Goal: Transaction & Acquisition: Book appointment/travel/reservation

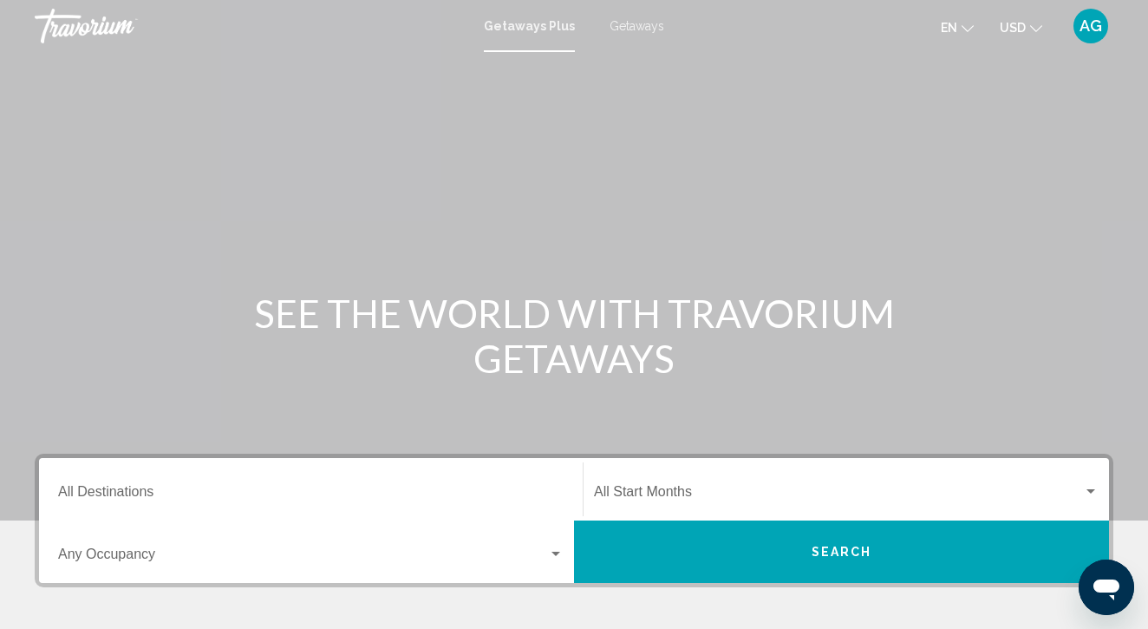
click at [1034, 27] on icon "Change currency" at bounding box center [1036, 29] width 12 height 12
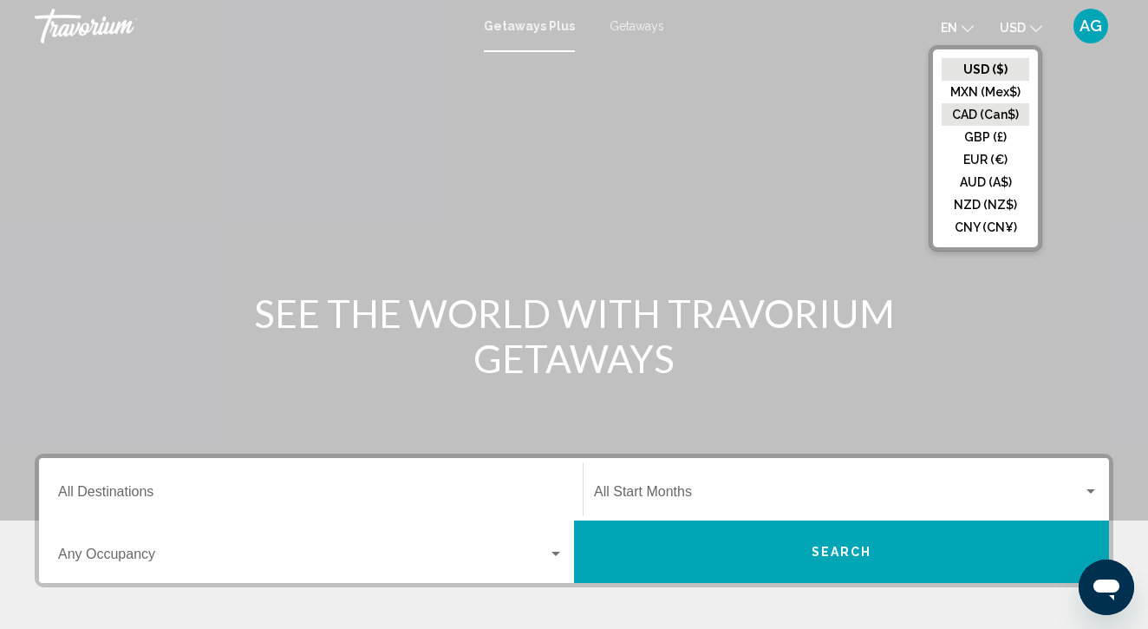
click at [992, 114] on button "CAD (Can$)" at bounding box center [986, 114] width 88 height 23
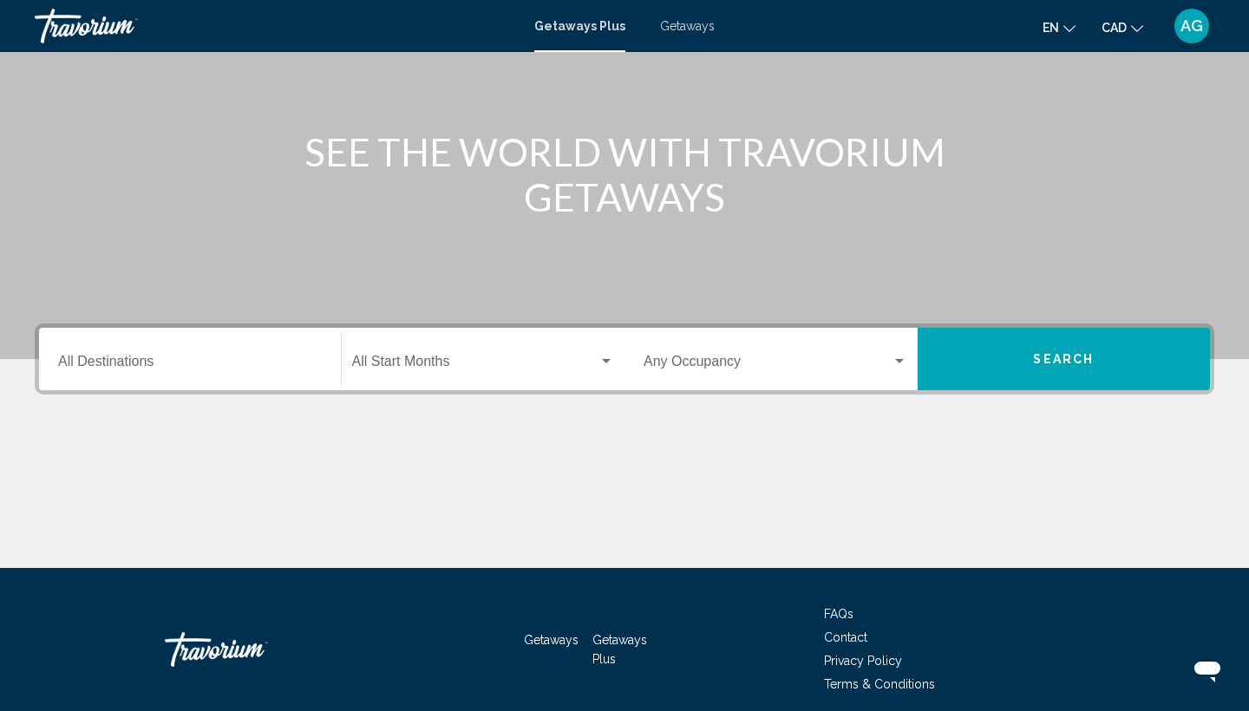
scroll to position [163, 0]
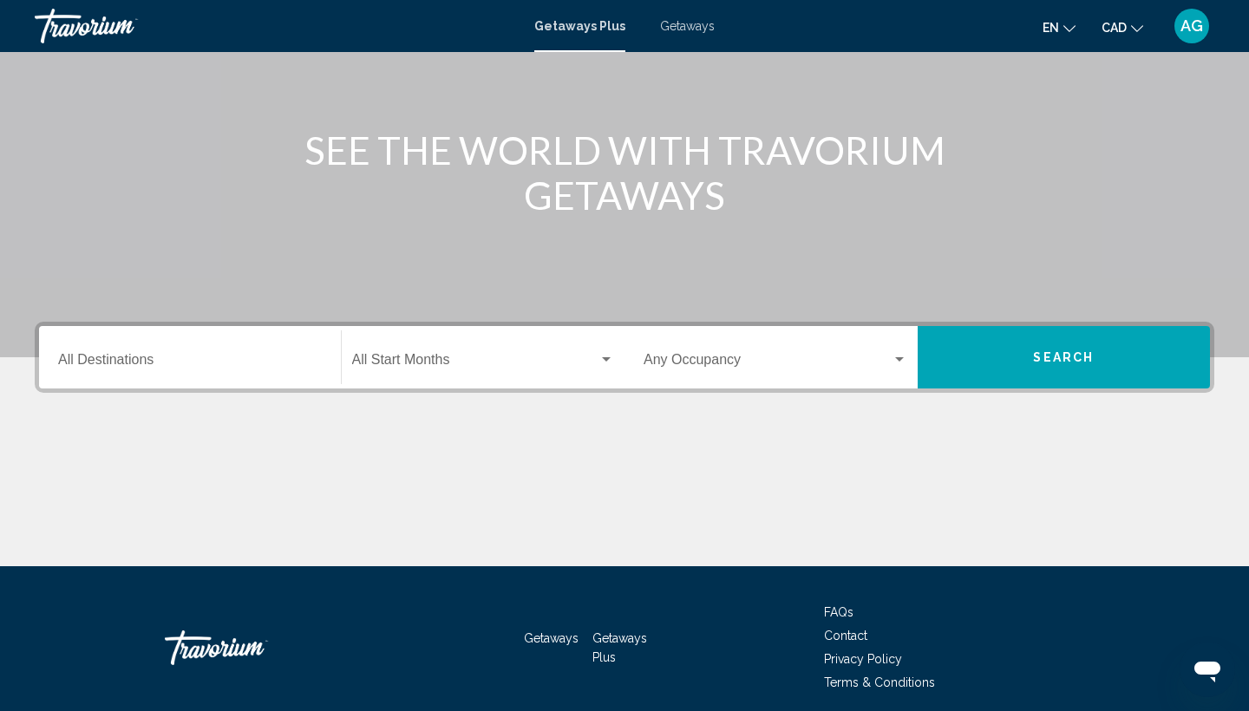
click at [686, 41] on div "Getaways Plus Getaways en English Español Français Italiano Português русский C…" at bounding box center [624, 26] width 1249 height 36
click at [688, 29] on span "Getaways" at bounding box center [687, 26] width 55 height 14
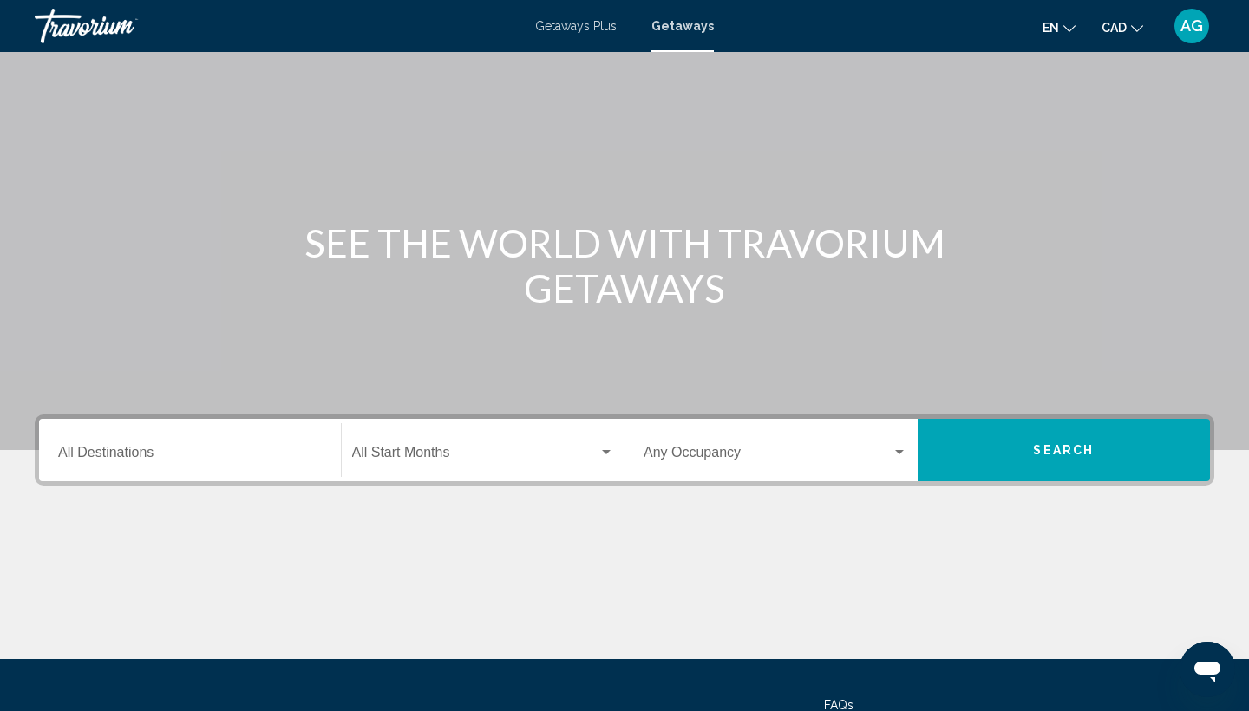
scroll to position [179, 0]
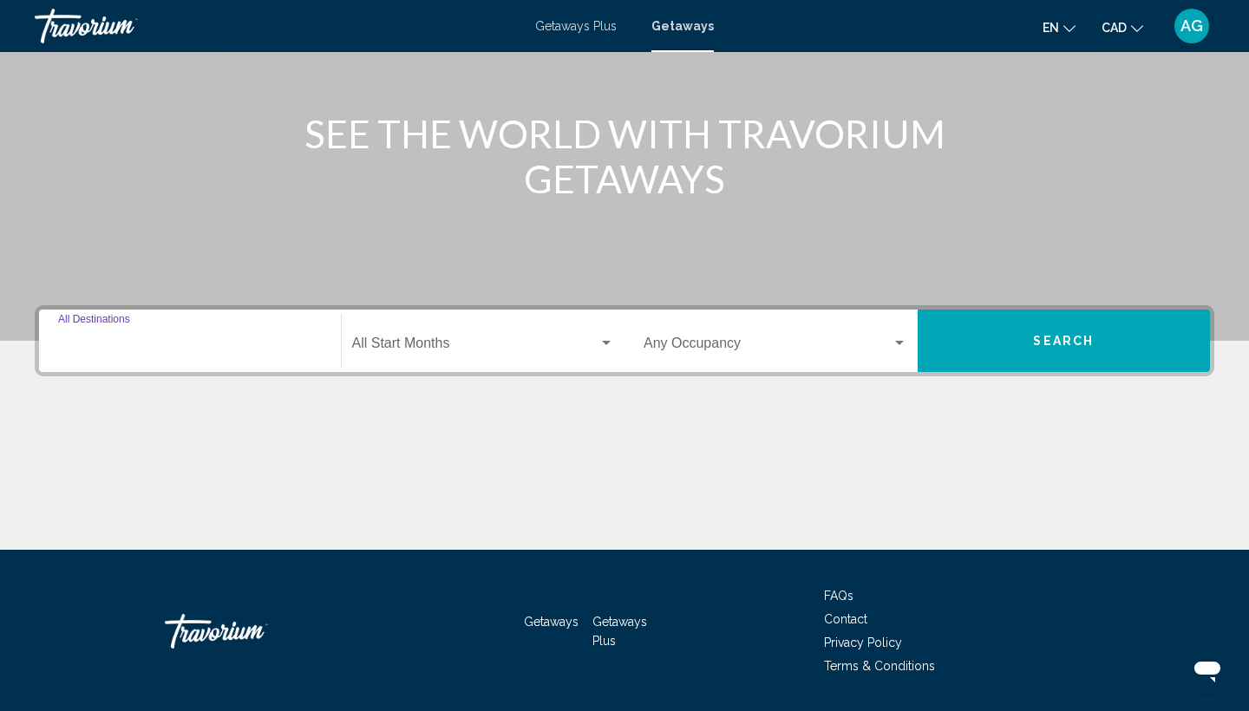
click at [241, 350] on input "Destination All Destinations" at bounding box center [190, 347] width 264 height 16
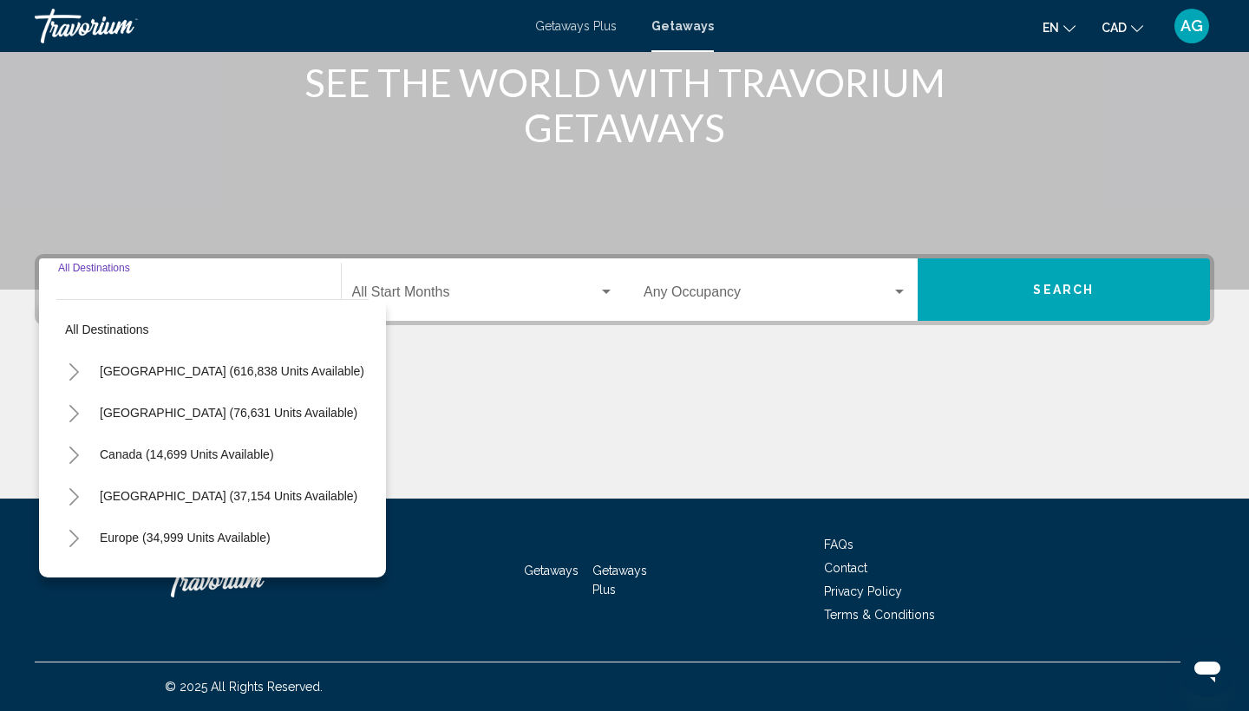
click at [74, 371] on icon "Toggle United States (616,838 units available)" at bounding box center [74, 371] width 13 height 17
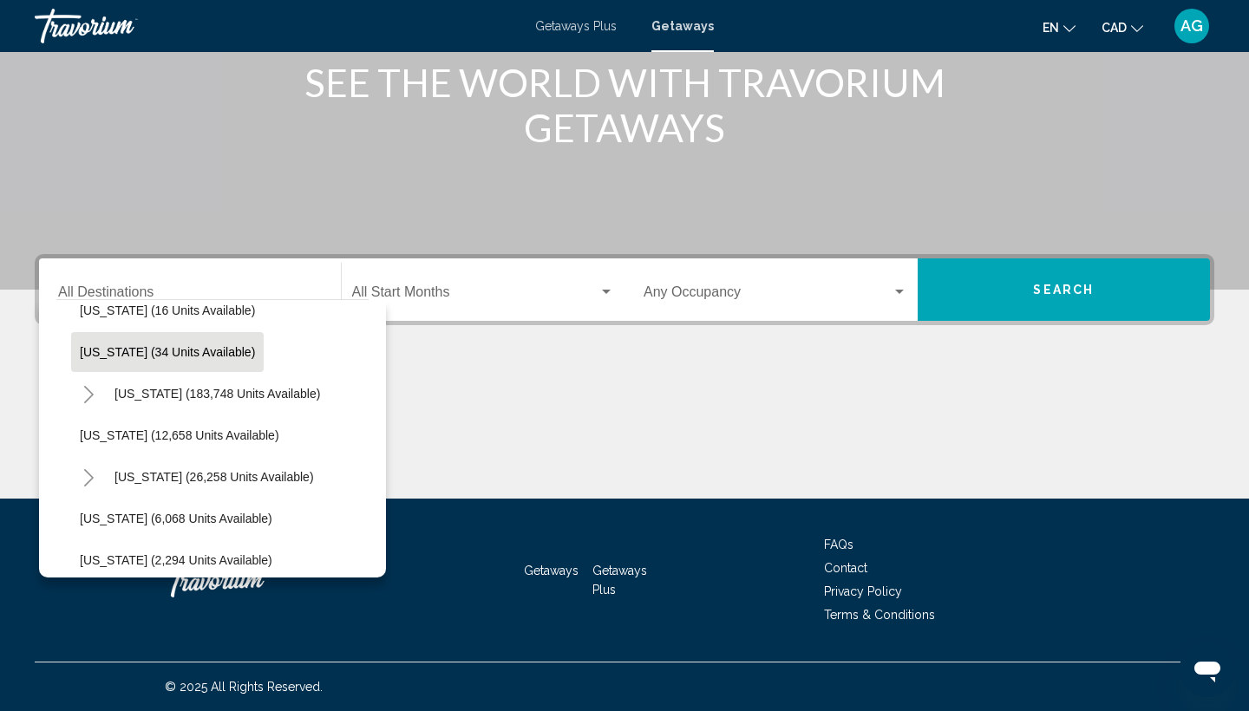
scroll to position [310, 3]
click at [88, 472] on icon "Toggle Hawaii (26,258 units available)" at bounding box center [88, 477] width 13 height 17
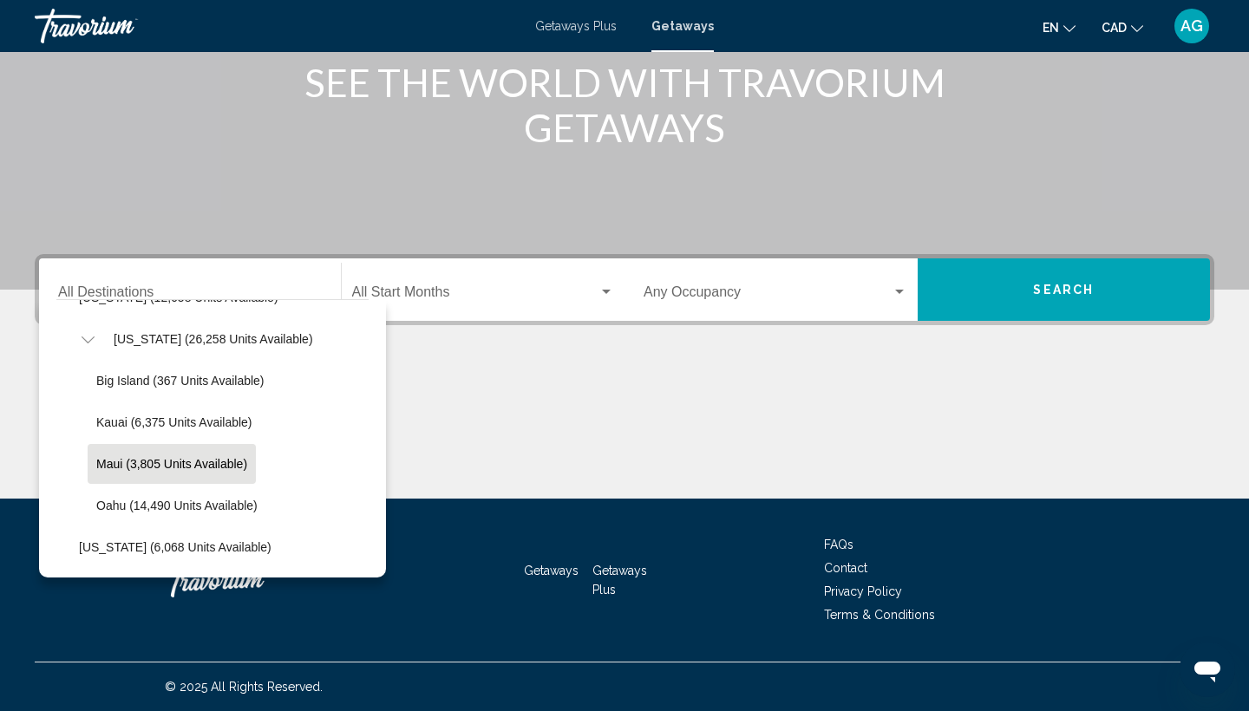
scroll to position [448, 4]
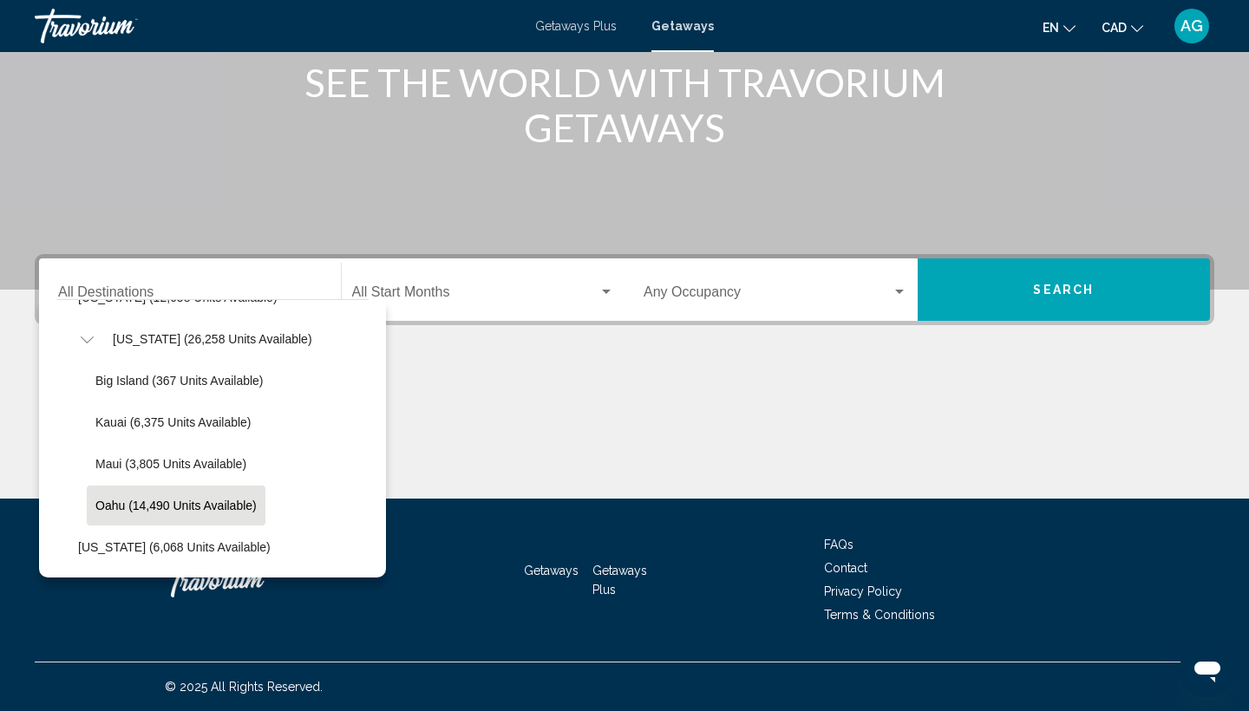
click at [144, 495] on button "Oahu (14,490 units available)" at bounding box center [176, 506] width 179 height 40
type input "**********"
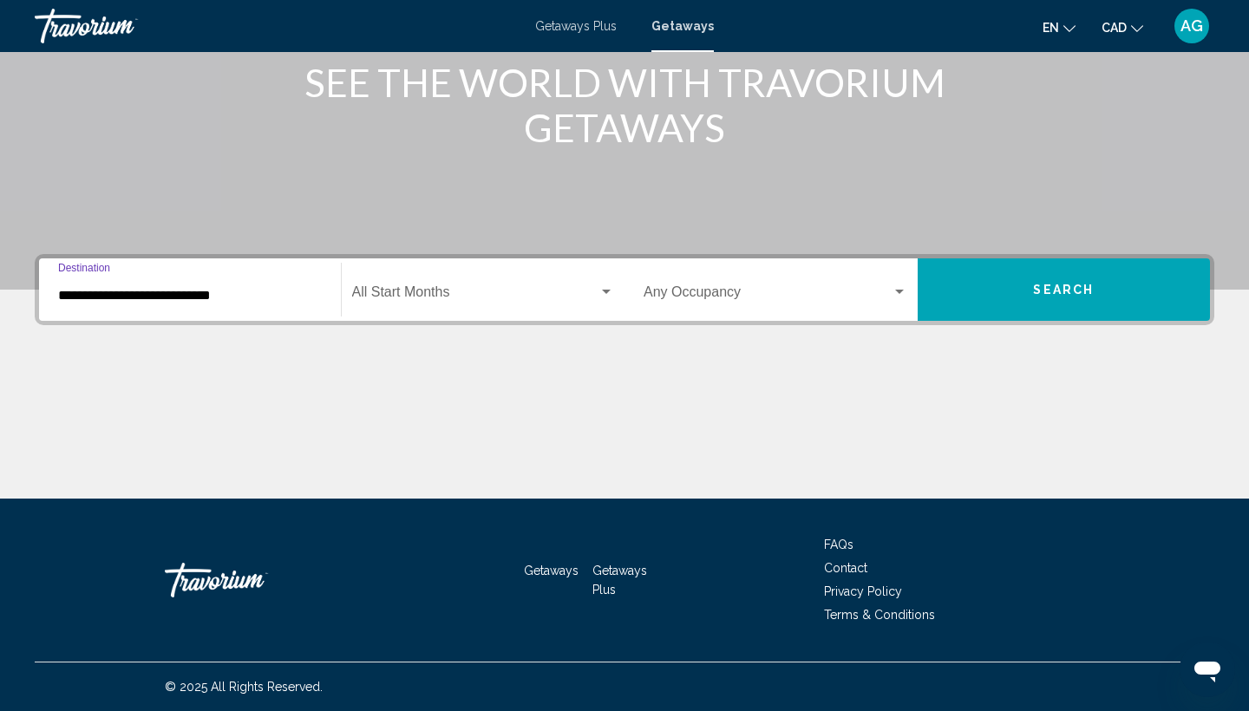
click at [451, 294] on span "Search widget" at bounding box center [475, 296] width 247 height 16
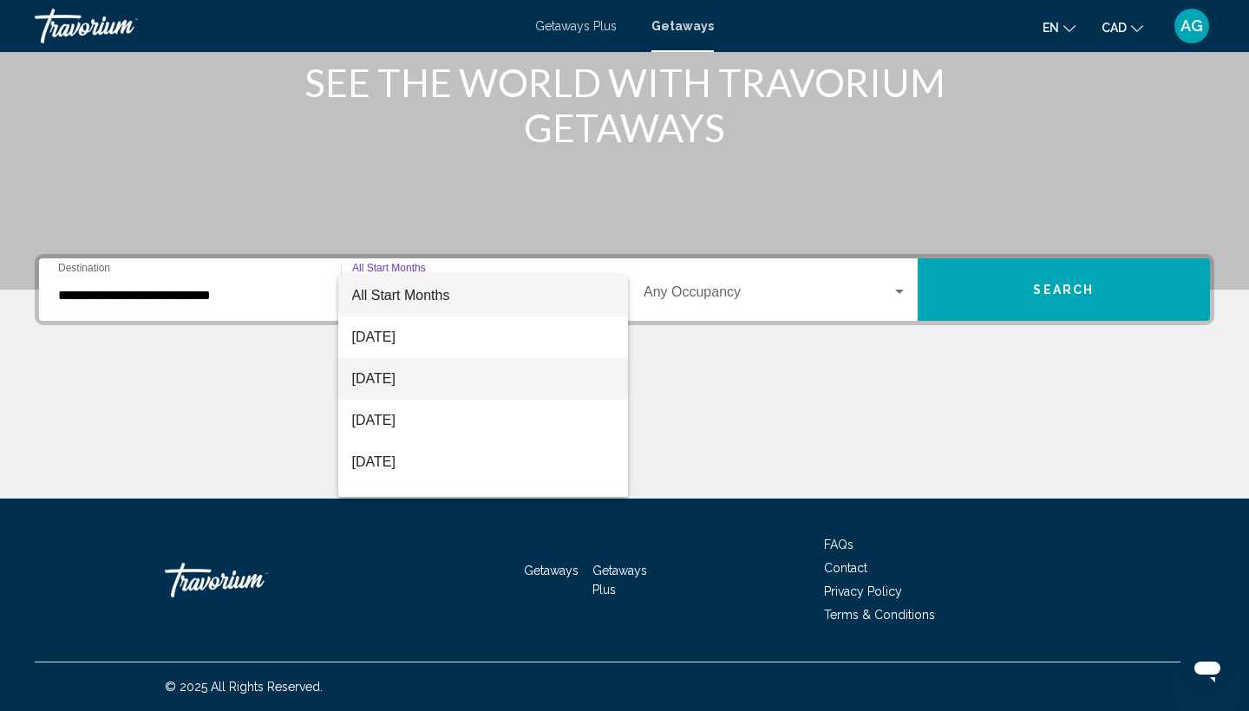
click at [445, 375] on span "[DATE]" at bounding box center [483, 379] width 263 height 42
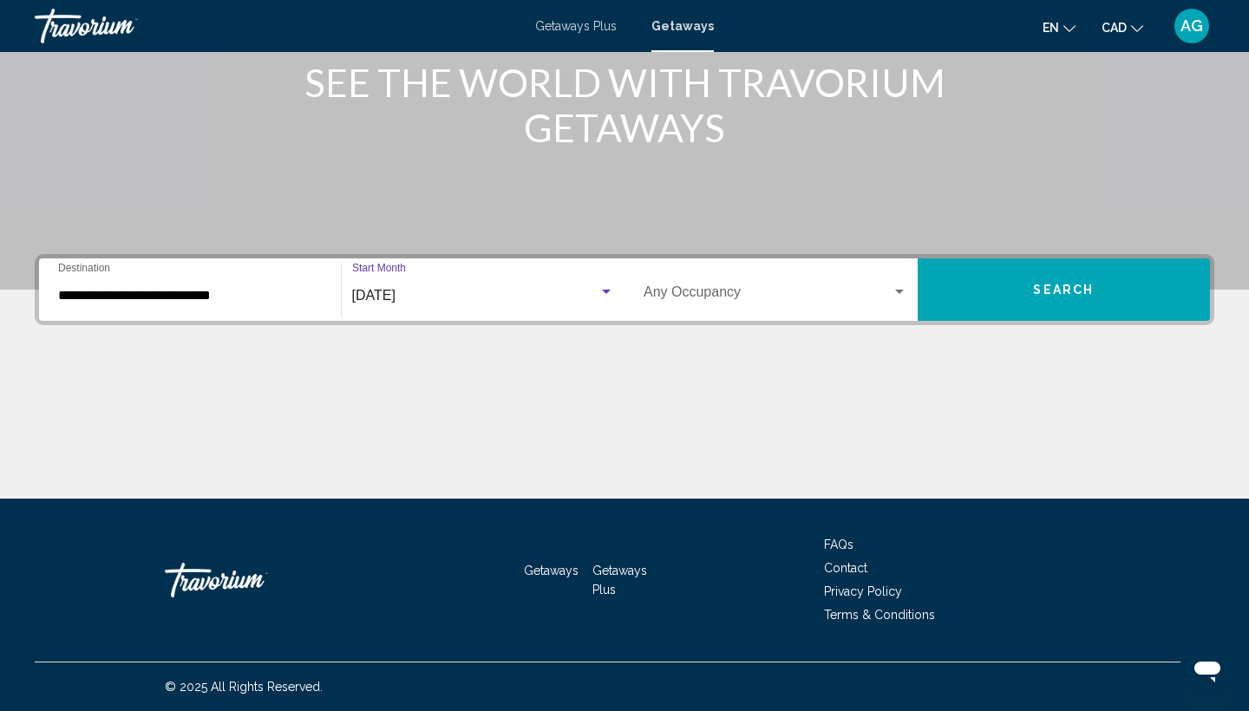
click at [1062, 292] on span "Search" at bounding box center [1063, 291] width 61 height 14
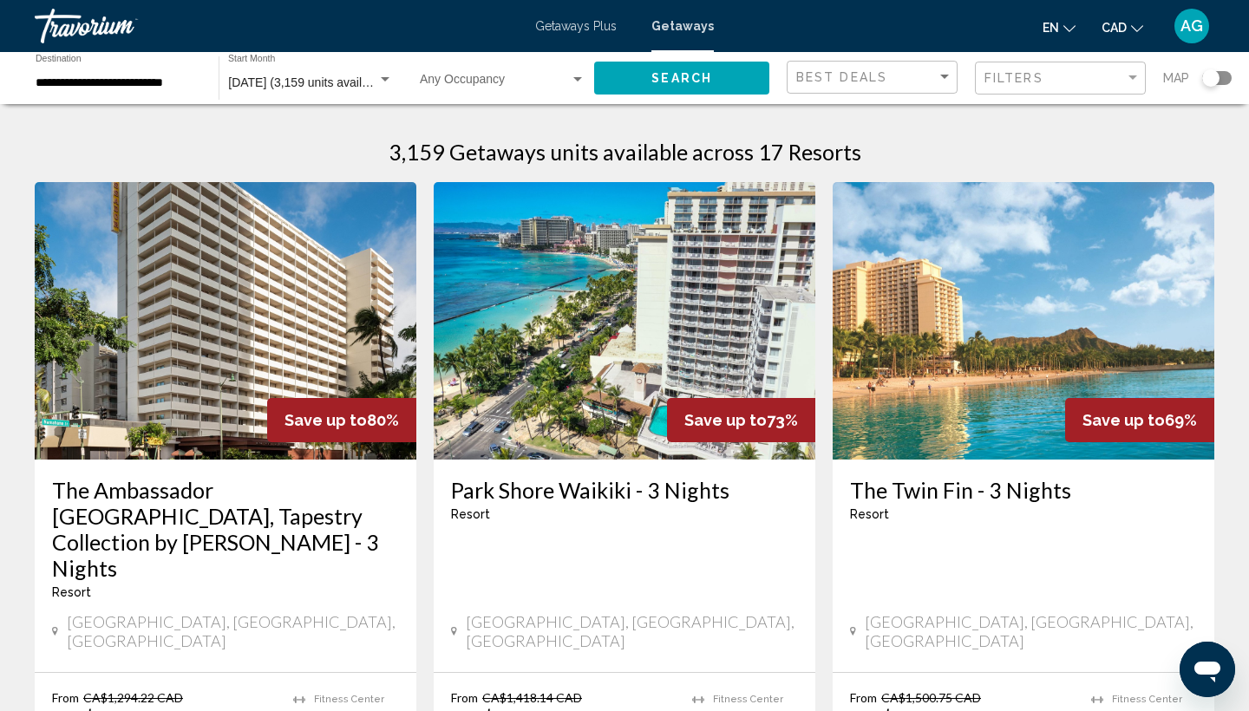
click at [1040, 85] on div "Filters" at bounding box center [1062, 78] width 156 height 32
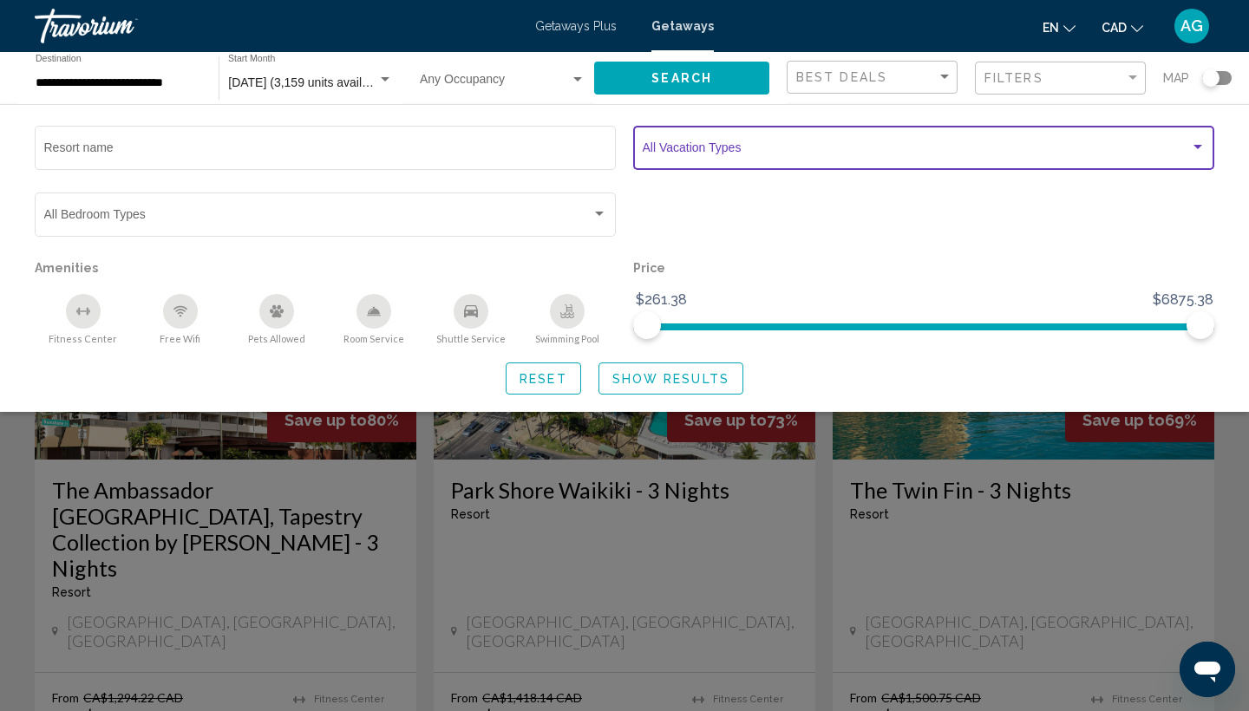
click at [837, 144] on span "Search widget" at bounding box center [916, 151] width 547 height 14
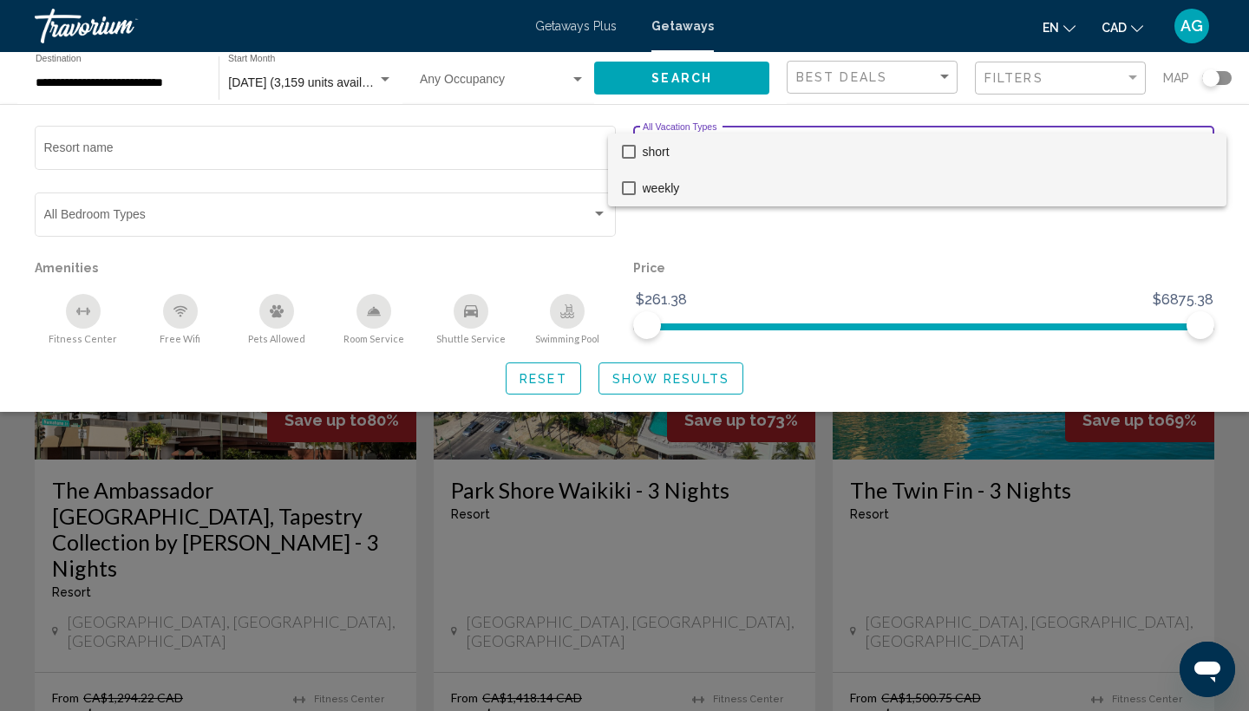
click at [823, 186] on span "weekly" at bounding box center [928, 188] width 570 height 36
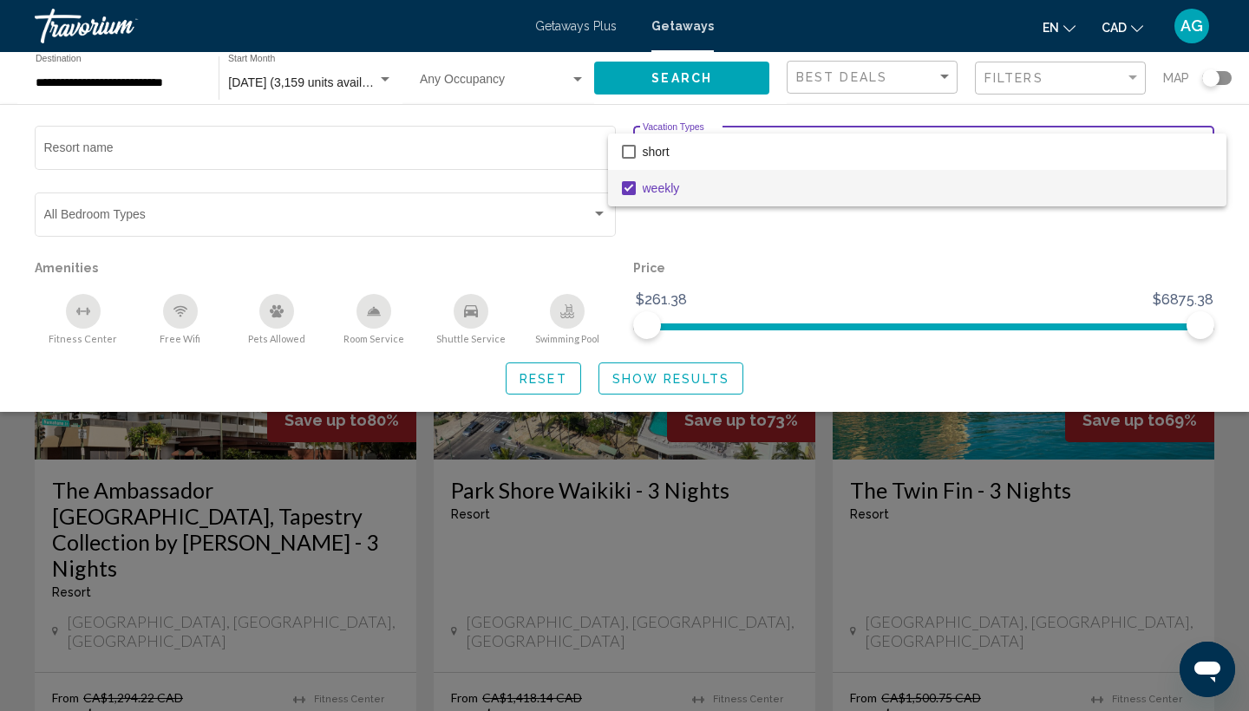
click at [648, 385] on div at bounding box center [624, 355] width 1249 height 711
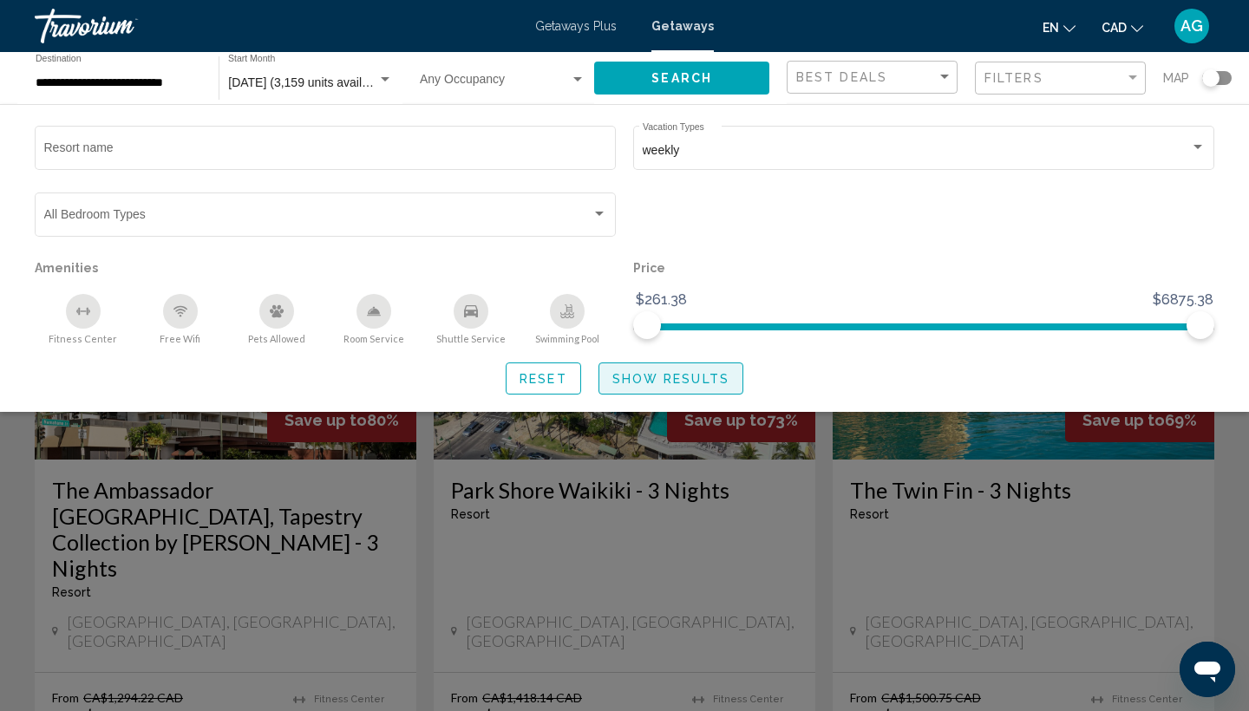
click at [684, 391] on button "Show Results" at bounding box center [670, 378] width 145 height 32
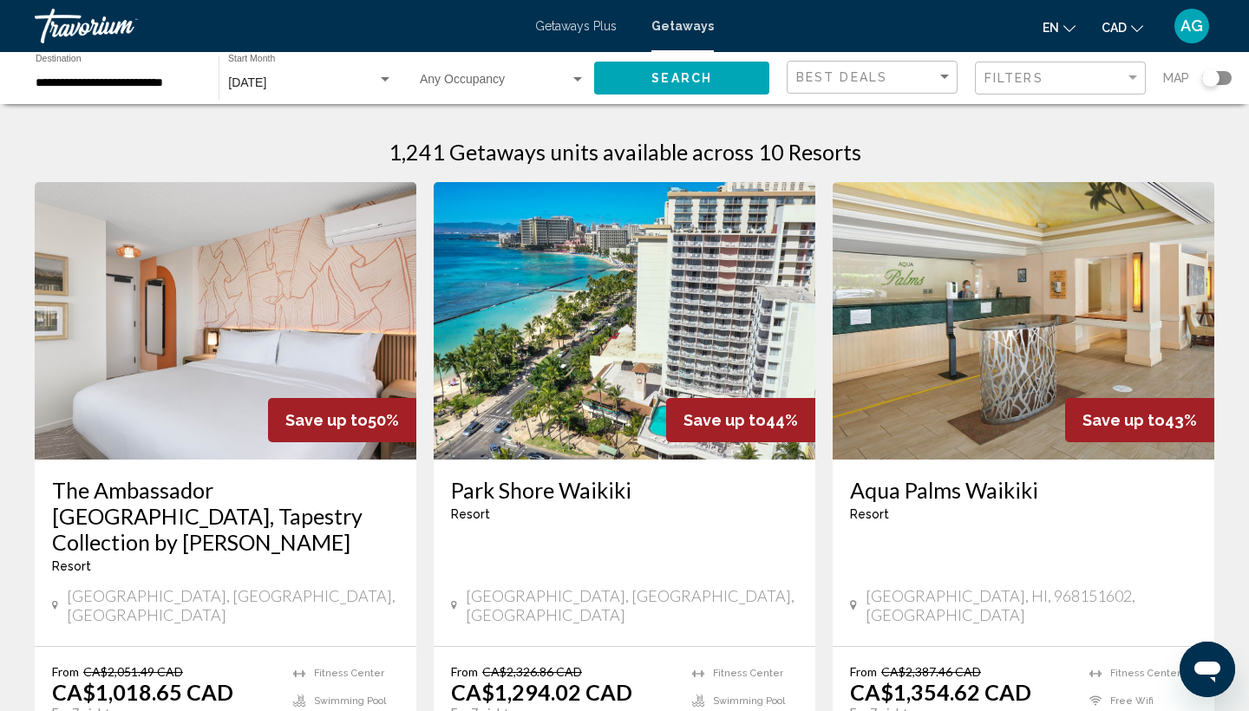
click at [180, 332] on img "Main content" at bounding box center [226, 320] width 382 height 277
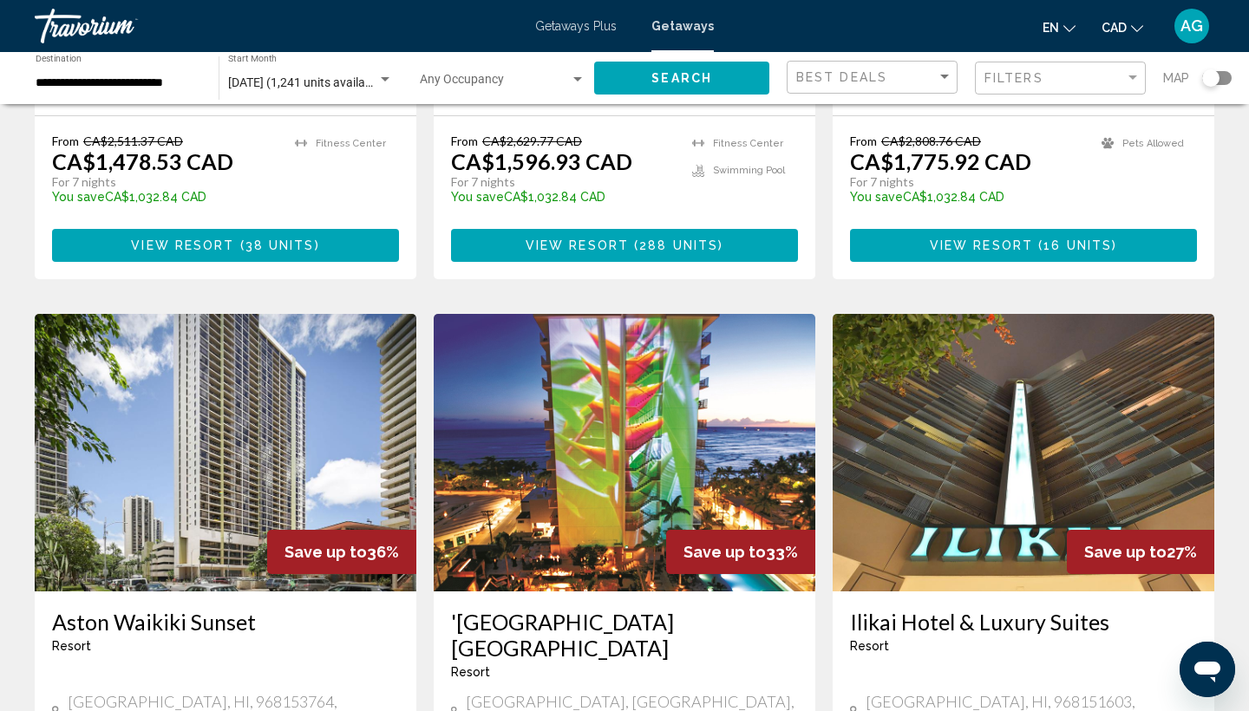
click at [571, 418] on img "Main content" at bounding box center [625, 452] width 382 height 277
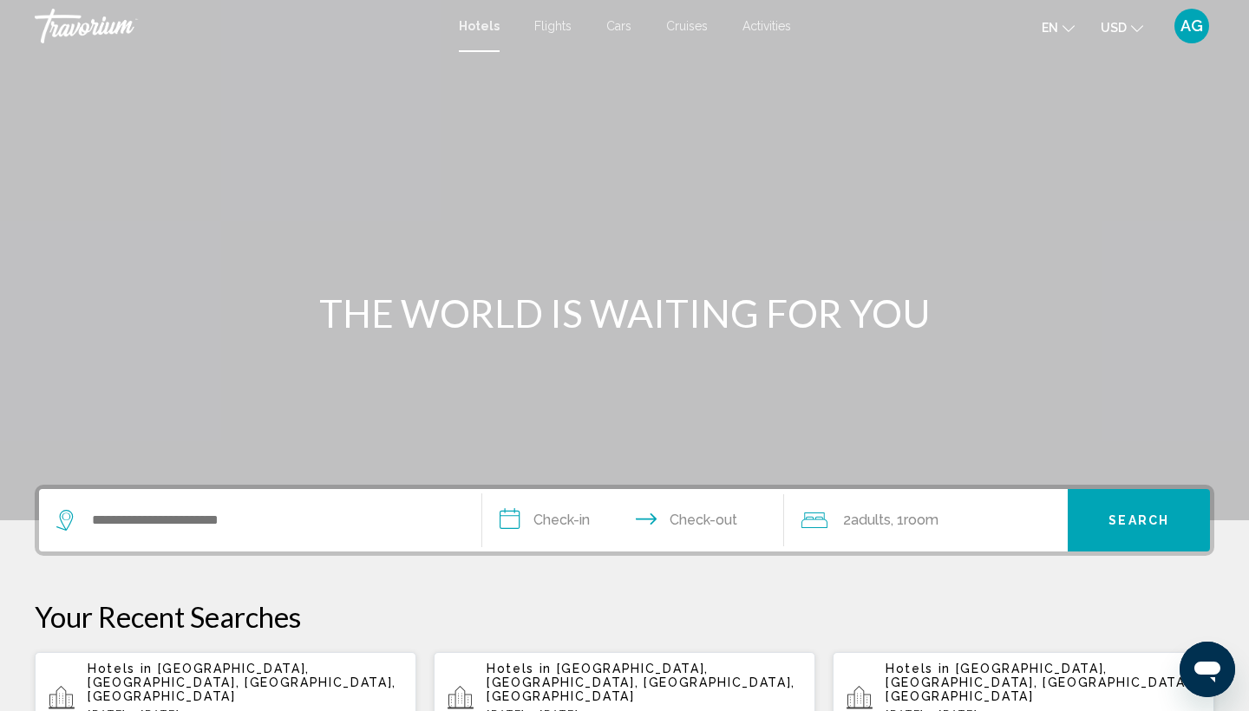
click at [1120, 18] on button "USD USD ($) MXN (Mex$) CAD (Can$) GBP (£) EUR (€) AUD (A$) NZD (NZ$) CNY (CN¥)" at bounding box center [1121, 27] width 42 height 25
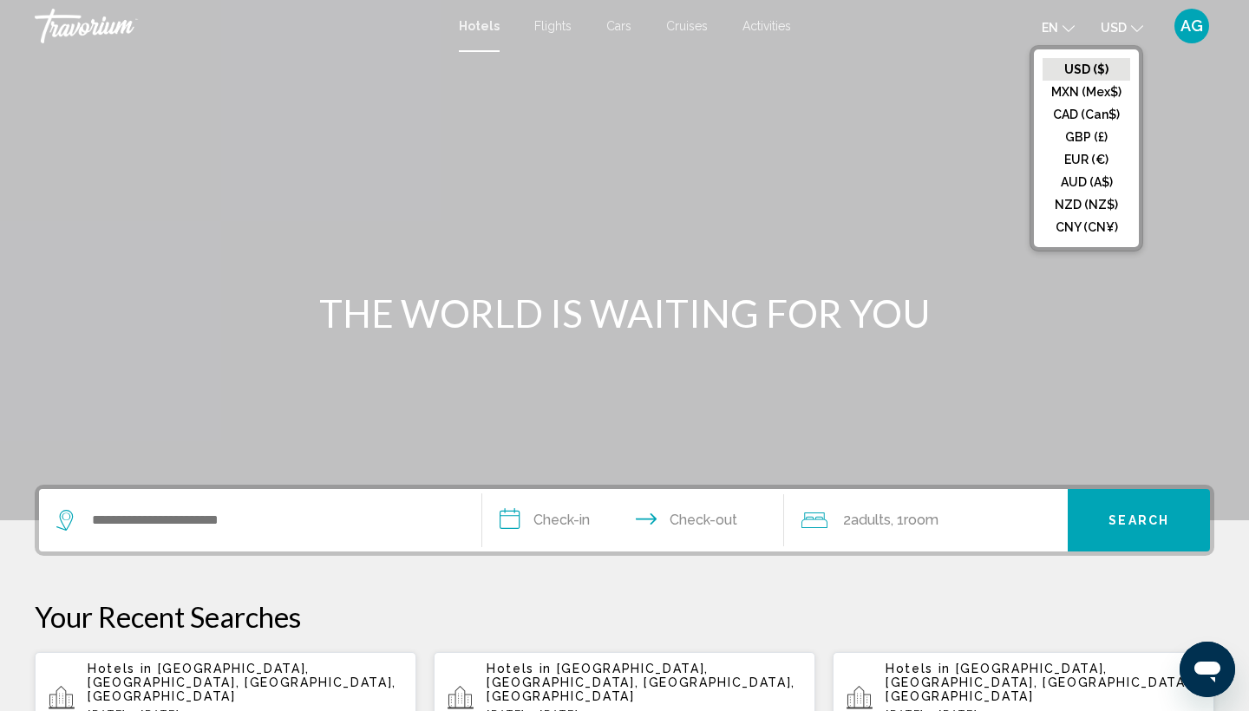
click at [1090, 112] on button "CAD (Can$)" at bounding box center [1086, 114] width 88 height 23
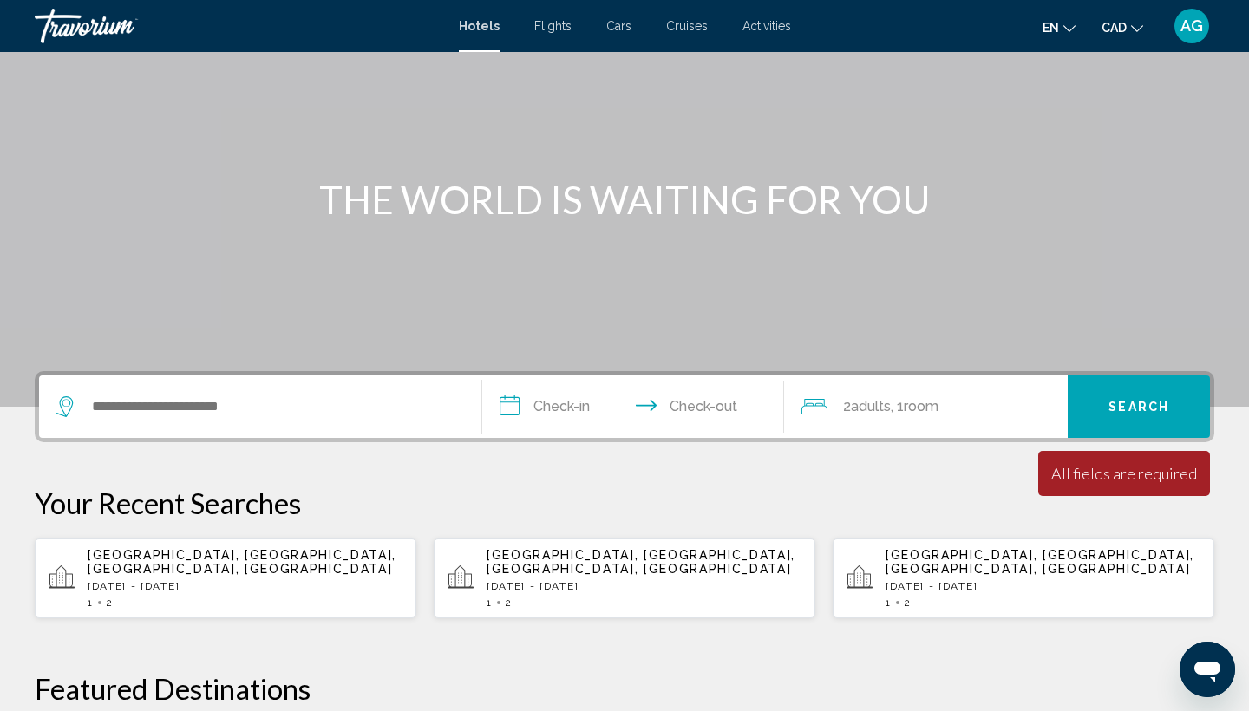
scroll to position [138, 0]
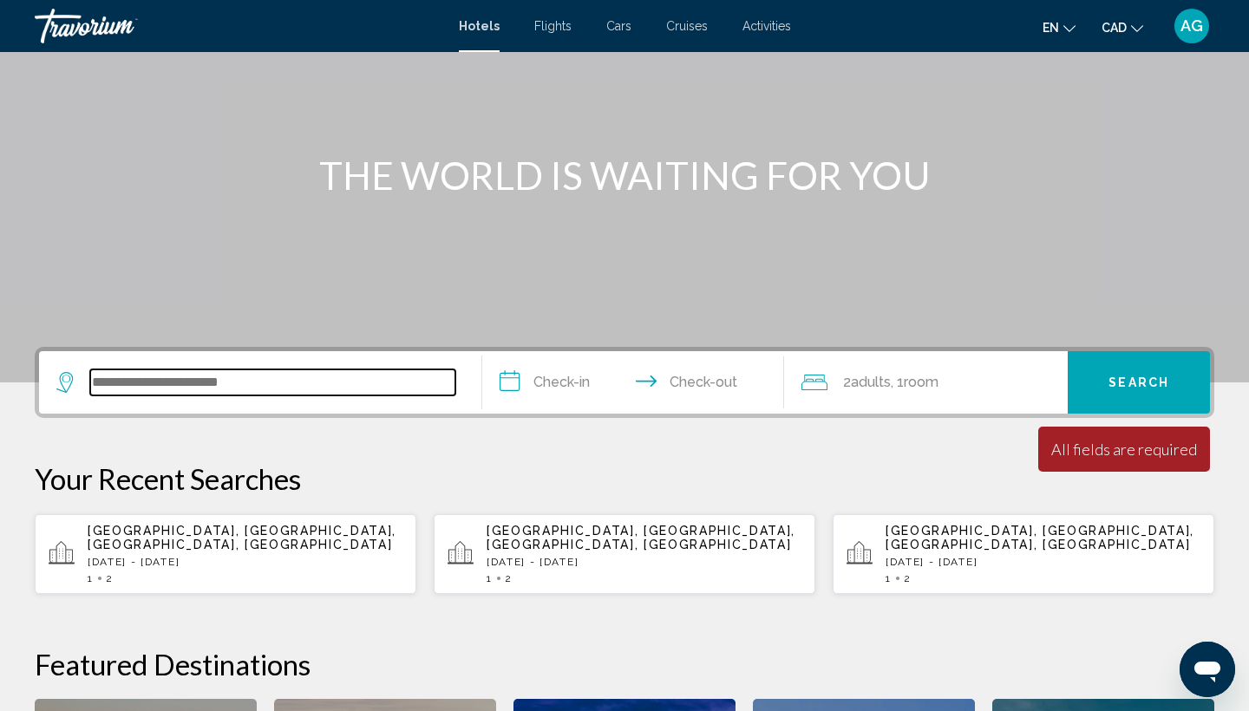
click at [258, 382] on input "Search widget" at bounding box center [272, 382] width 365 height 26
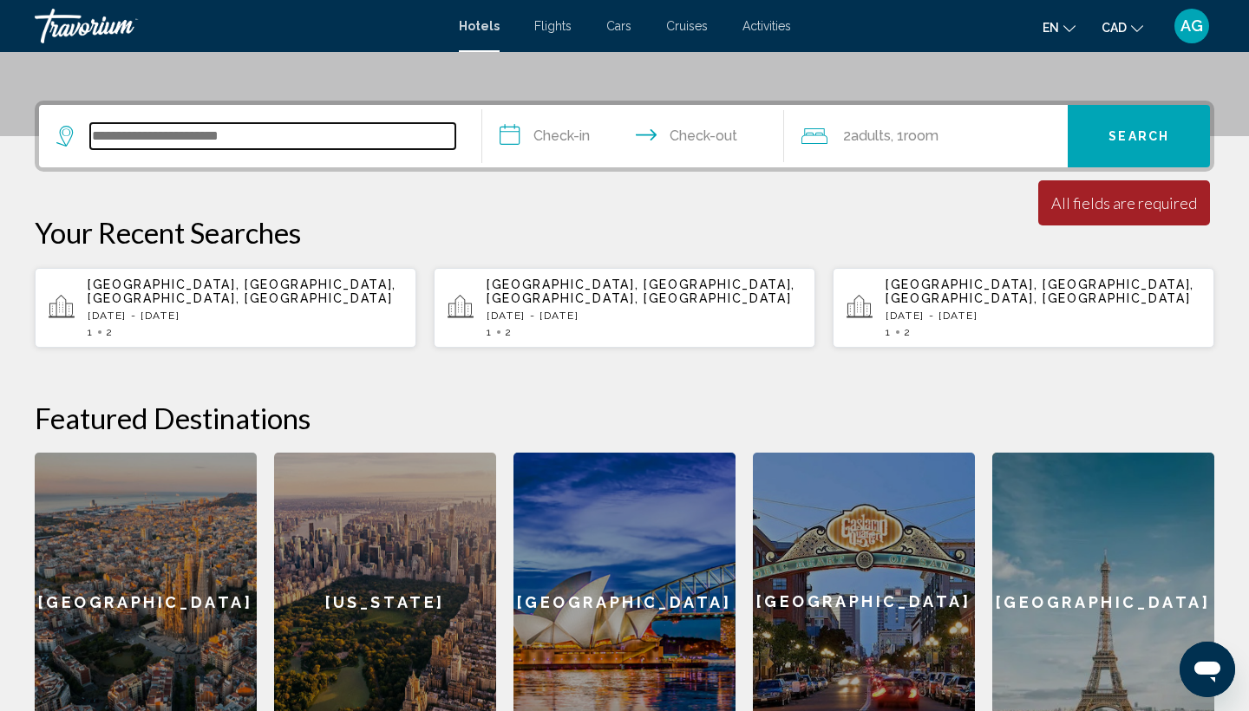
scroll to position [428, 0]
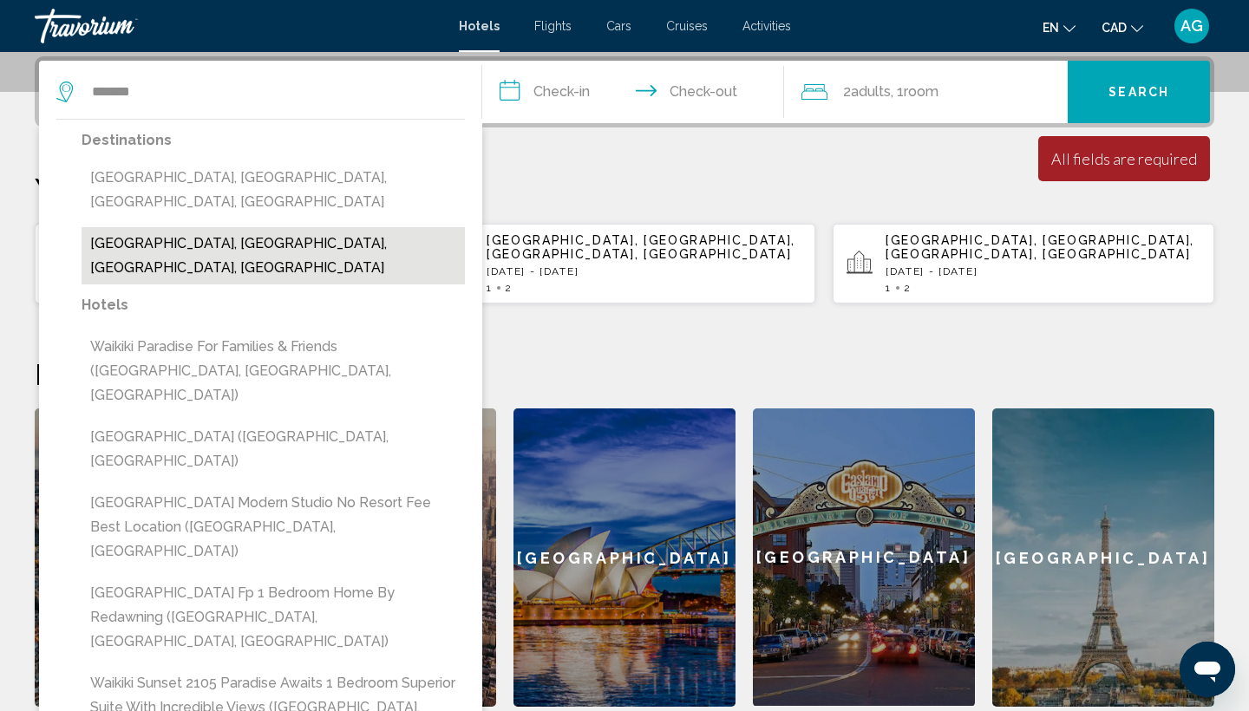
click at [303, 227] on button "[GEOGRAPHIC_DATA], [GEOGRAPHIC_DATA], [GEOGRAPHIC_DATA], [GEOGRAPHIC_DATA]" at bounding box center [273, 255] width 383 height 57
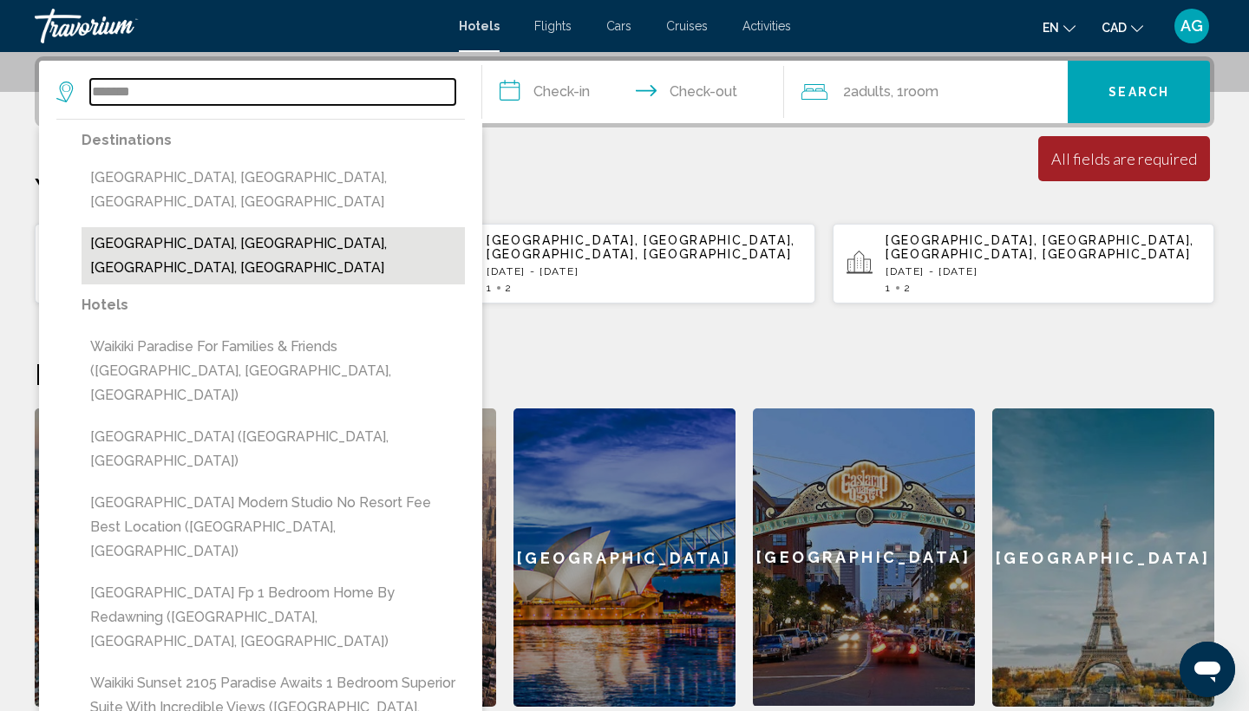
type input "**********"
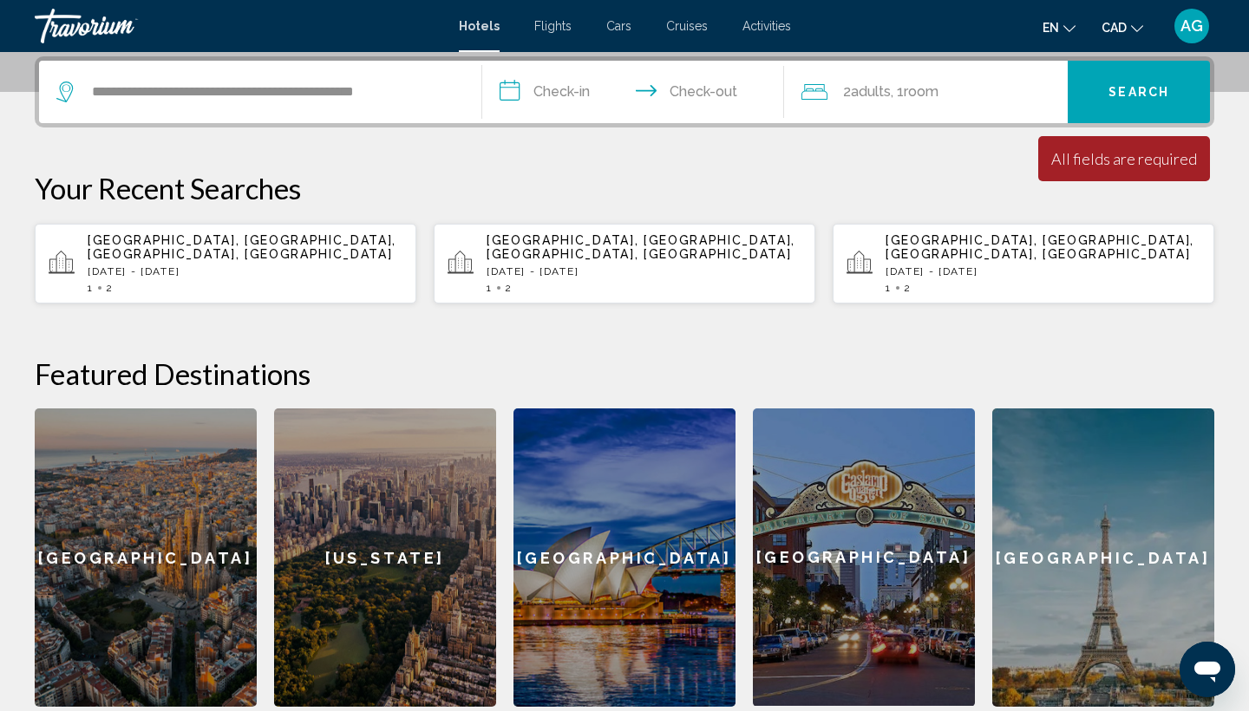
click at [553, 101] on input "**********" at bounding box center [636, 95] width 309 height 68
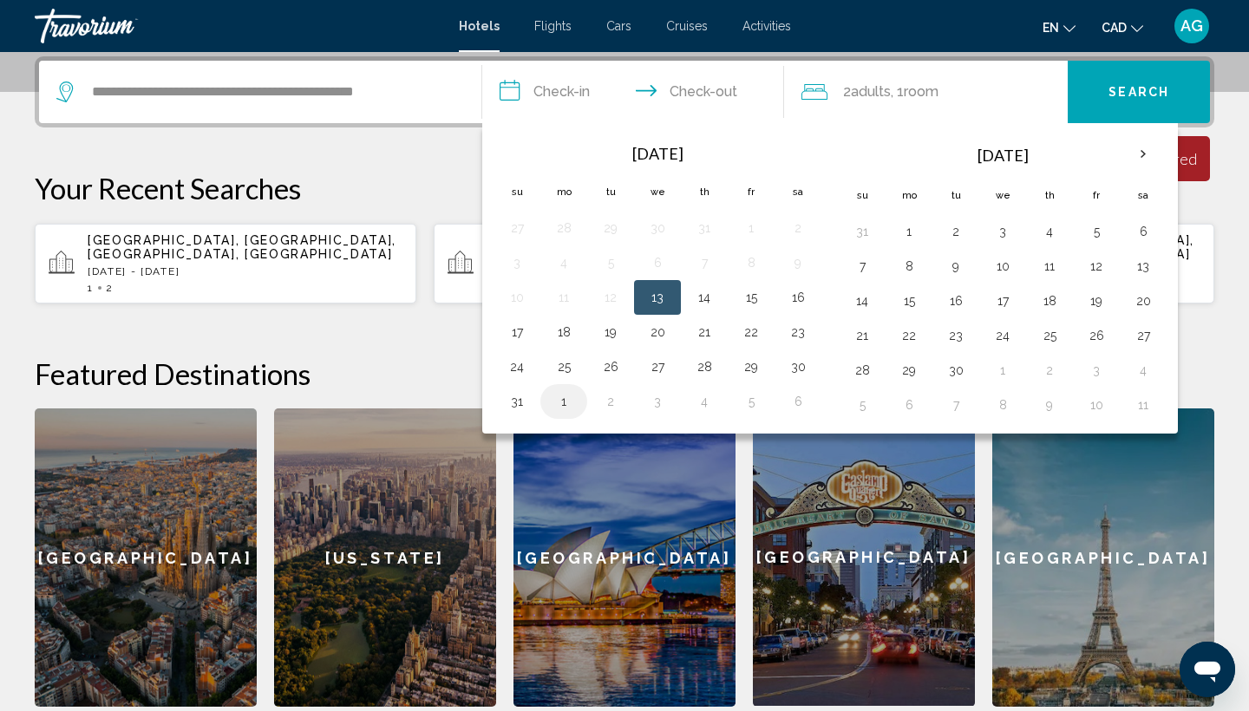
click at [572, 405] on button "1" at bounding box center [564, 401] width 28 height 24
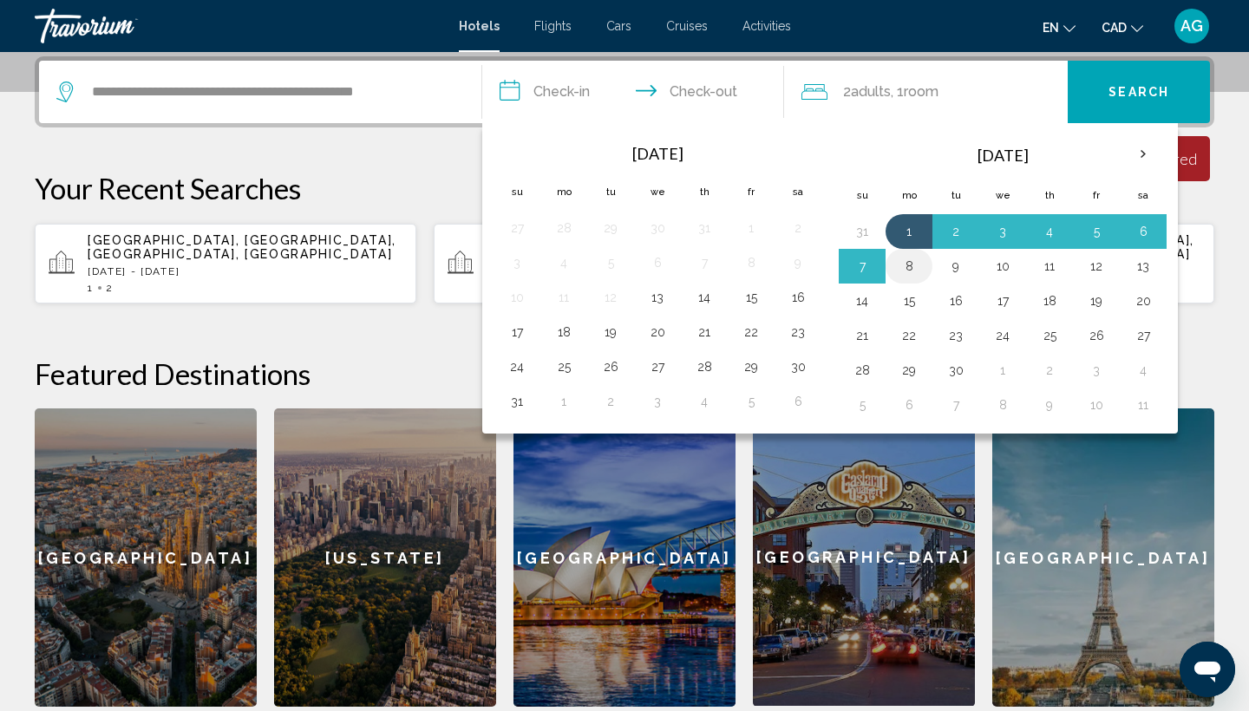
click at [905, 271] on button "8" at bounding box center [909, 266] width 28 height 24
type input "**********"
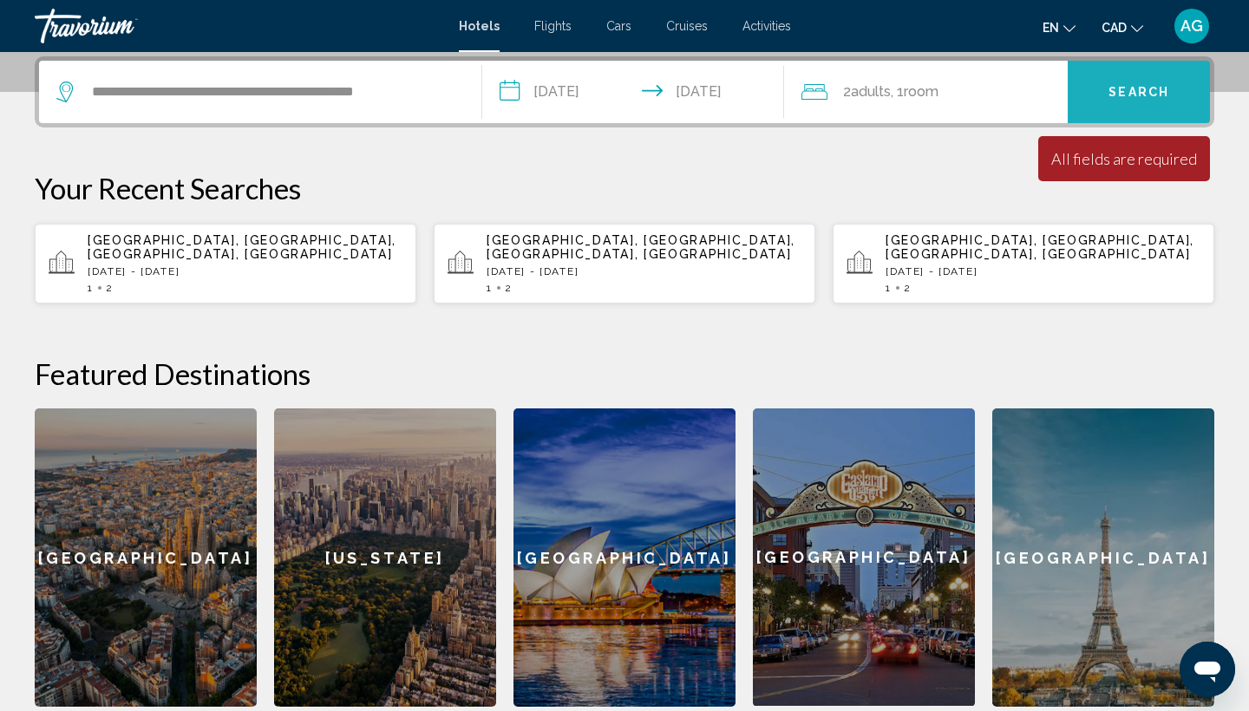
click at [1144, 99] on span "Search" at bounding box center [1138, 93] width 61 height 14
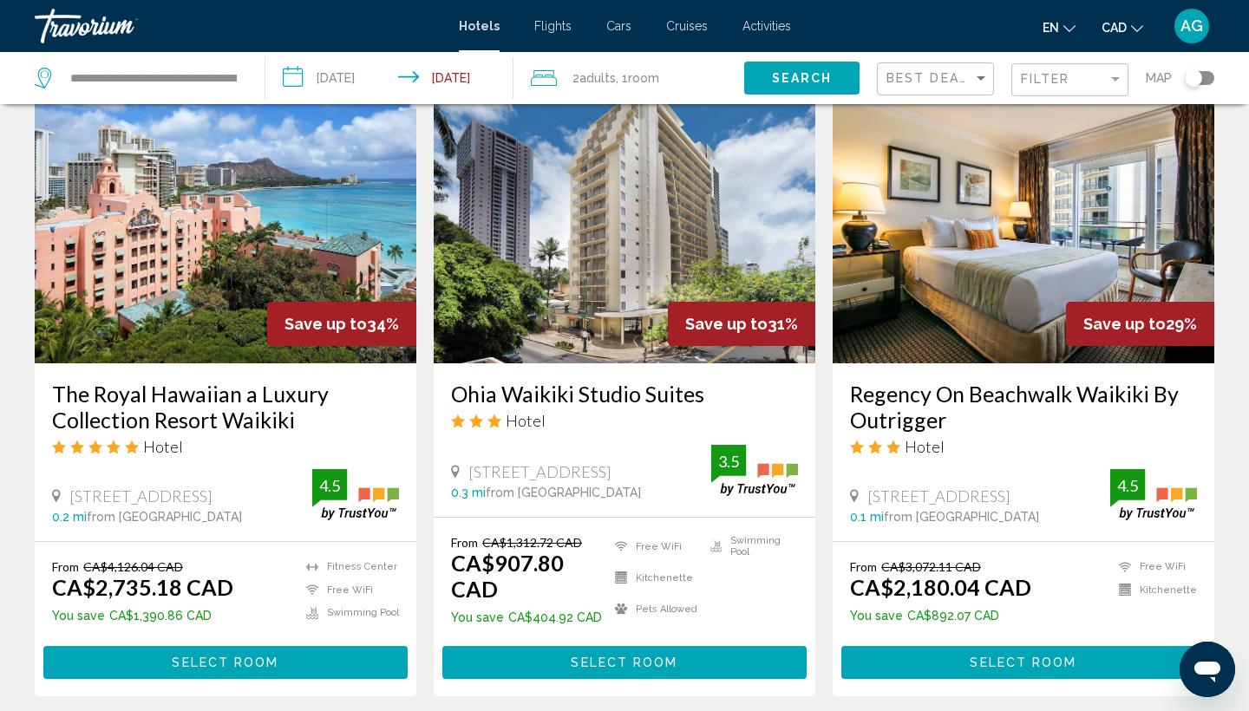
scroll to position [724, 0]
click at [595, 282] on img "Main content" at bounding box center [625, 224] width 382 height 277
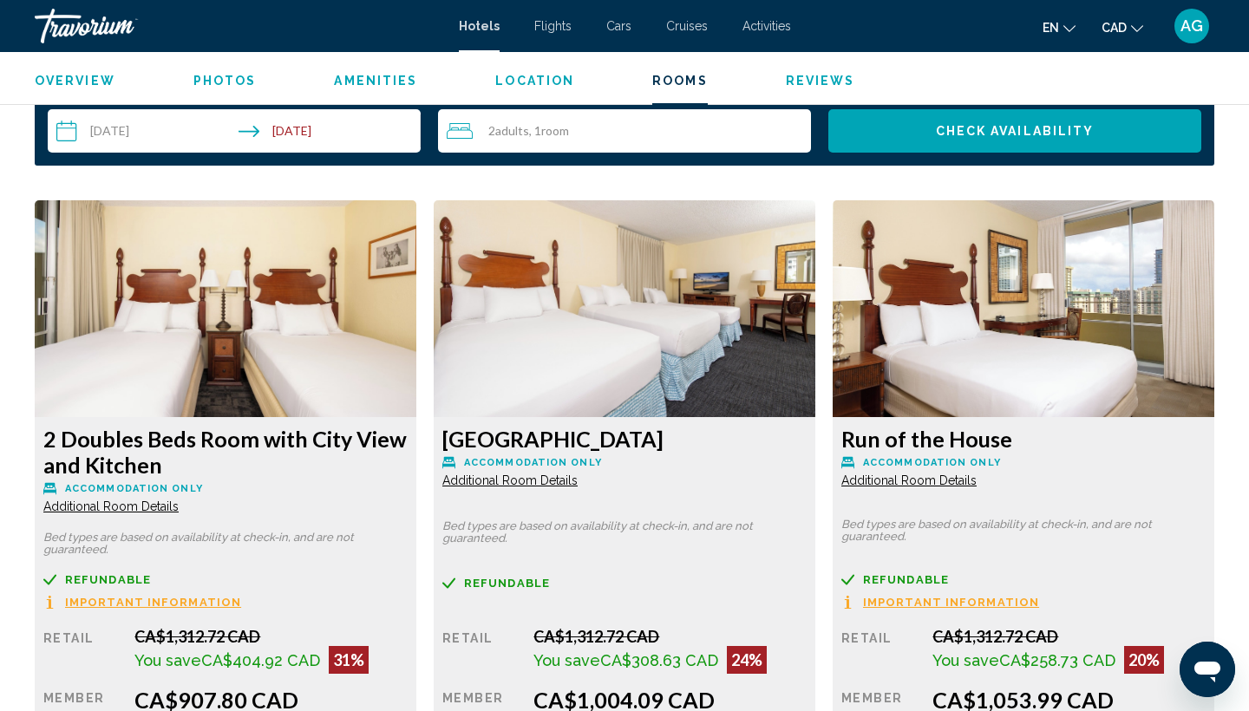
scroll to position [2249, 0]
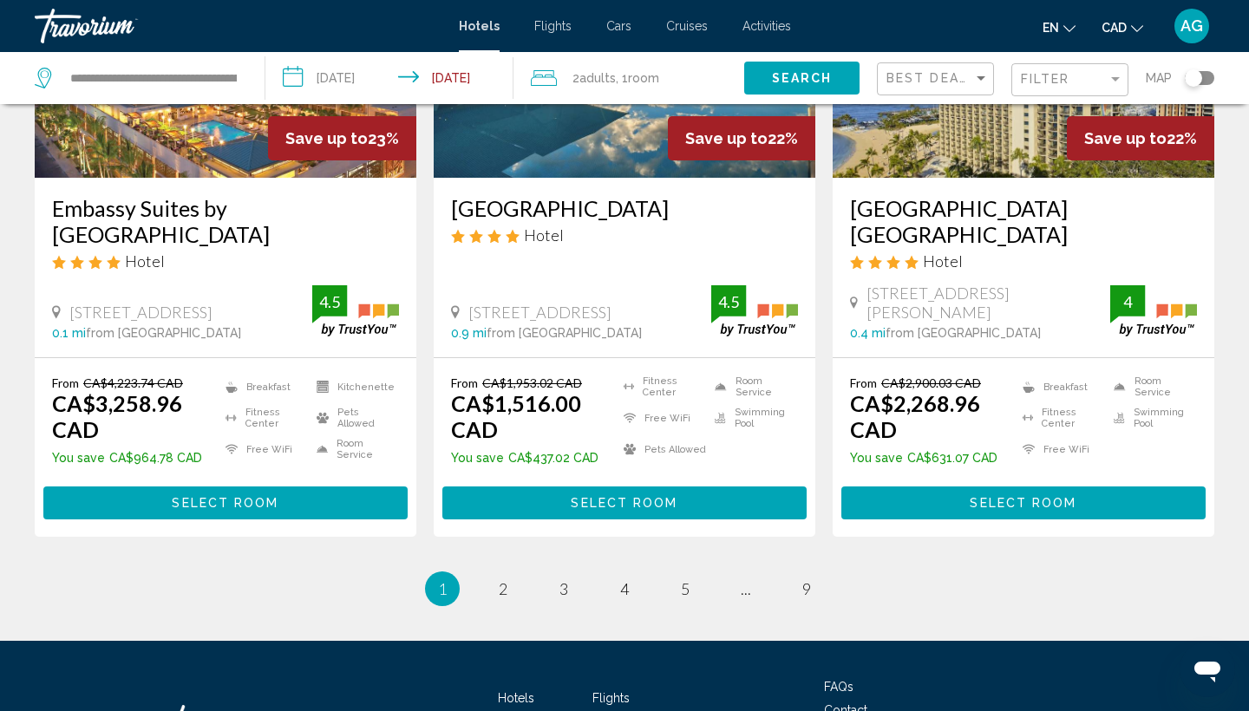
scroll to position [2300, 0]
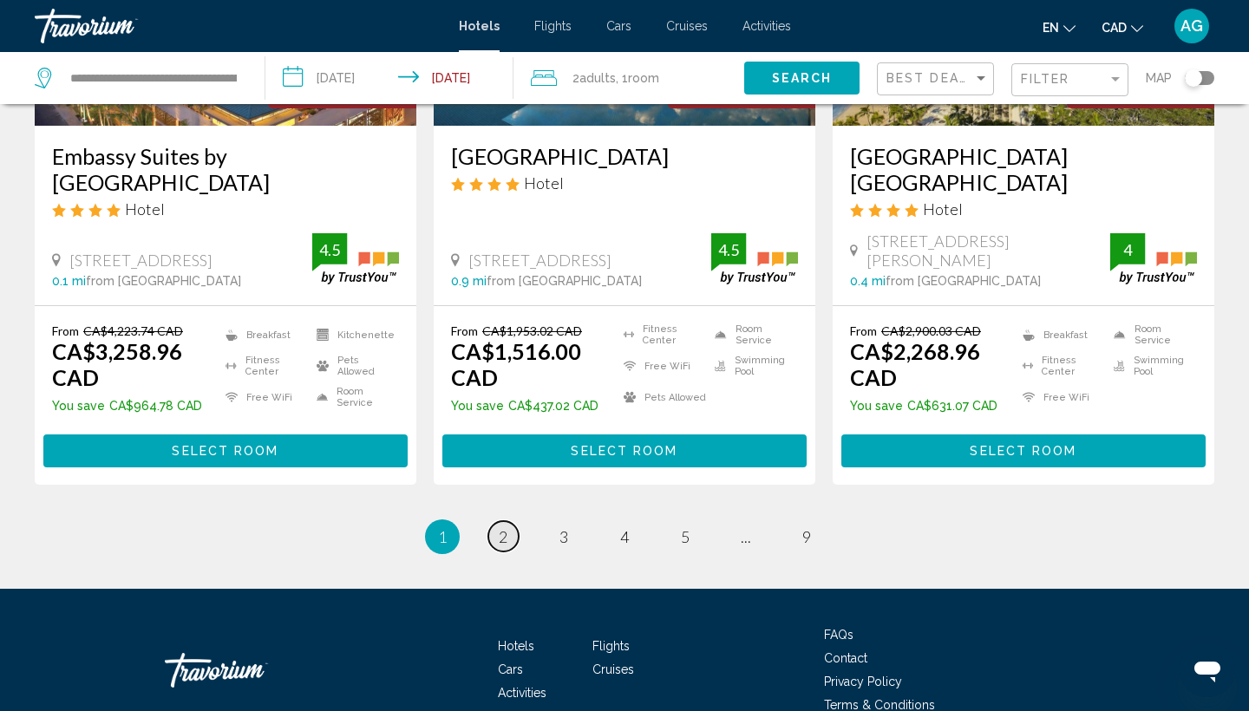
click at [504, 527] on span "2" at bounding box center [503, 536] width 9 height 19
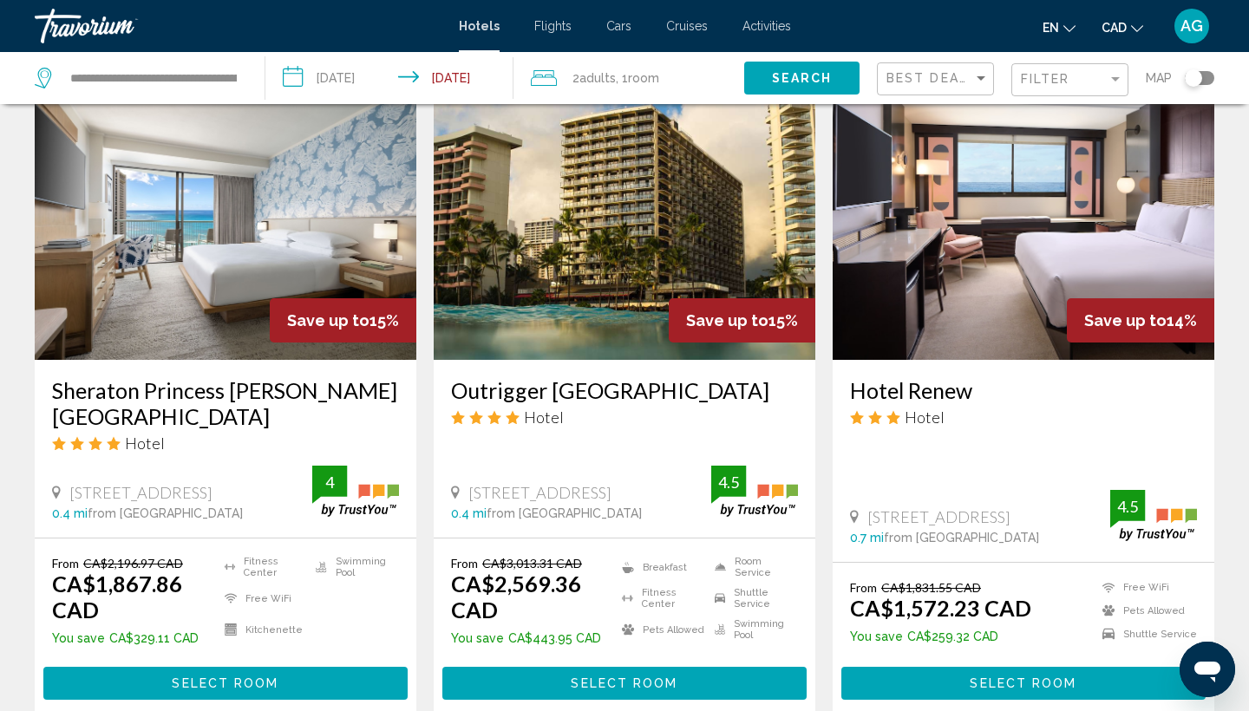
click at [274, 270] on img "Main content" at bounding box center [226, 220] width 382 height 277
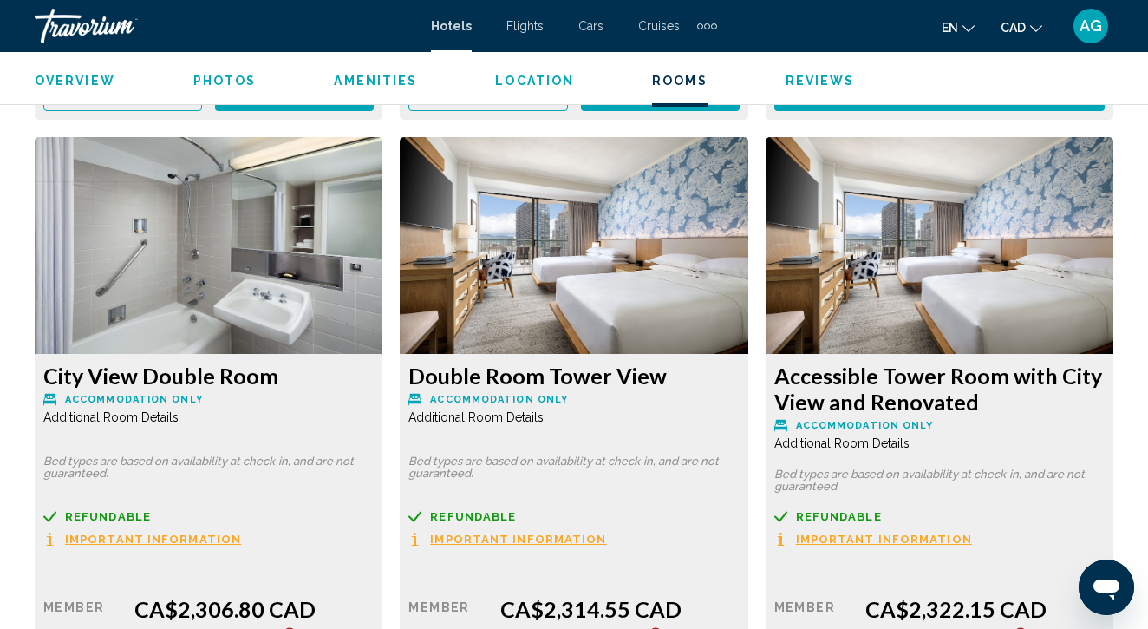
scroll to position [3855, 0]
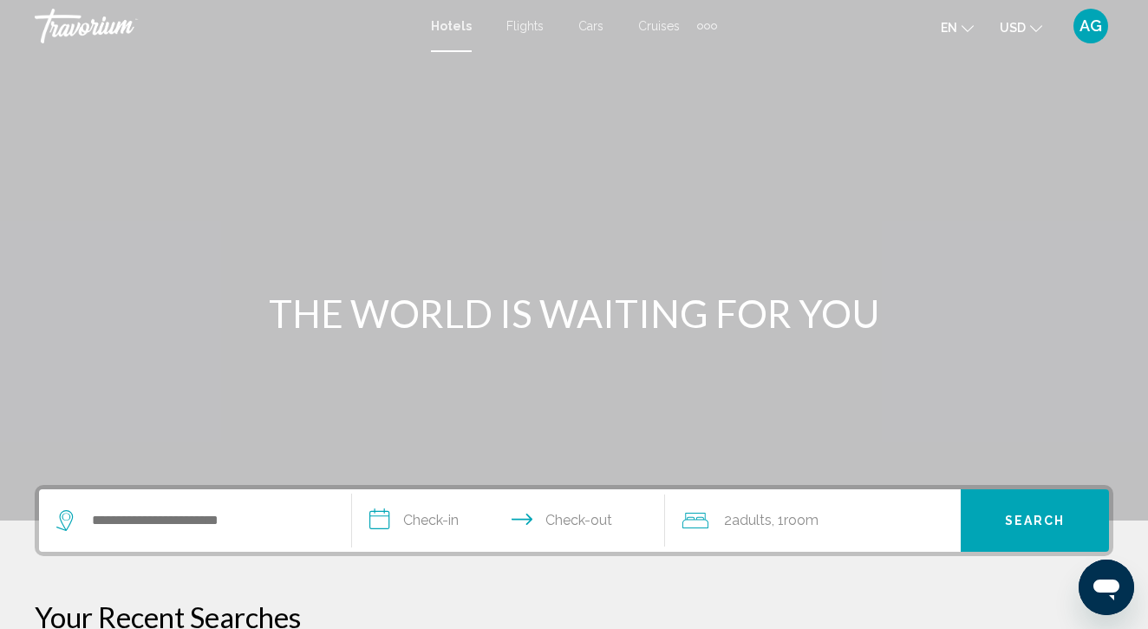
click at [1028, 21] on button "USD USD ($) MXN (Mex$) CAD (Can$) GBP (£) EUR (€) AUD (A$) NZD (NZ$) CNY (CN¥)" at bounding box center [1021, 27] width 42 height 25
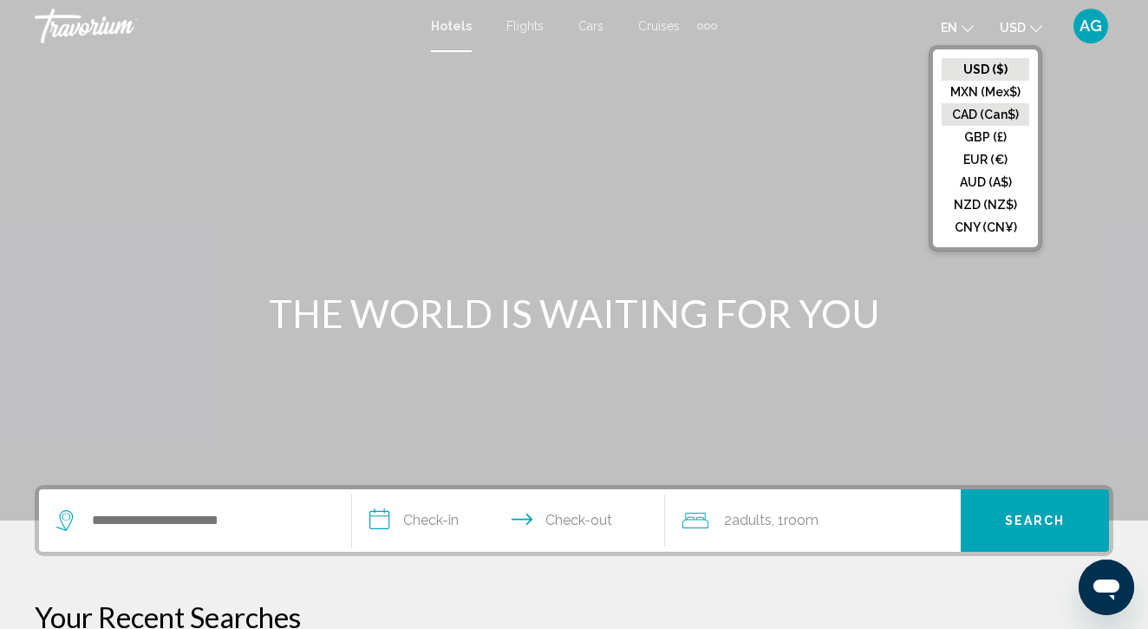
click at [986, 108] on button "CAD (Can$)" at bounding box center [986, 114] width 88 height 23
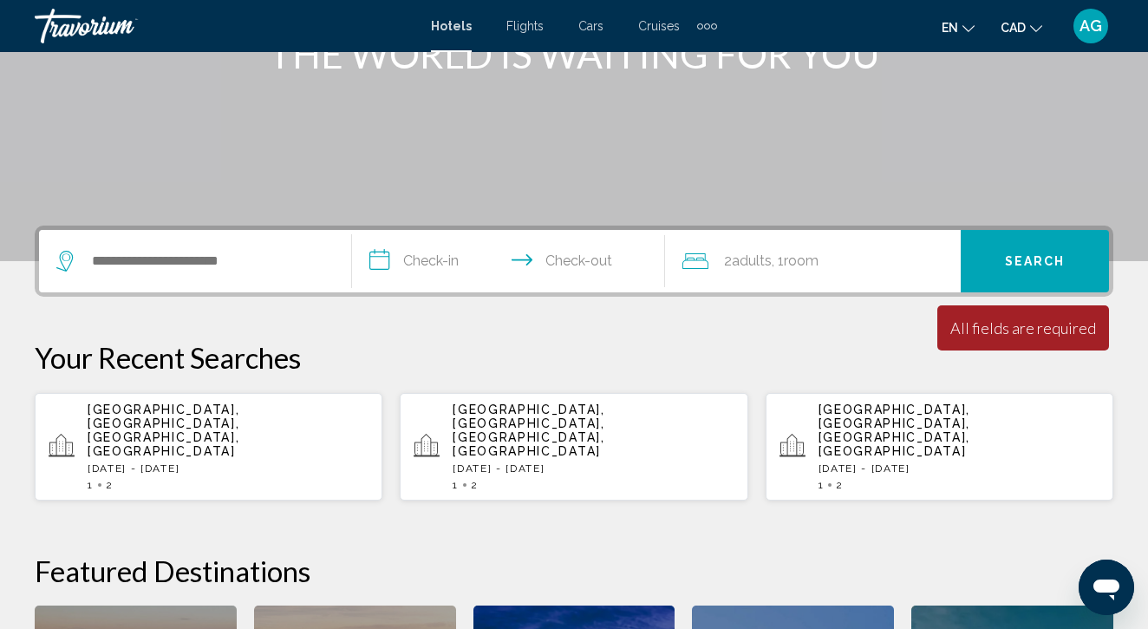
scroll to position [259, 0]
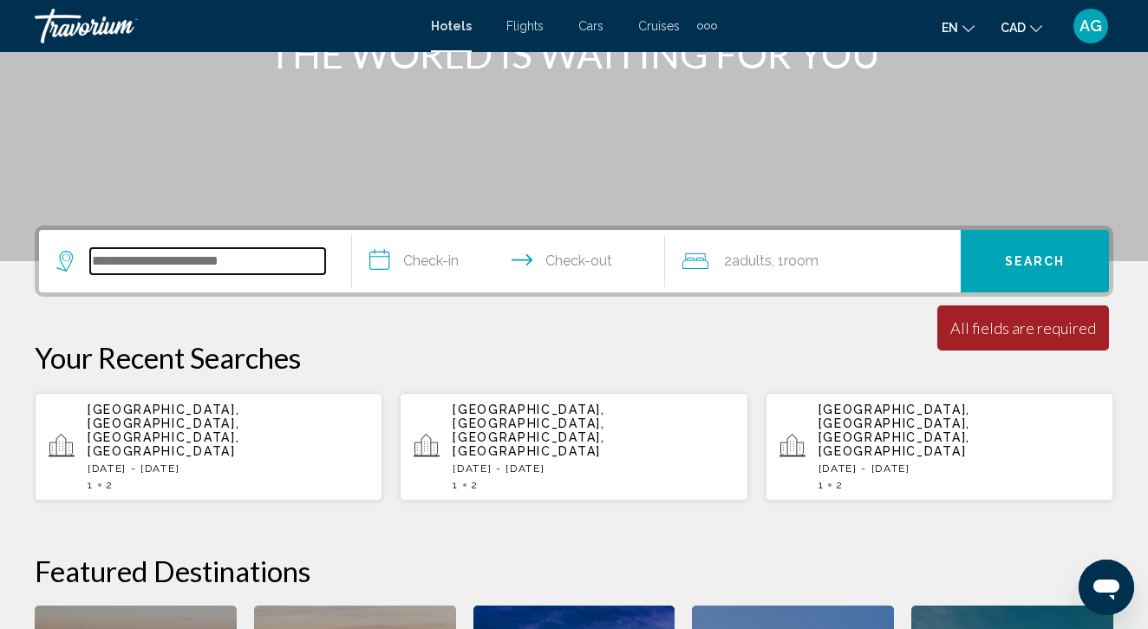
click at [218, 271] on input "Search widget" at bounding box center [207, 261] width 235 height 26
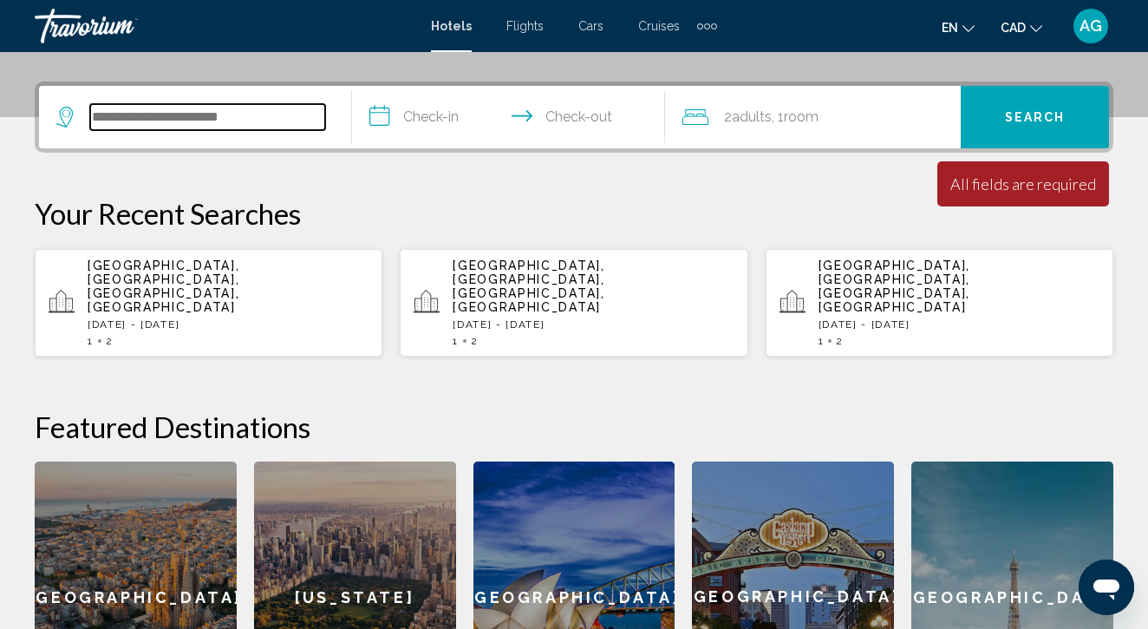
scroll to position [428, 0]
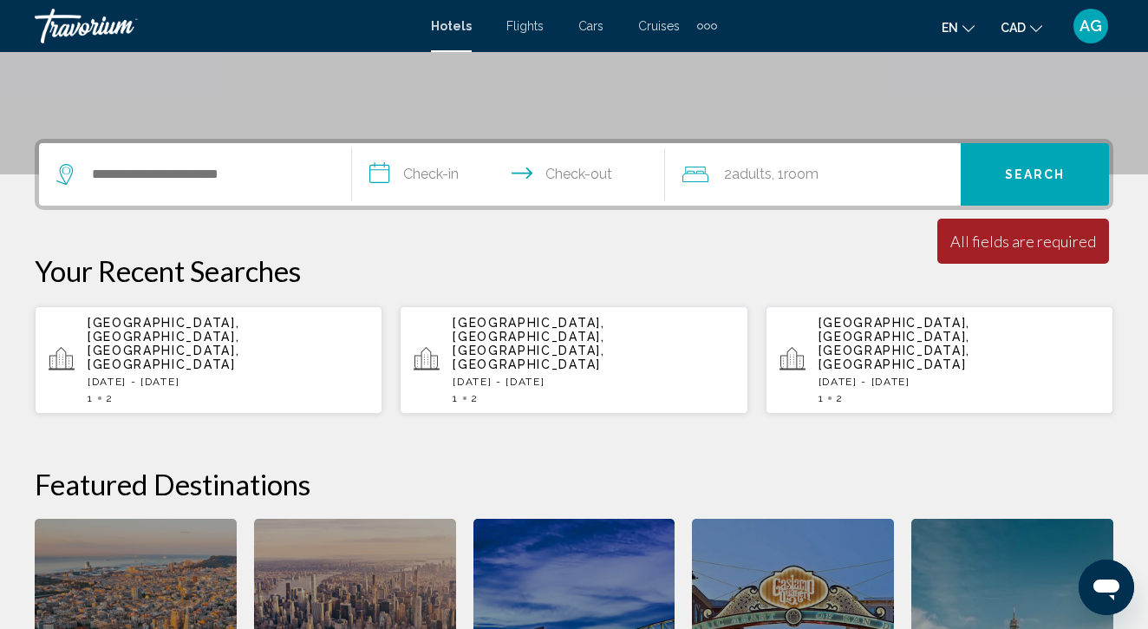
click at [400, 174] on input "**********" at bounding box center [512, 177] width 320 height 68
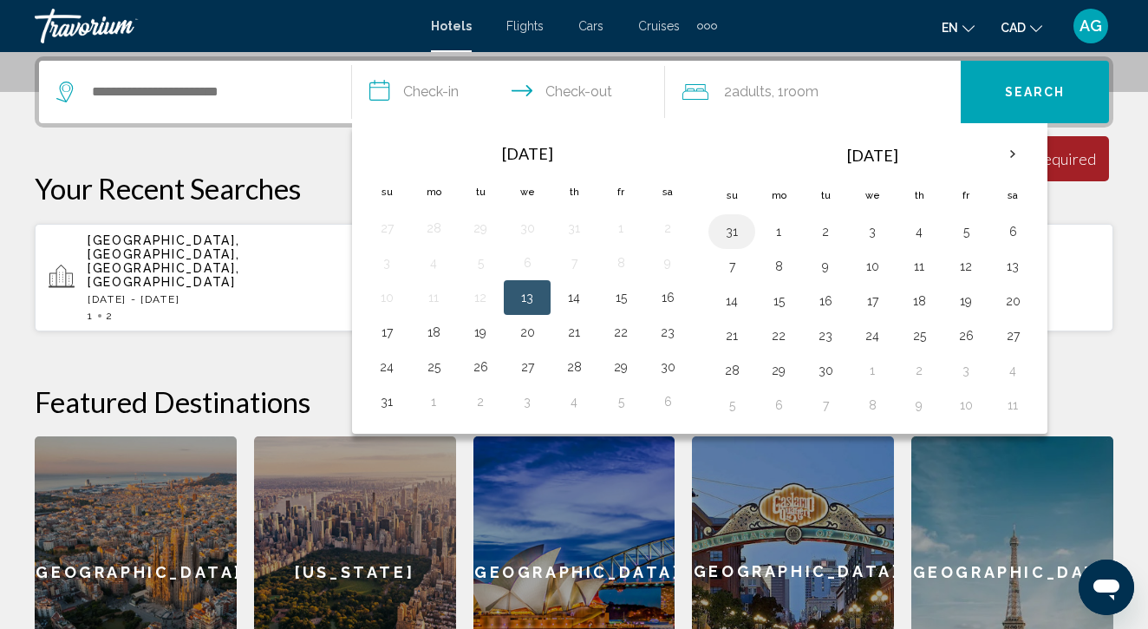
click at [735, 234] on button "31" at bounding box center [732, 231] width 28 height 24
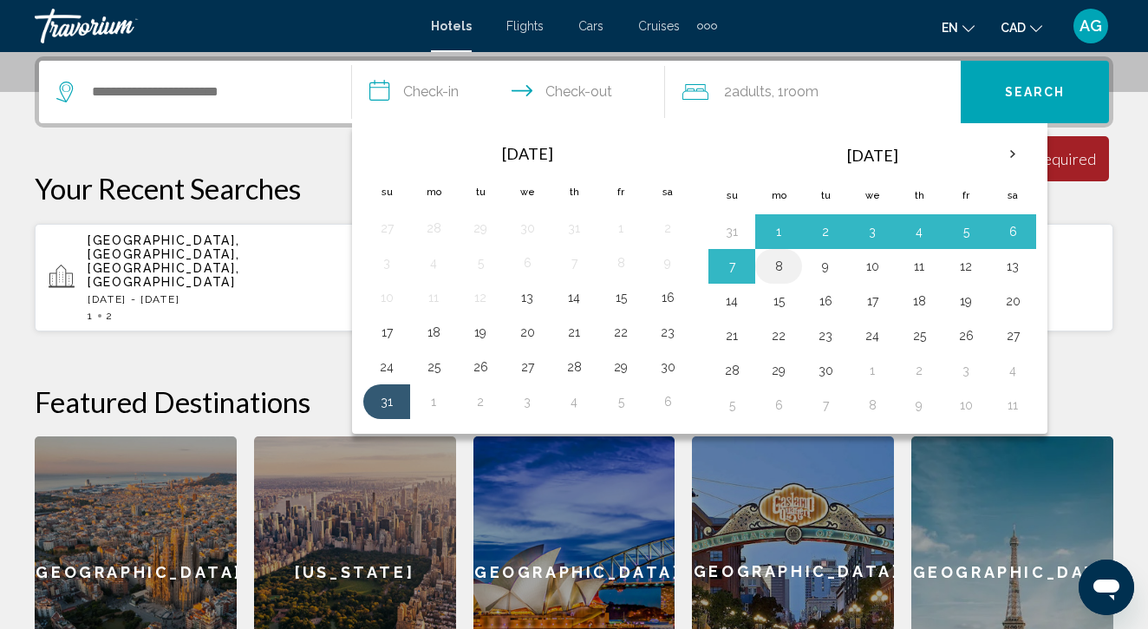
click at [777, 272] on button "8" at bounding box center [779, 266] width 28 height 24
type input "**********"
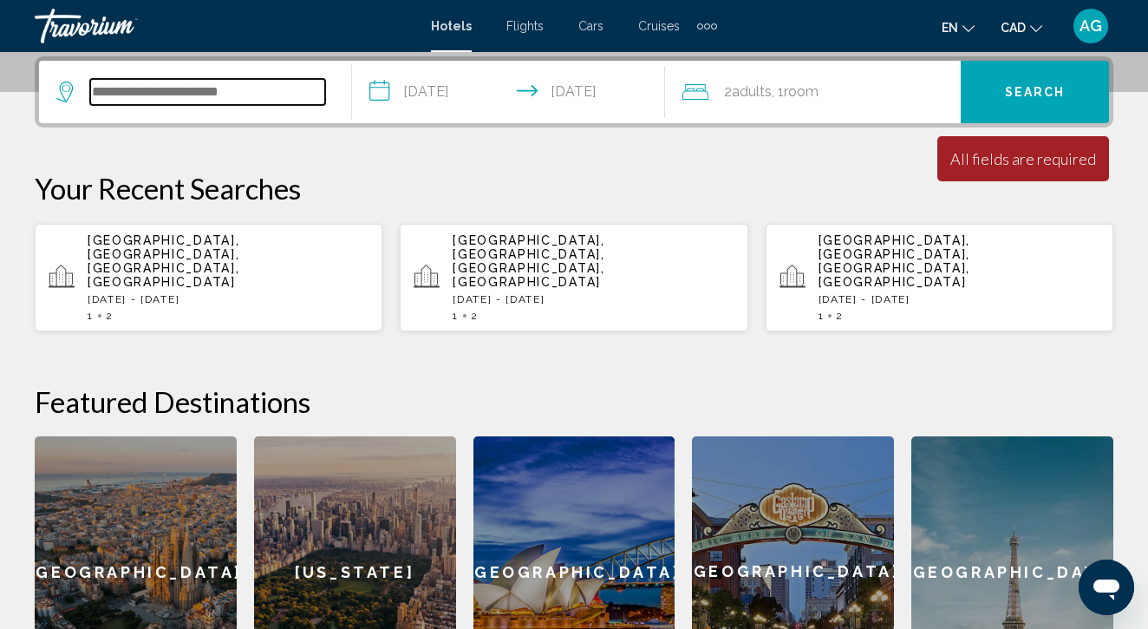
click at [269, 83] on input "Search widget" at bounding box center [207, 92] width 235 height 26
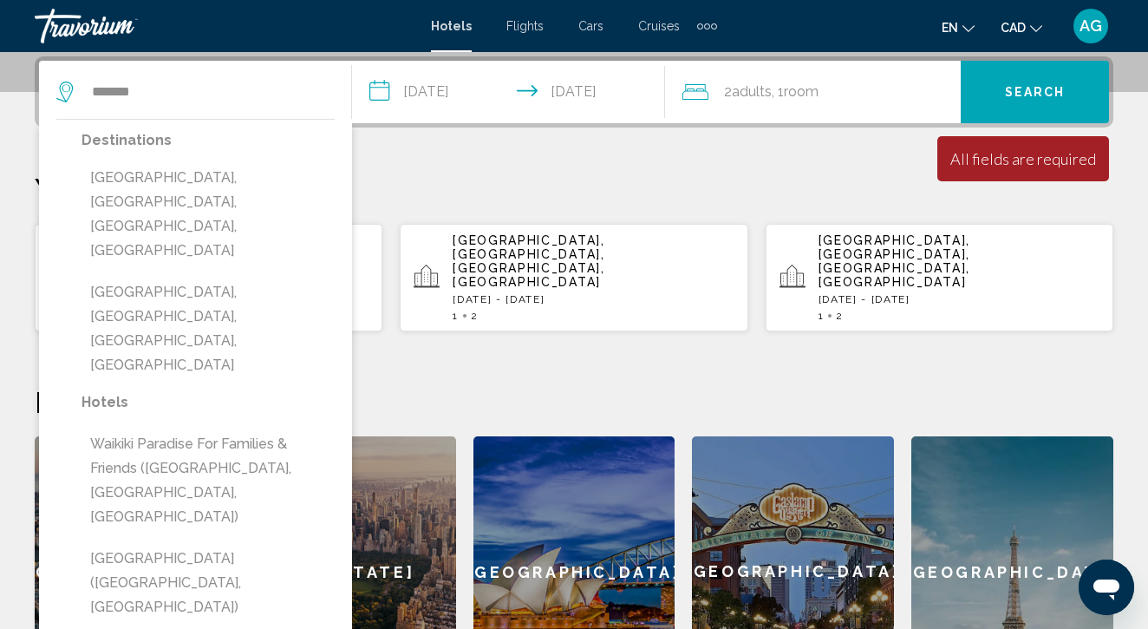
drag, startPoint x: 269, startPoint y: 82, endPoint x: 231, endPoint y: 182, distance: 106.8
click at [231, 185] on button "[GEOGRAPHIC_DATA], [GEOGRAPHIC_DATA], [GEOGRAPHIC_DATA], [GEOGRAPHIC_DATA]" at bounding box center [208, 214] width 253 height 106
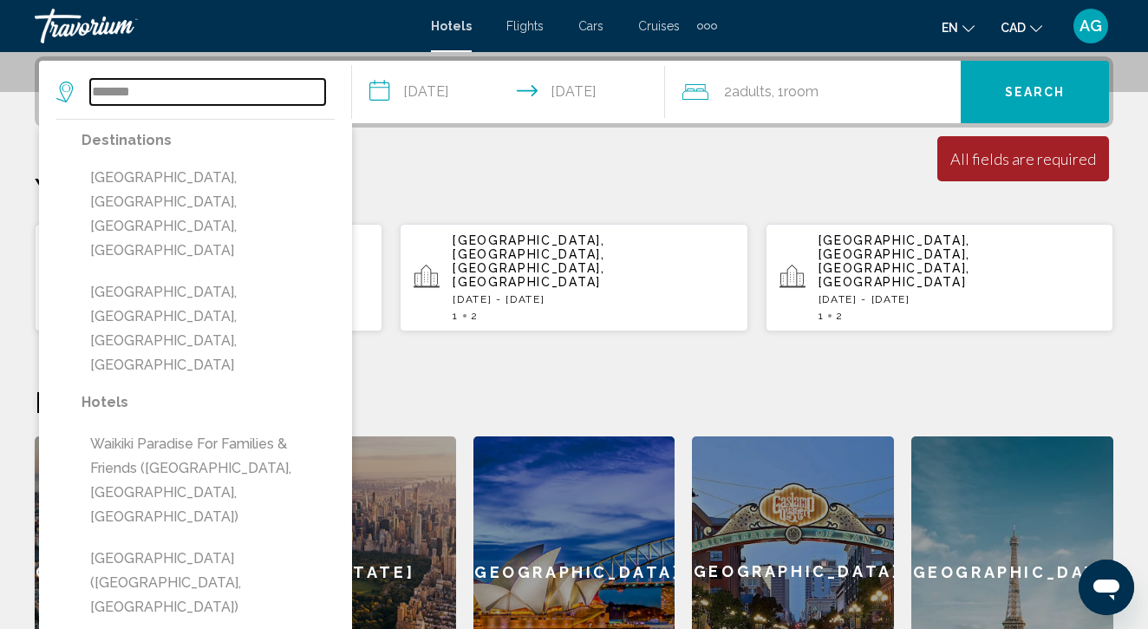
type input "**********"
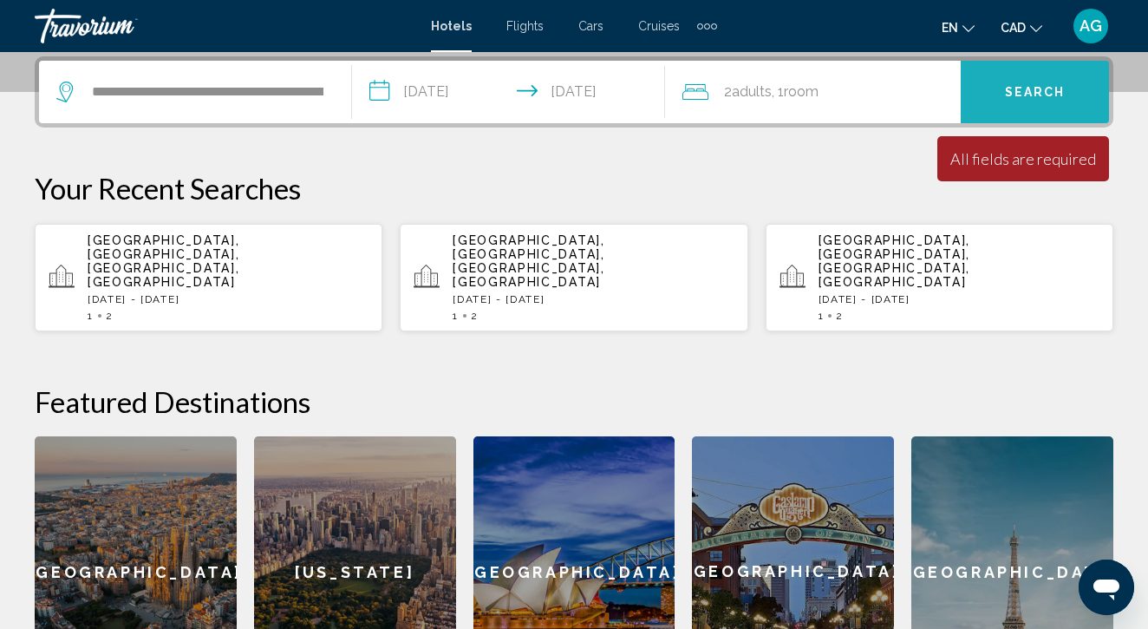
click at [1023, 96] on span "Search" at bounding box center [1035, 93] width 61 height 14
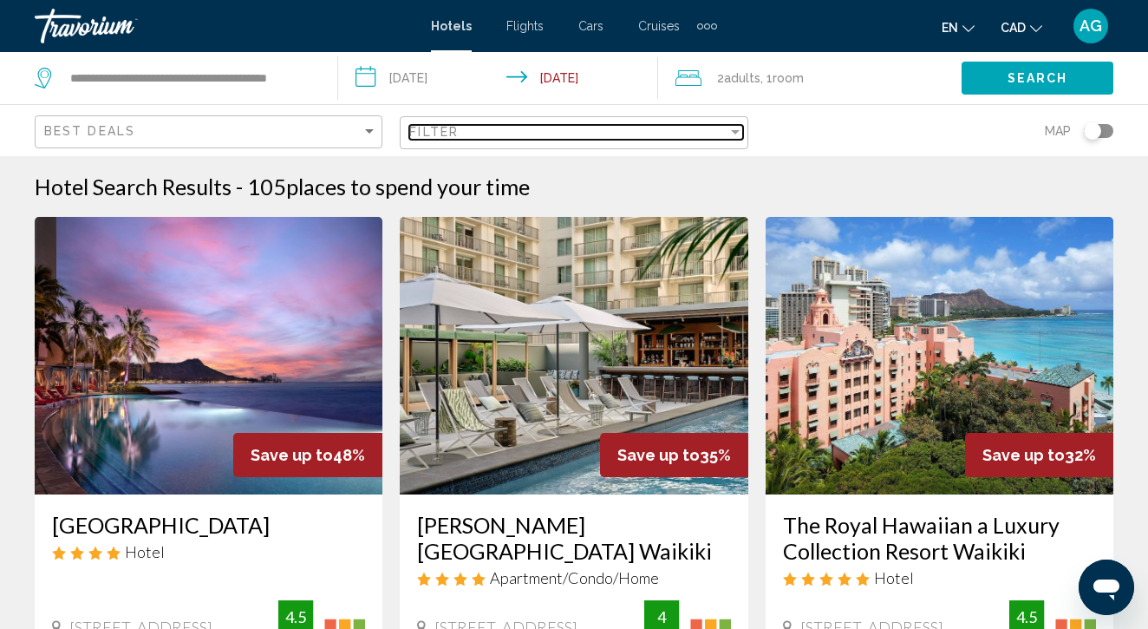
click at [671, 131] on div "Filter" at bounding box center [567, 132] width 317 height 14
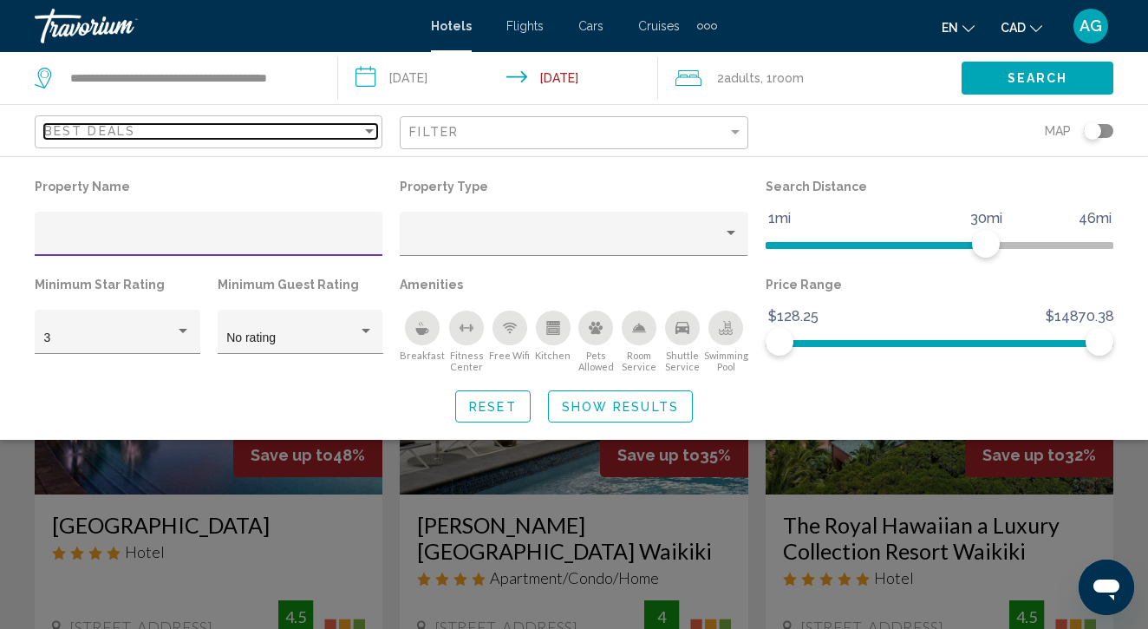
click at [258, 132] on div "Best Deals" at bounding box center [202, 131] width 317 height 14
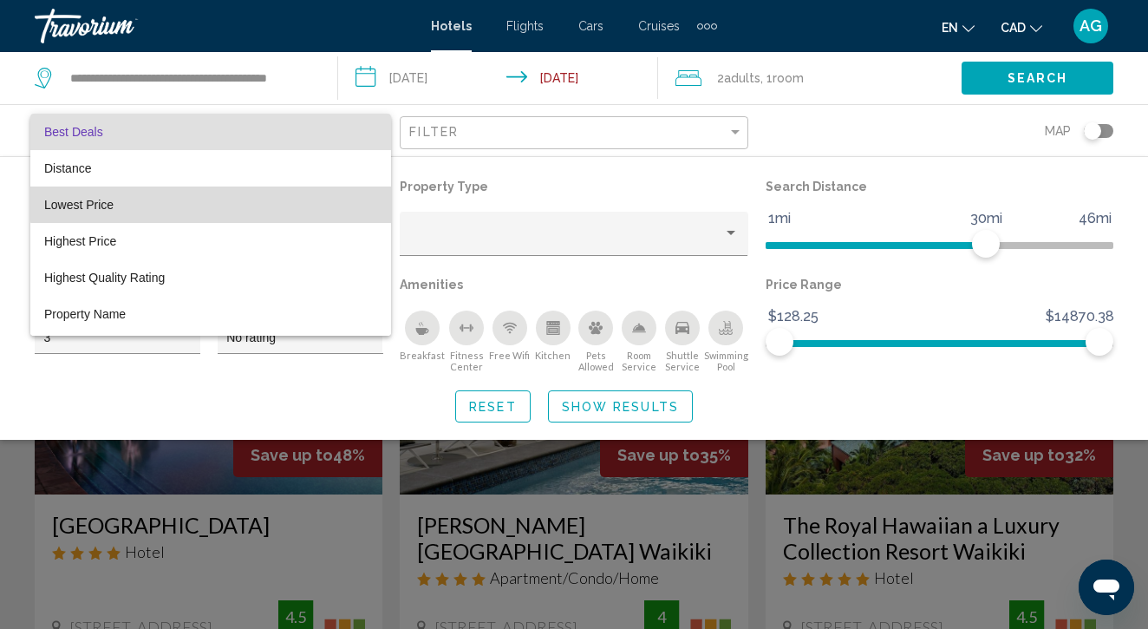
click at [250, 200] on span "Lowest Price" at bounding box center [210, 204] width 333 height 36
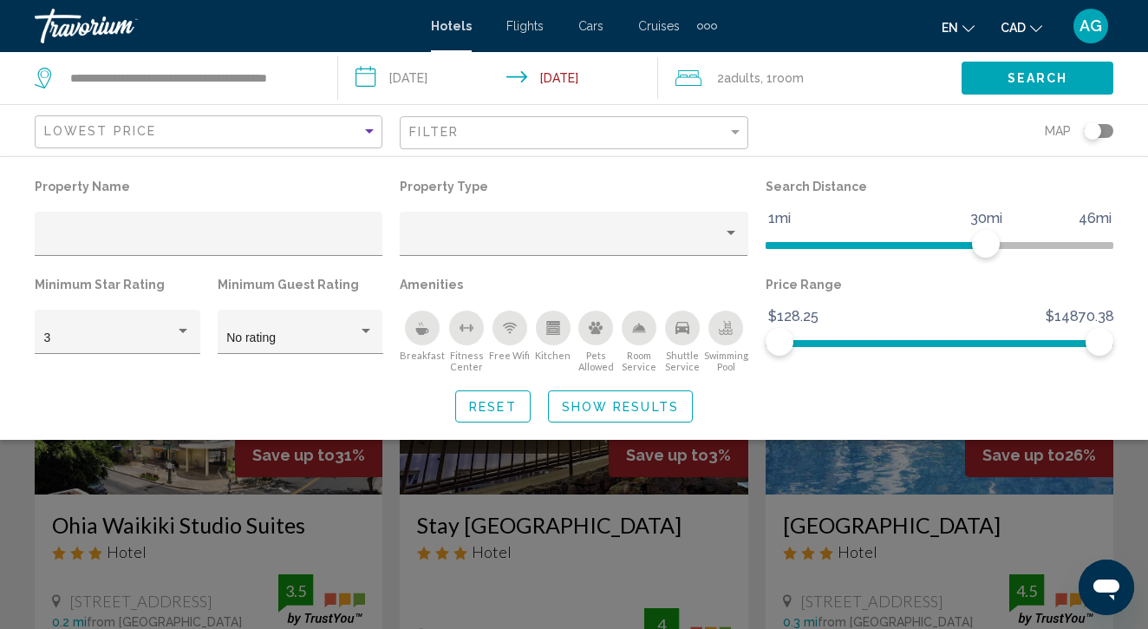
click at [625, 421] on button "Show Results" at bounding box center [620, 406] width 145 height 32
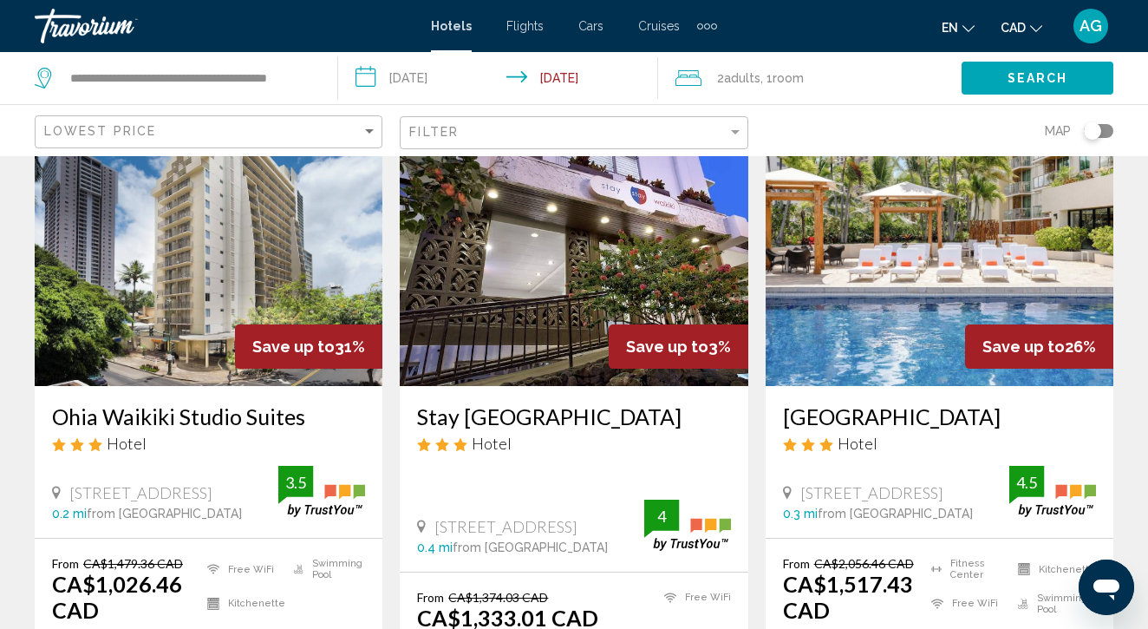
scroll to position [180, 0]
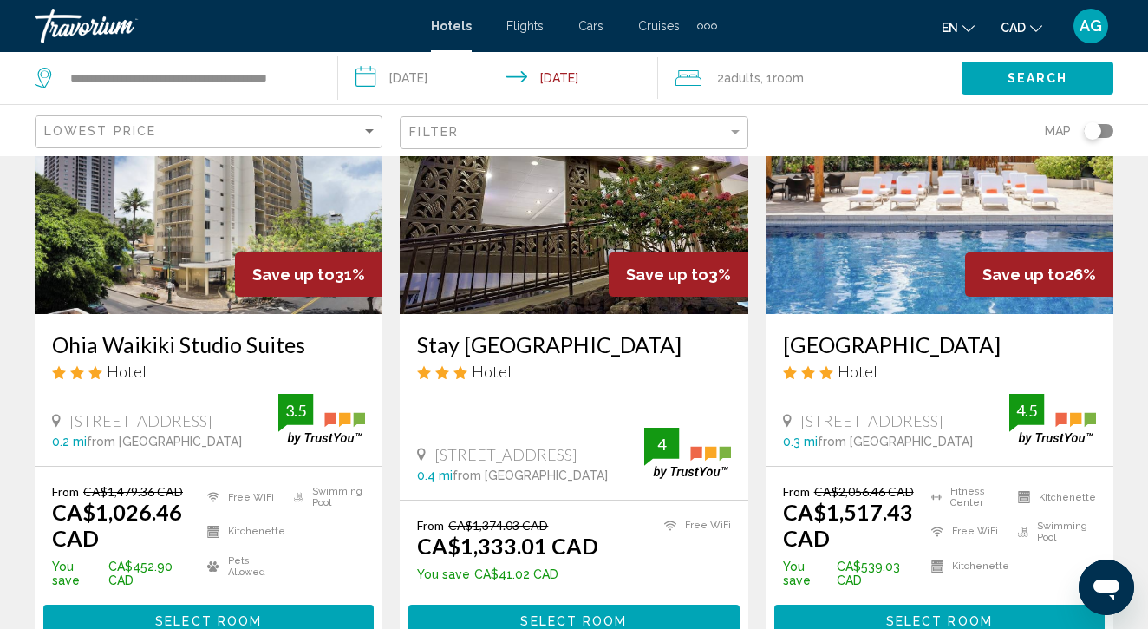
click at [173, 240] on img "Main content" at bounding box center [209, 174] width 348 height 277
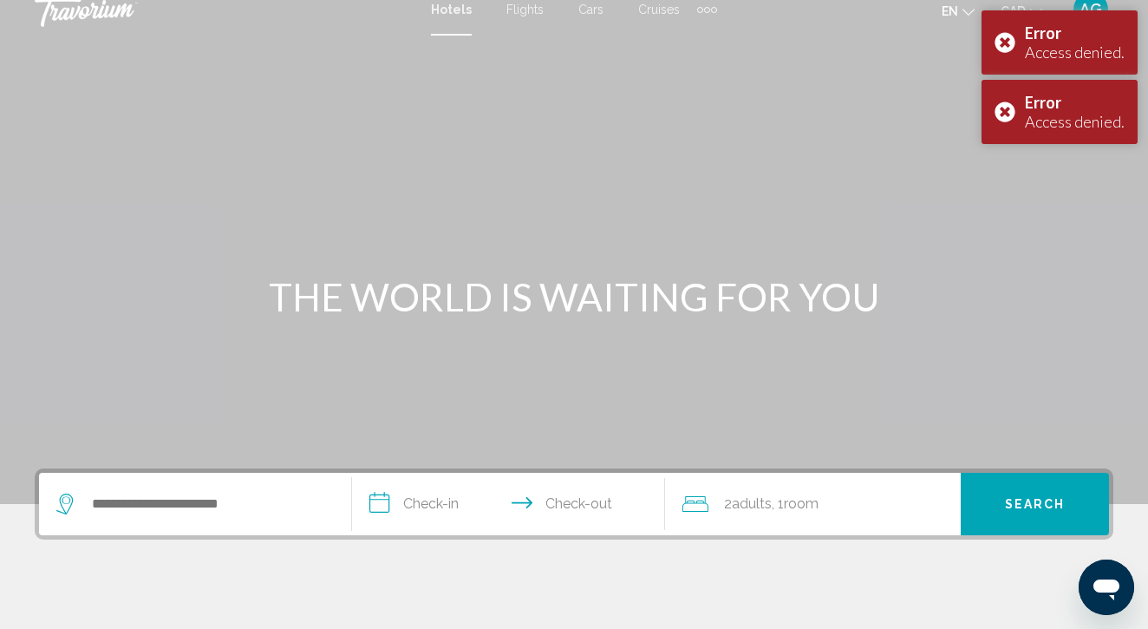
scroll to position [17, 0]
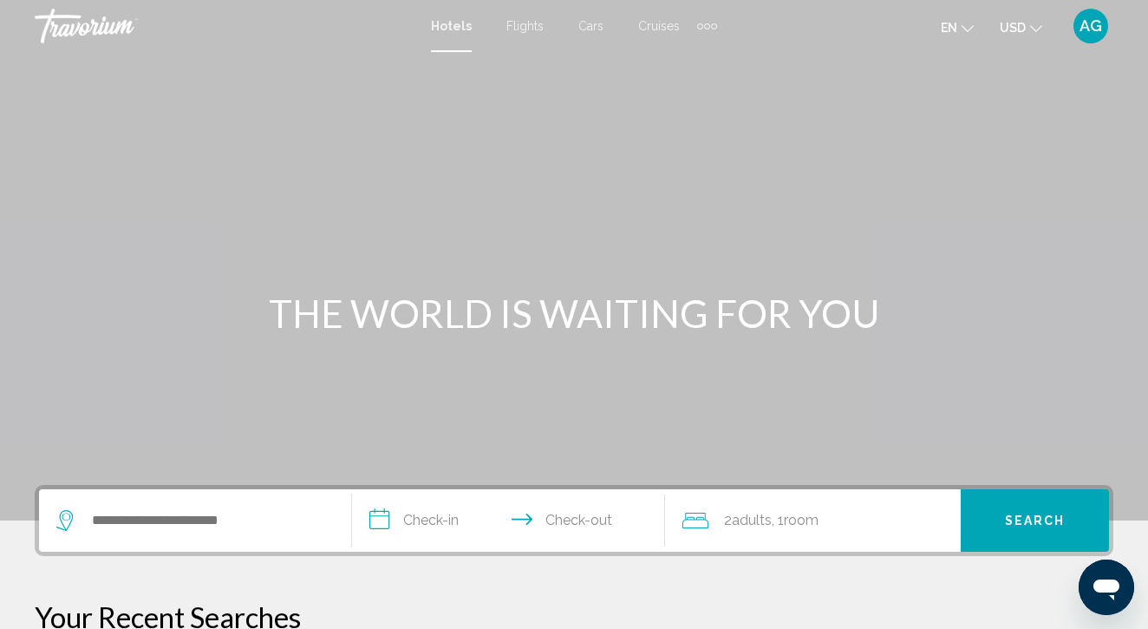
click at [1039, 30] on icon "Change currency" at bounding box center [1036, 29] width 12 height 12
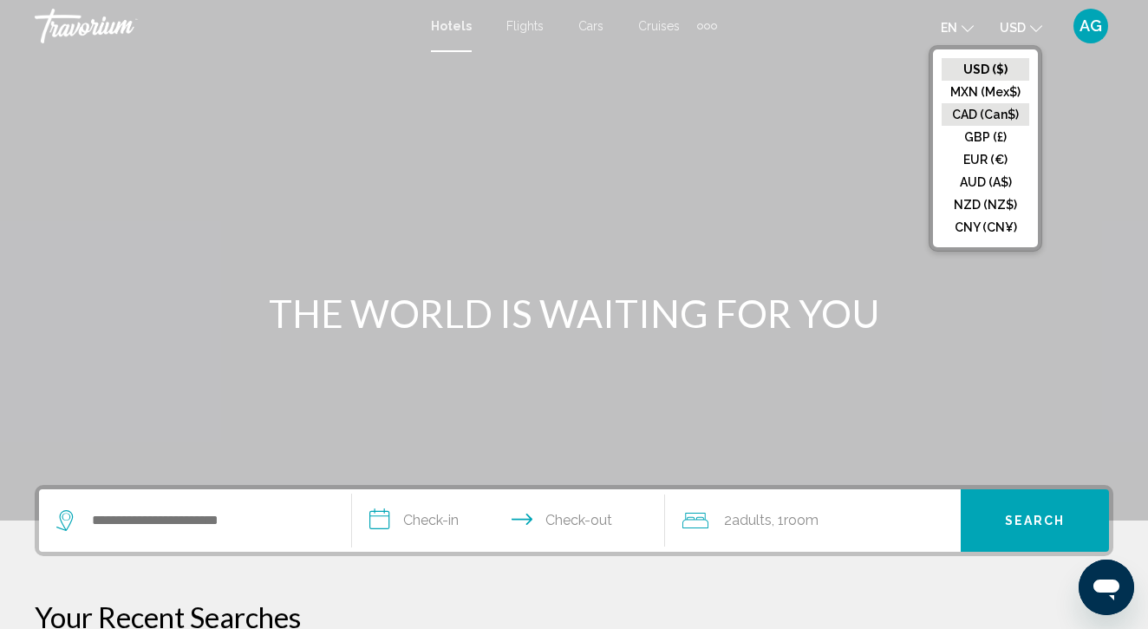
click at [989, 111] on button "CAD (Can$)" at bounding box center [986, 114] width 88 height 23
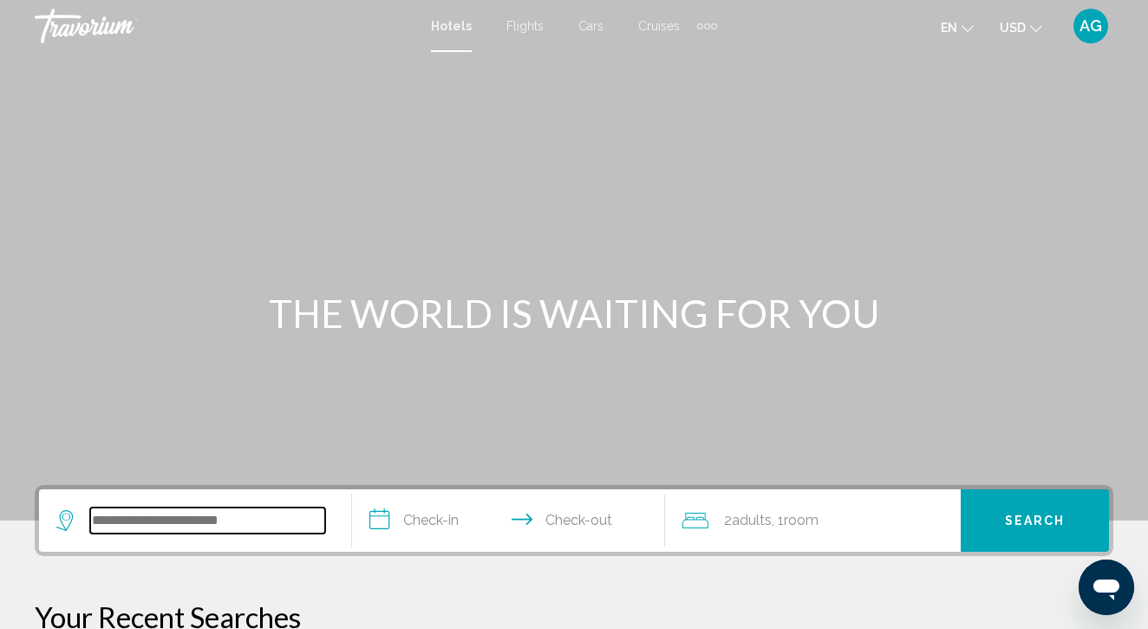
click at [153, 522] on input "Search widget" at bounding box center [207, 520] width 235 height 26
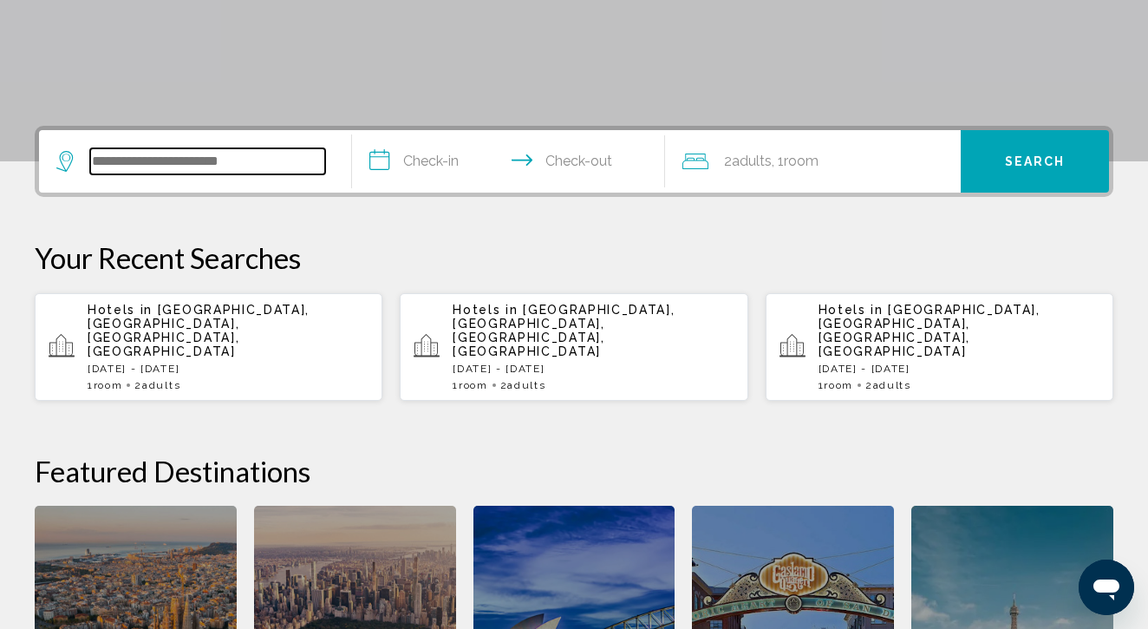
scroll to position [428, 0]
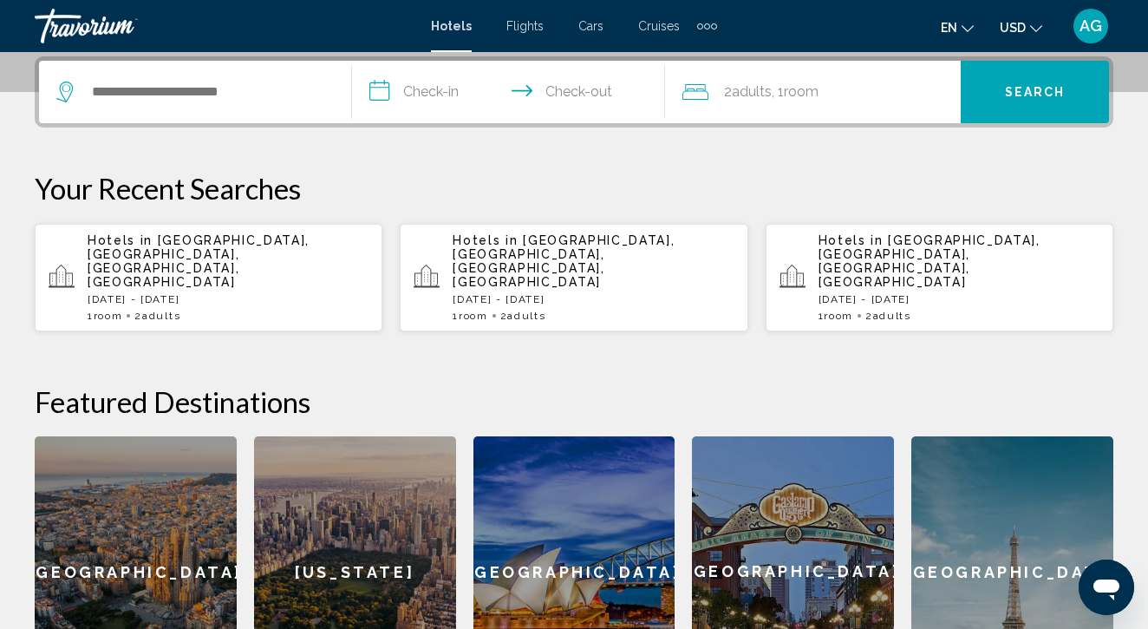
click at [168, 258] on span "[GEOGRAPHIC_DATA], [GEOGRAPHIC_DATA], [GEOGRAPHIC_DATA], [GEOGRAPHIC_DATA]" at bounding box center [199, 260] width 222 height 55
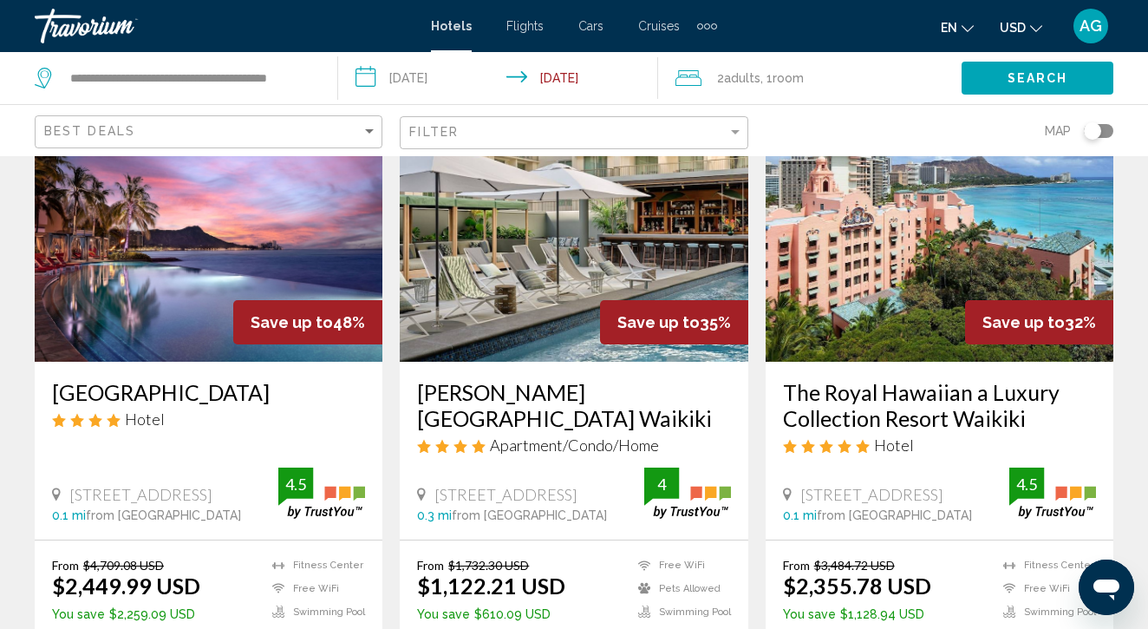
scroll to position [134, 0]
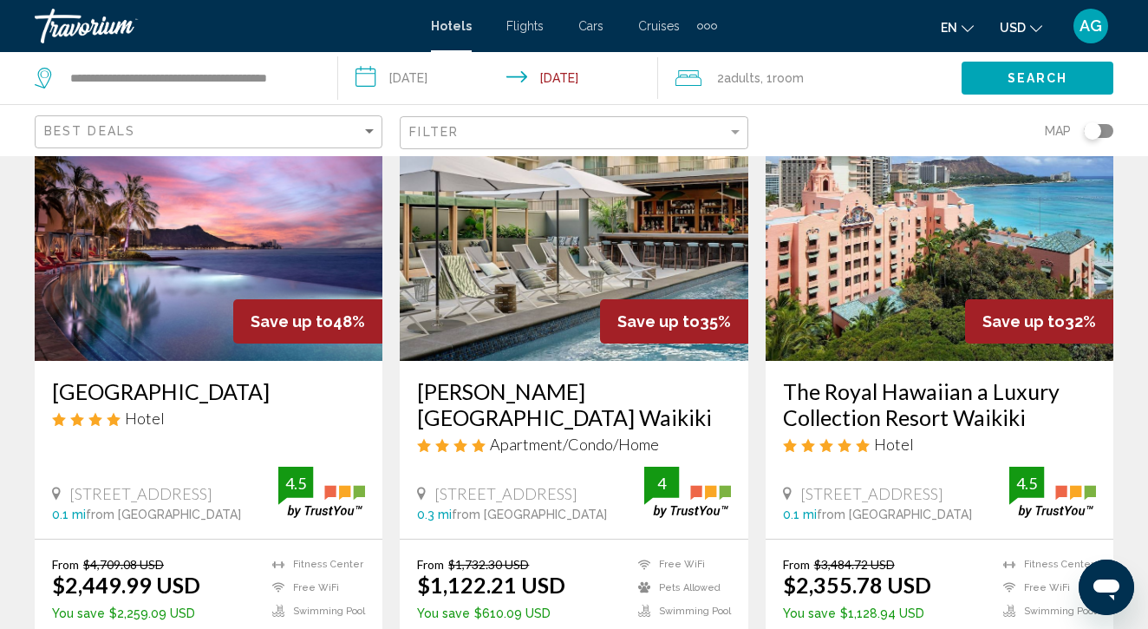
click at [1022, 28] on span "USD" at bounding box center [1013, 28] width 26 height 14
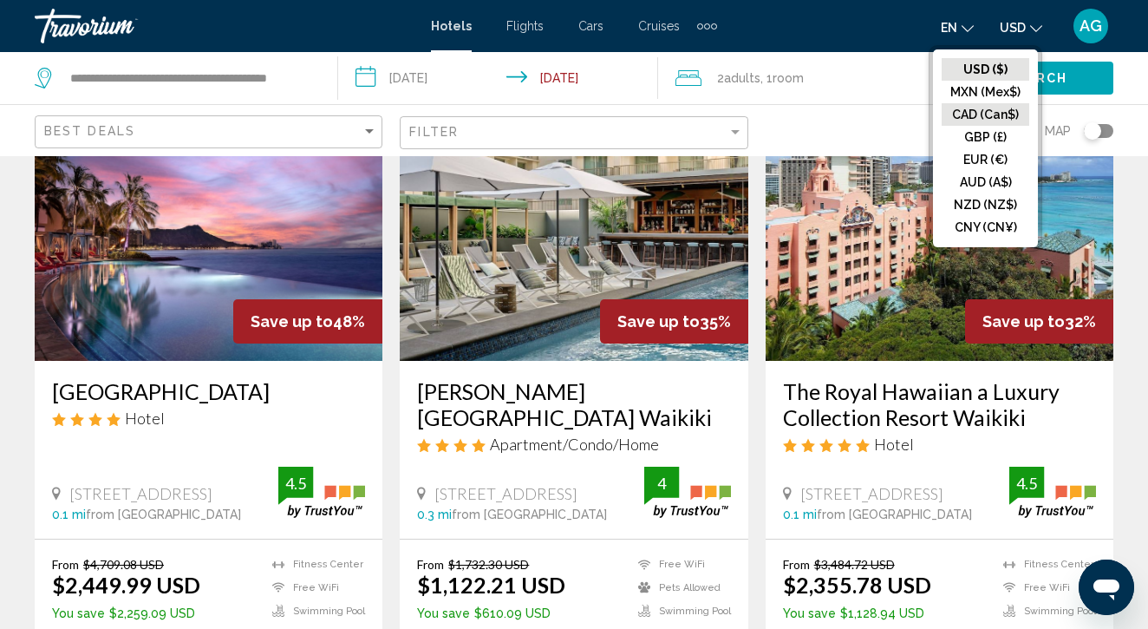
click at [992, 106] on button "CAD (Can$)" at bounding box center [986, 114] width 88 height 23
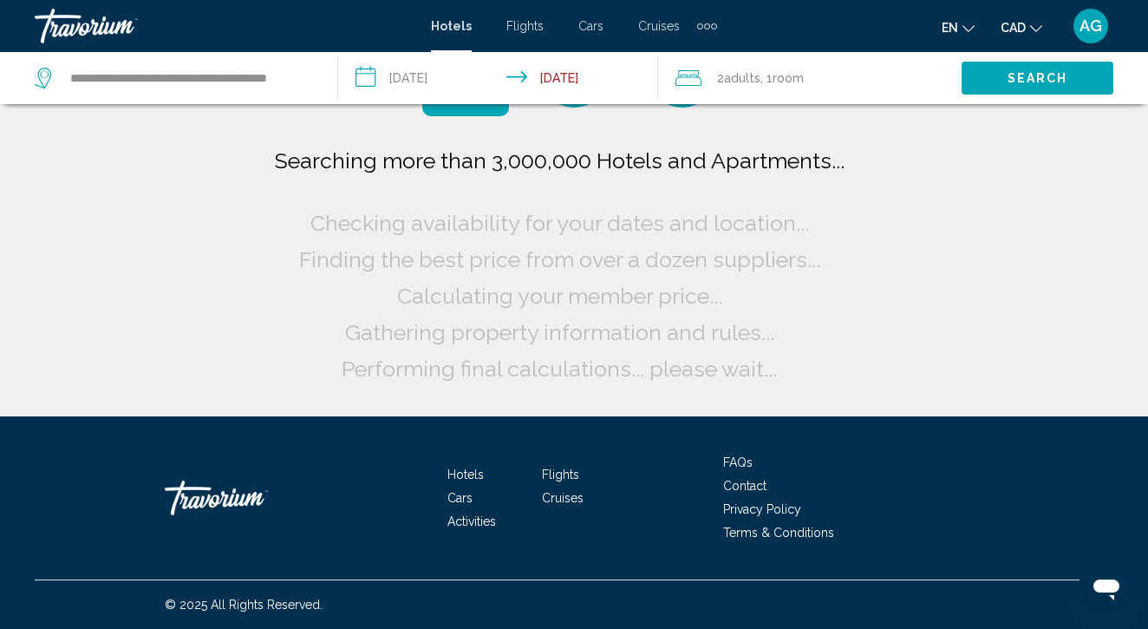
scroll to position [0, 0]
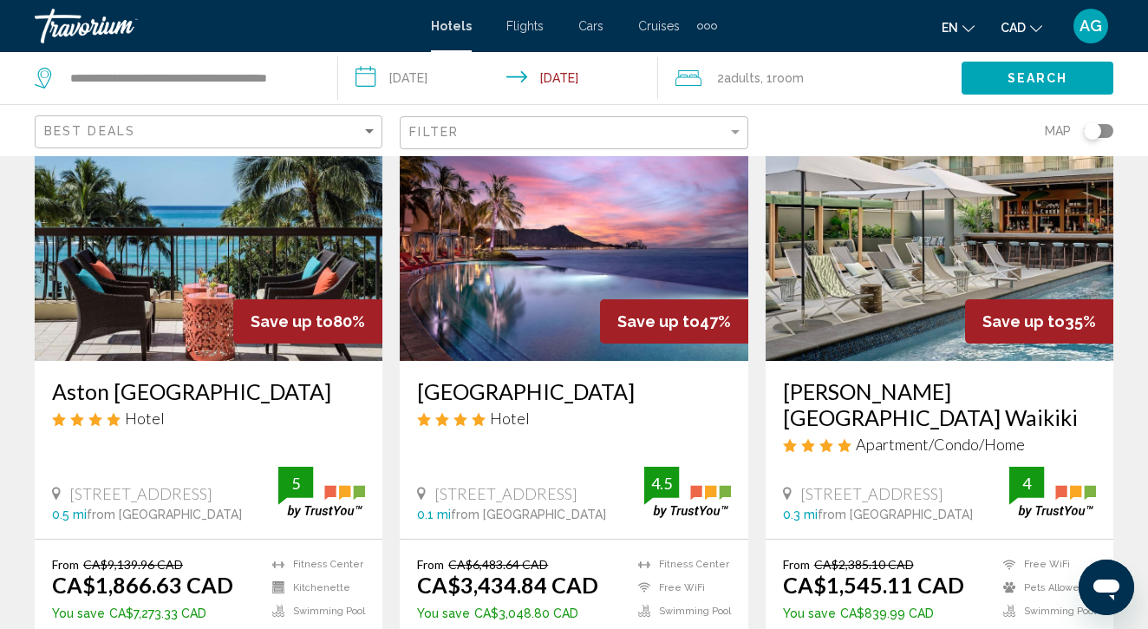
scroll to position [127, 0]
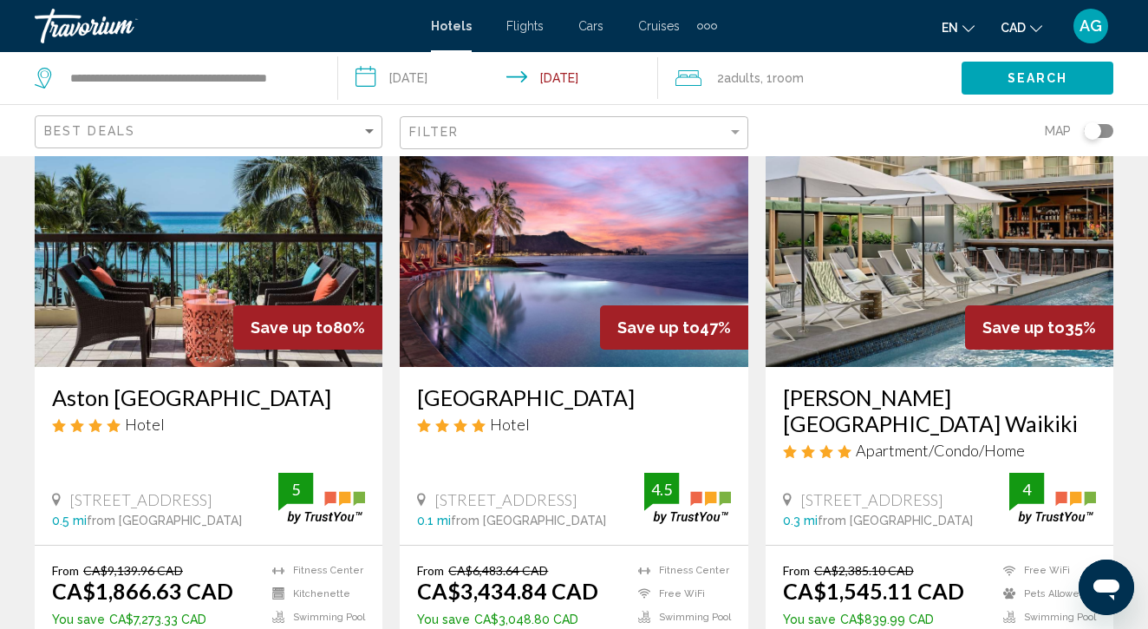
click at [432, 75] on input "**********" at bounding box center [502, 80] width 328 height 57
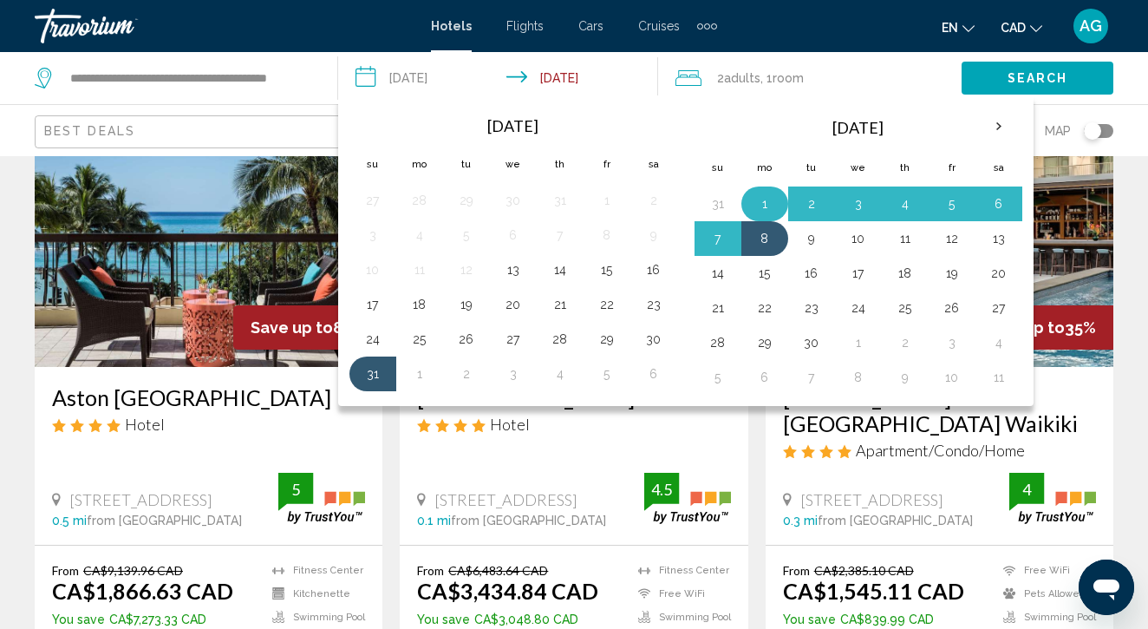
click at [763, 199] on button "1" at bounding box center [765, 204] width 28 height 24
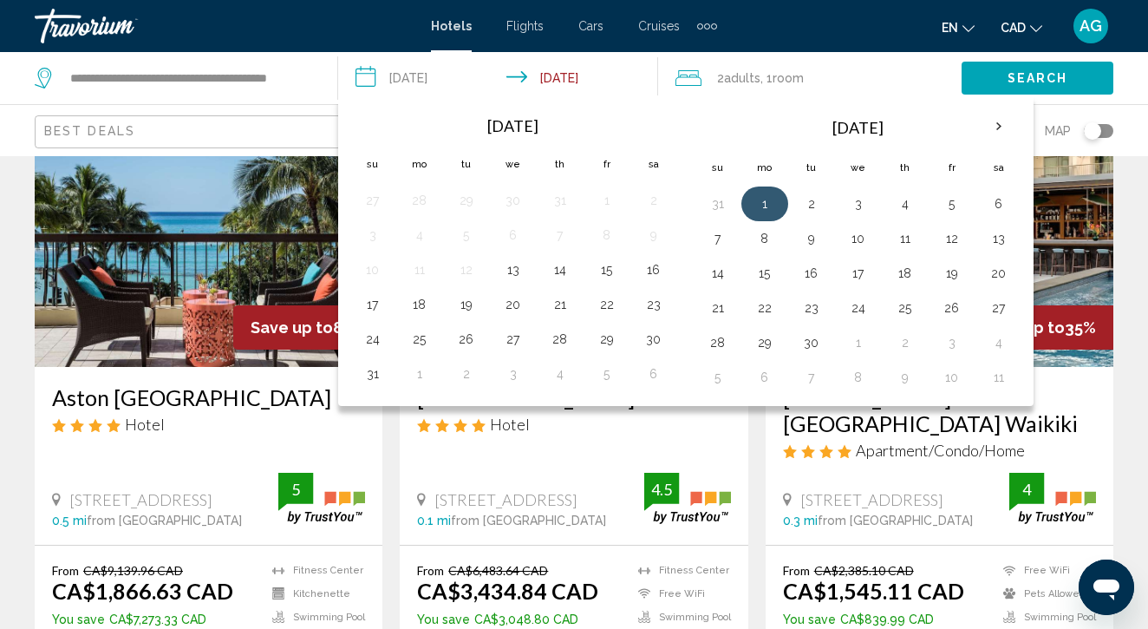
click at [759, 200] on button "1" at bounding box center [765, 204] width 28 height 24
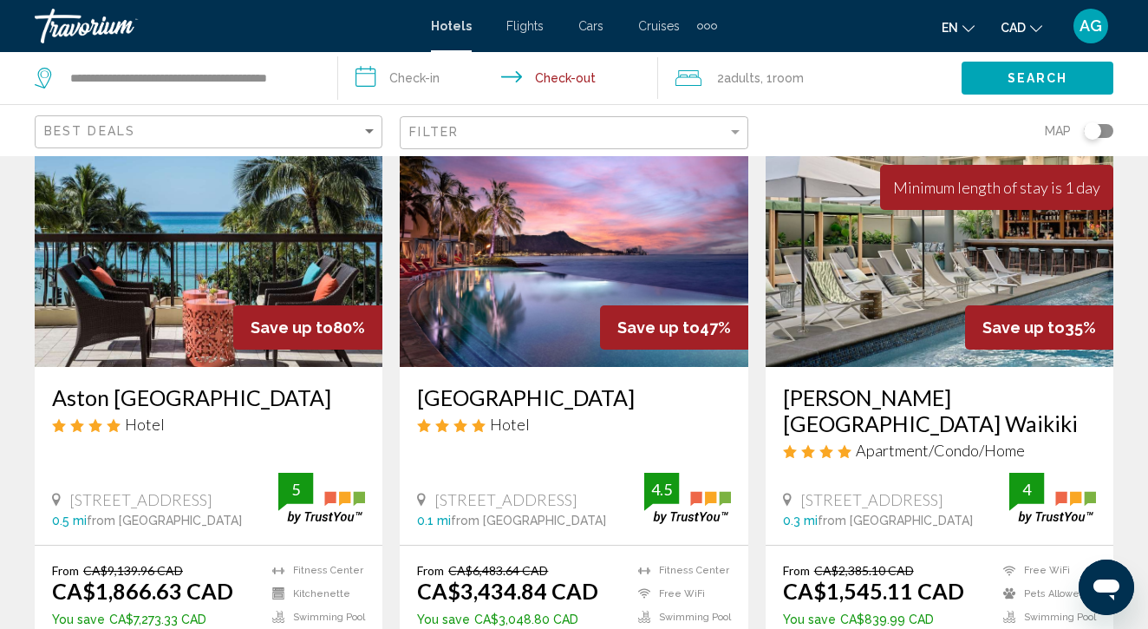
click at [427, 71] on input "**********" at bounding box center [502, 80] width 328 height 57
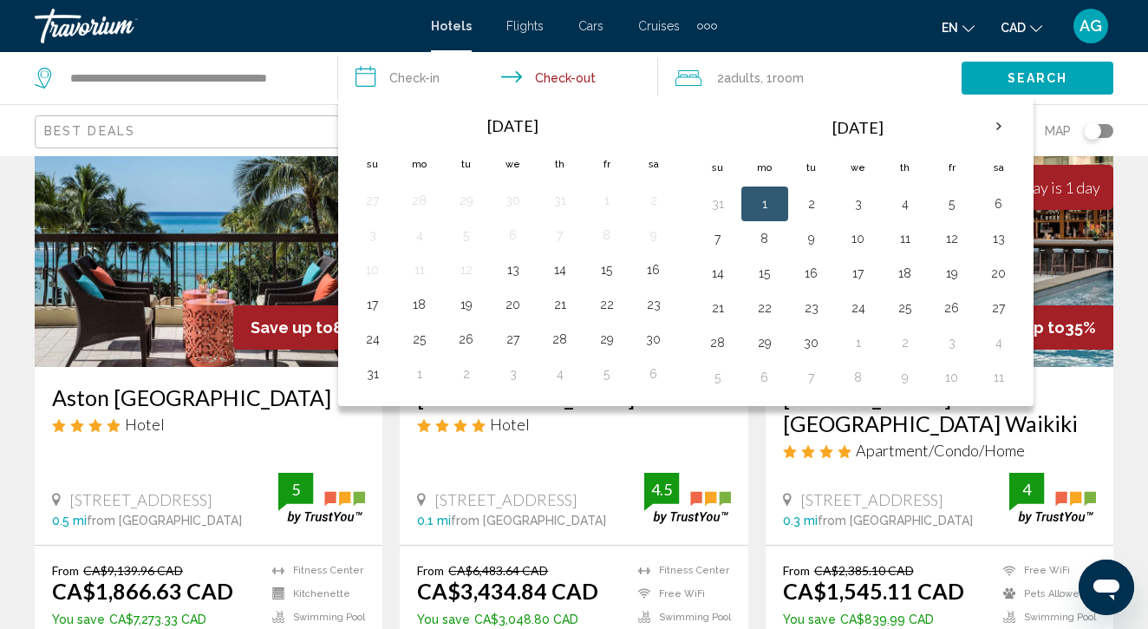
click at [766, 199] on button "1" at bounding box center [765, 204] width 28 height 24
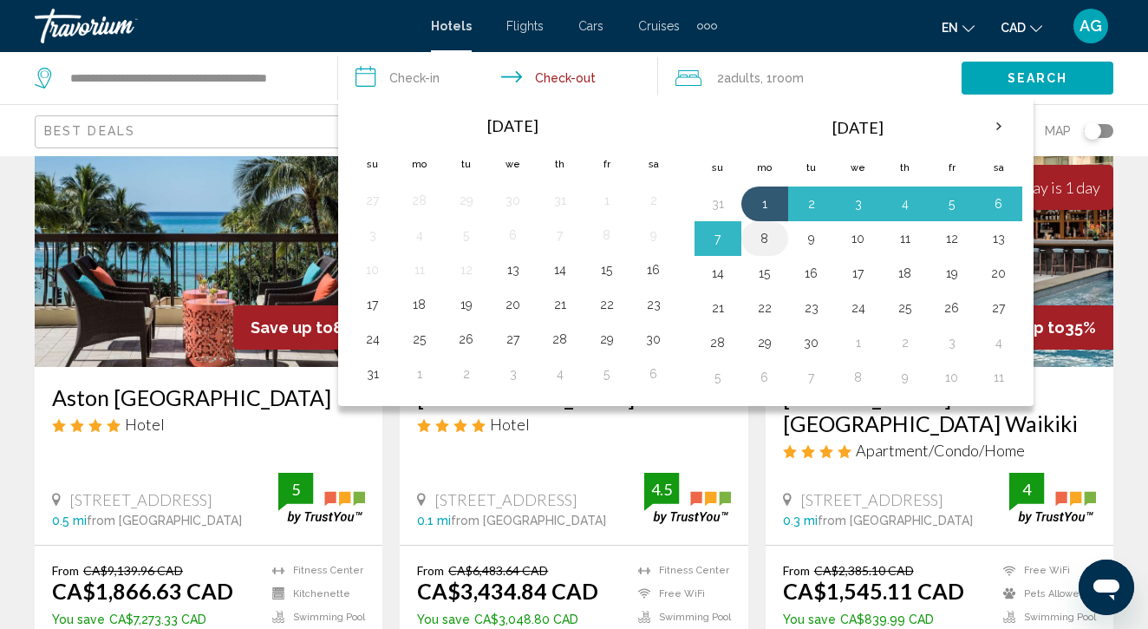
click at [767, 227] on button "8" at bounding box center [765, 238] width 28 height 24
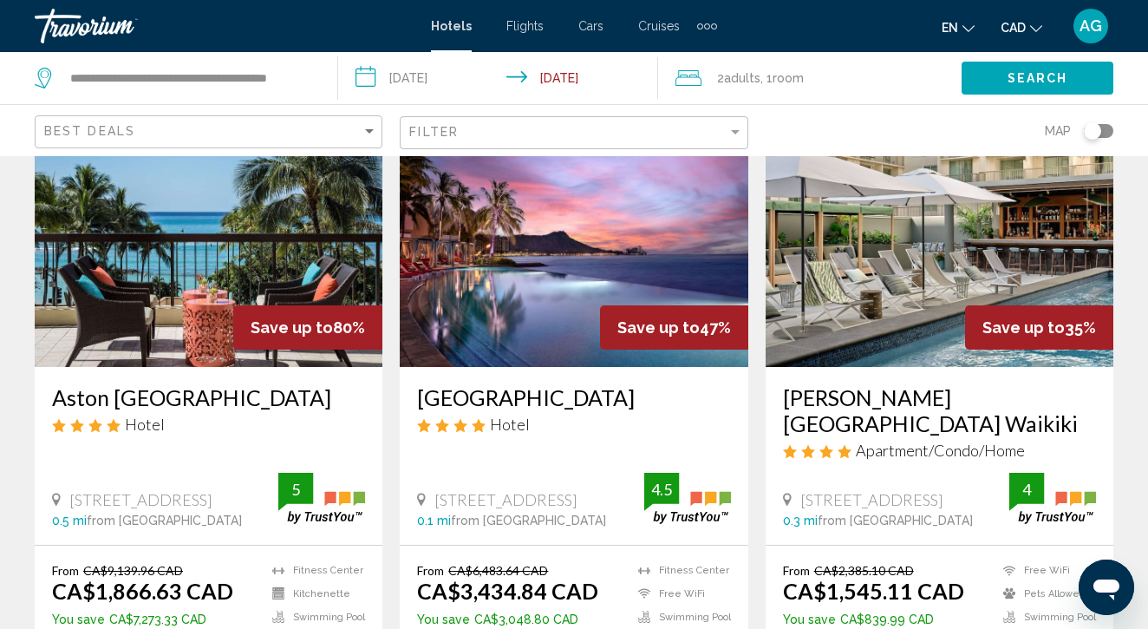
click at [1010, 73] on span "Search" at bounding box center [1038, 79] width 61 height 14
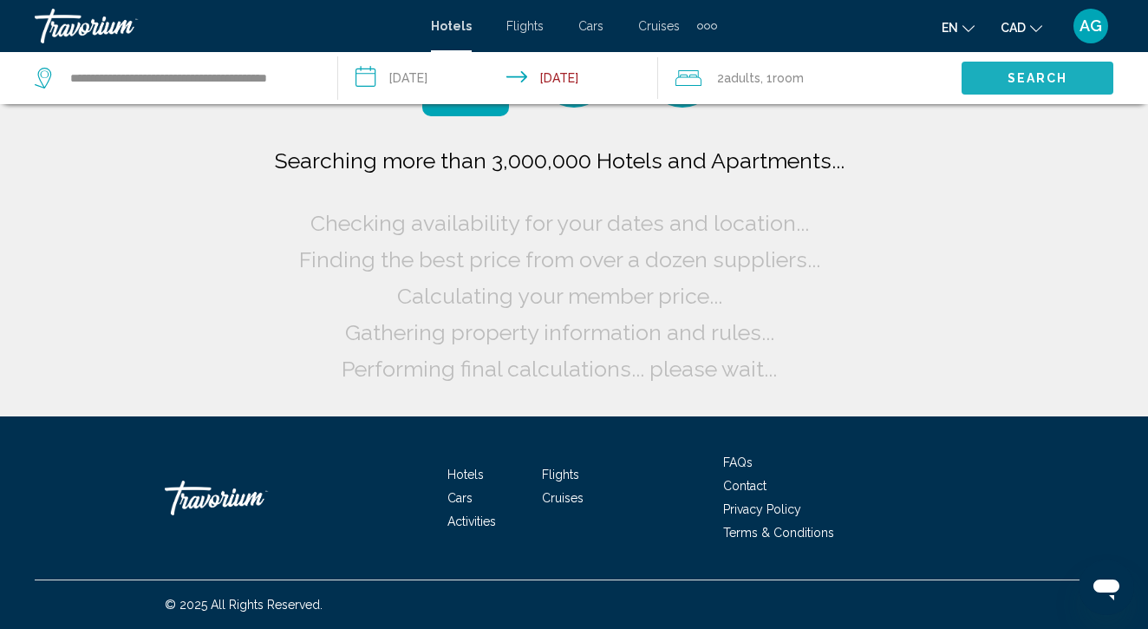
scroll to position [0, 0]
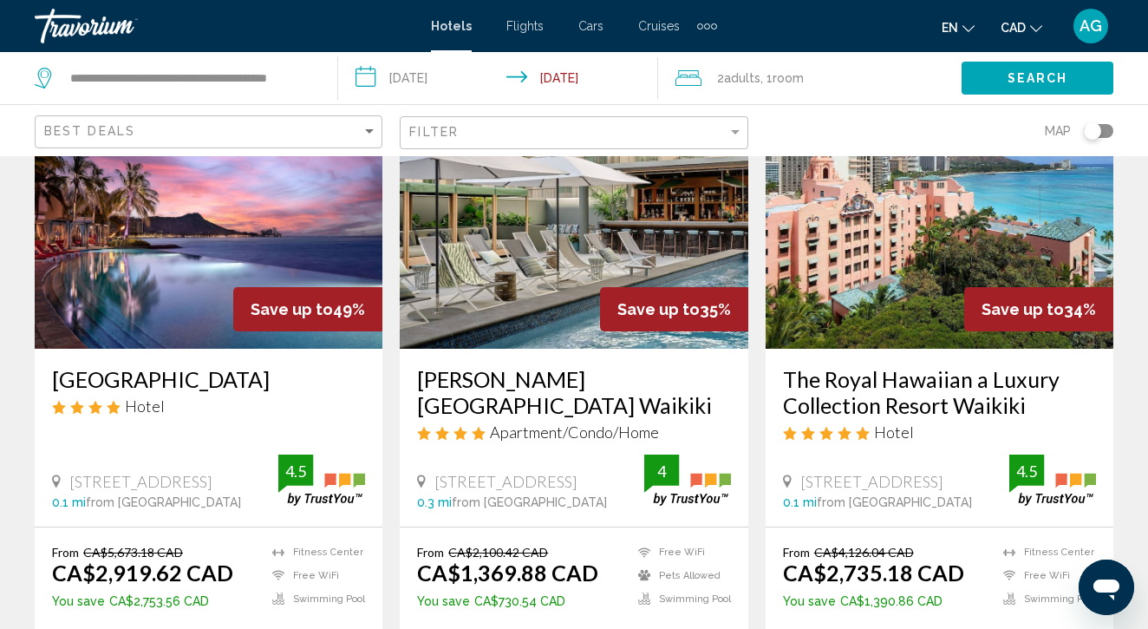
scroll to position [141, 0]
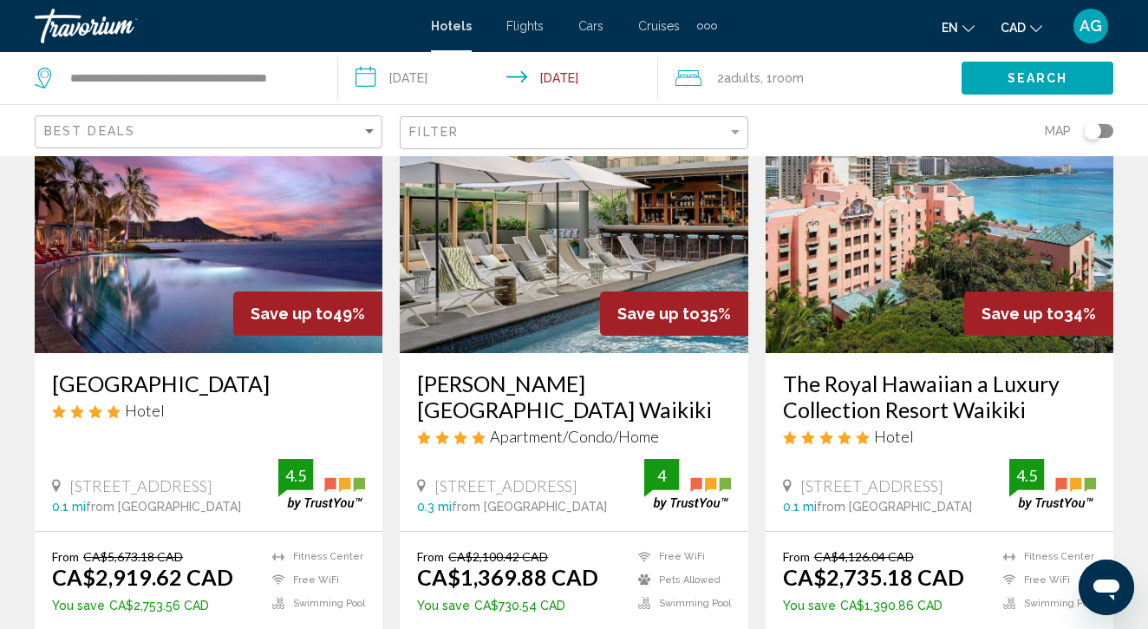
click at [433, 81] on input "**********" at bounding box center [502, 80] width 328 height 57
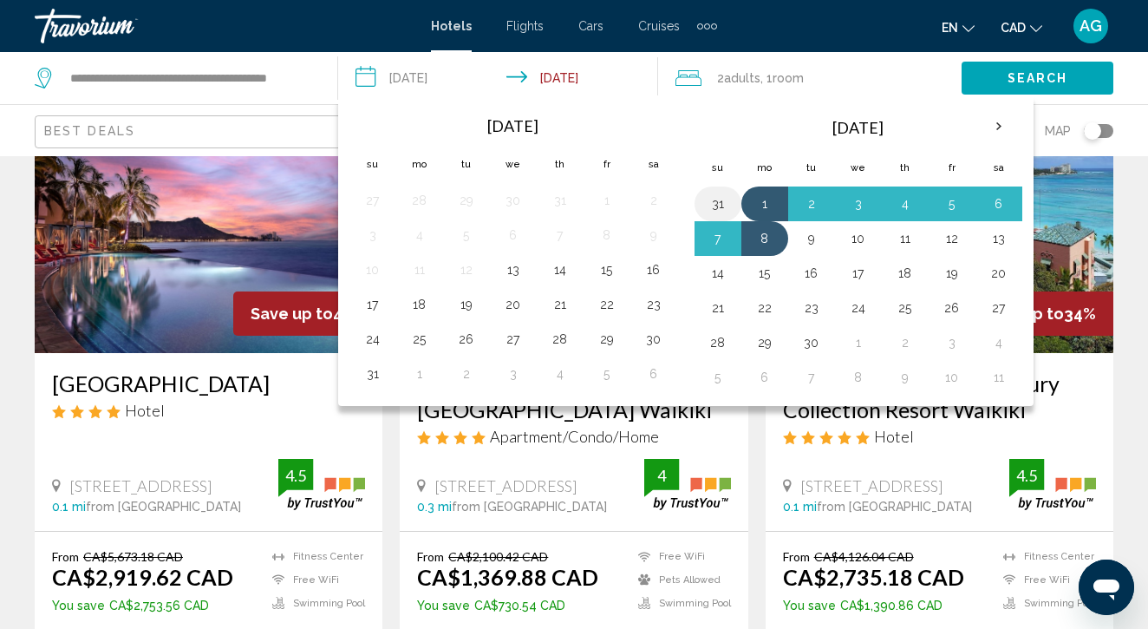
click at [723, 197] on button "31" at bounding box center [718, 204] width 28 height 24
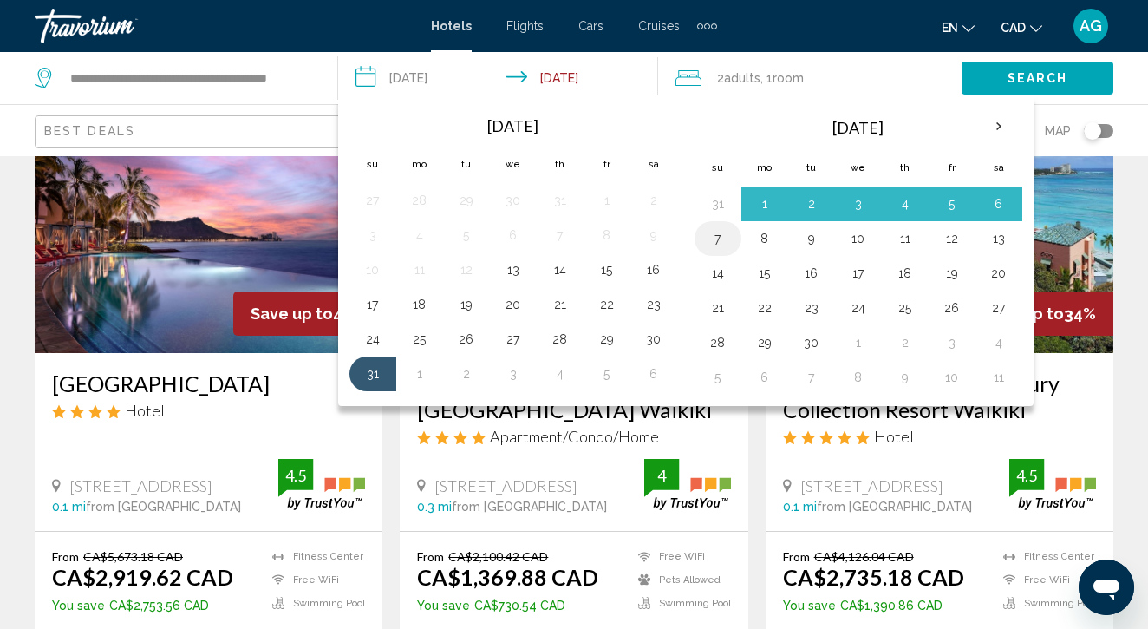
click at [720, 235] on button "7" at bounding box center [718, 238] width 28 height 24
type input "**********"
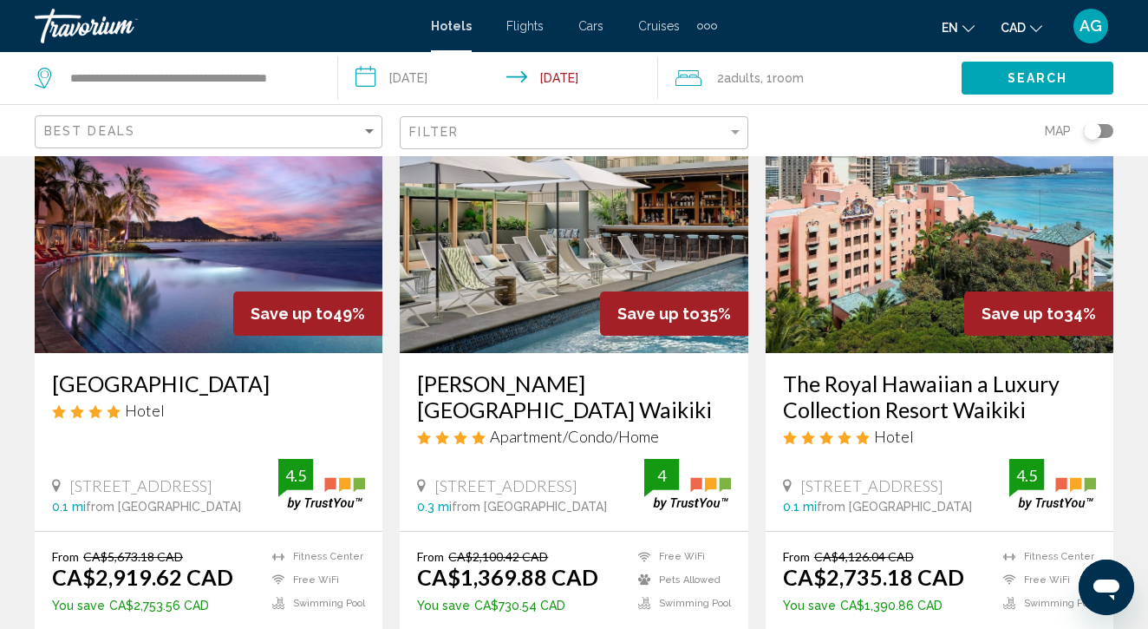
click at [1015, 74] on span "Search" at bounding box center [1038, 79] width 61 height 14
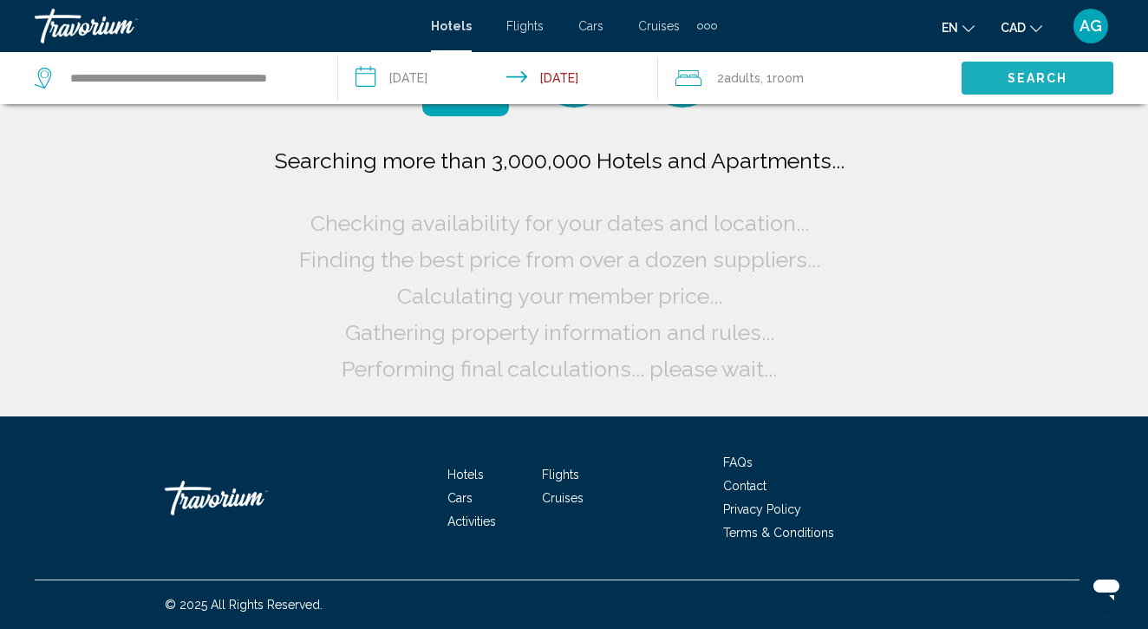
scroll to position [0, 0]
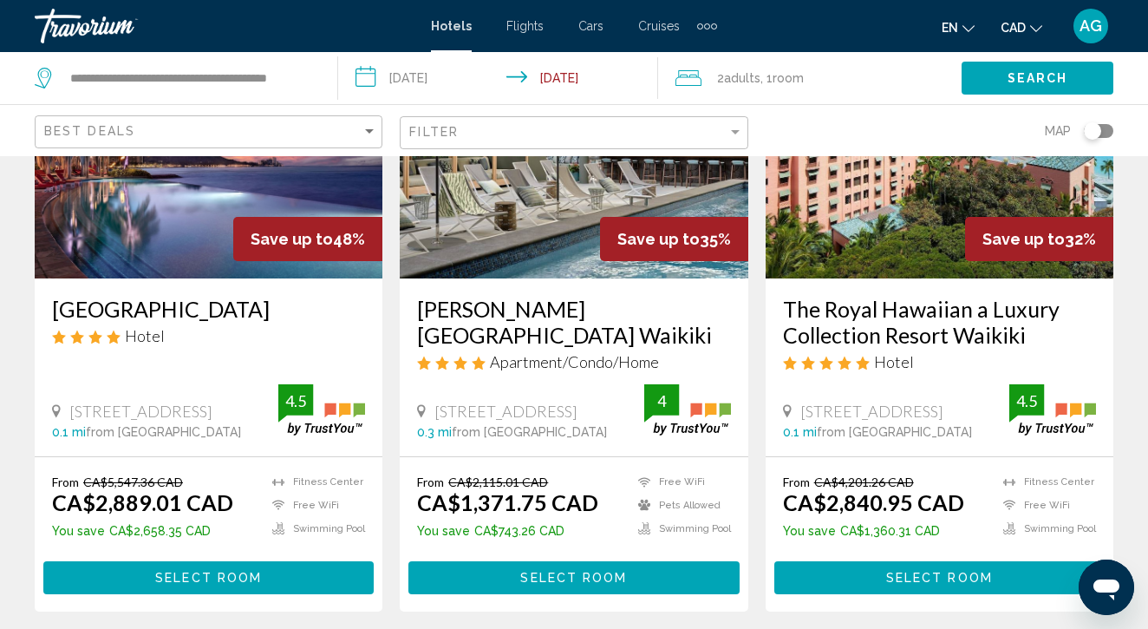
scroll to position [214, 0]
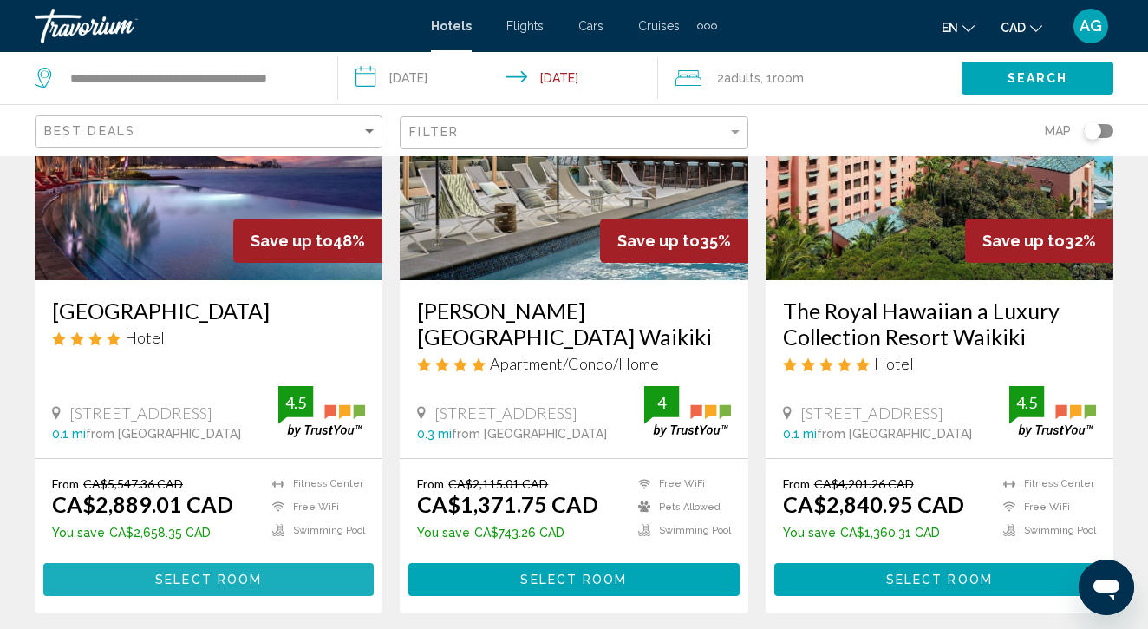
click at [226, 584] on span "Select Room" at bounding box center [208, 580] width 107 height 14
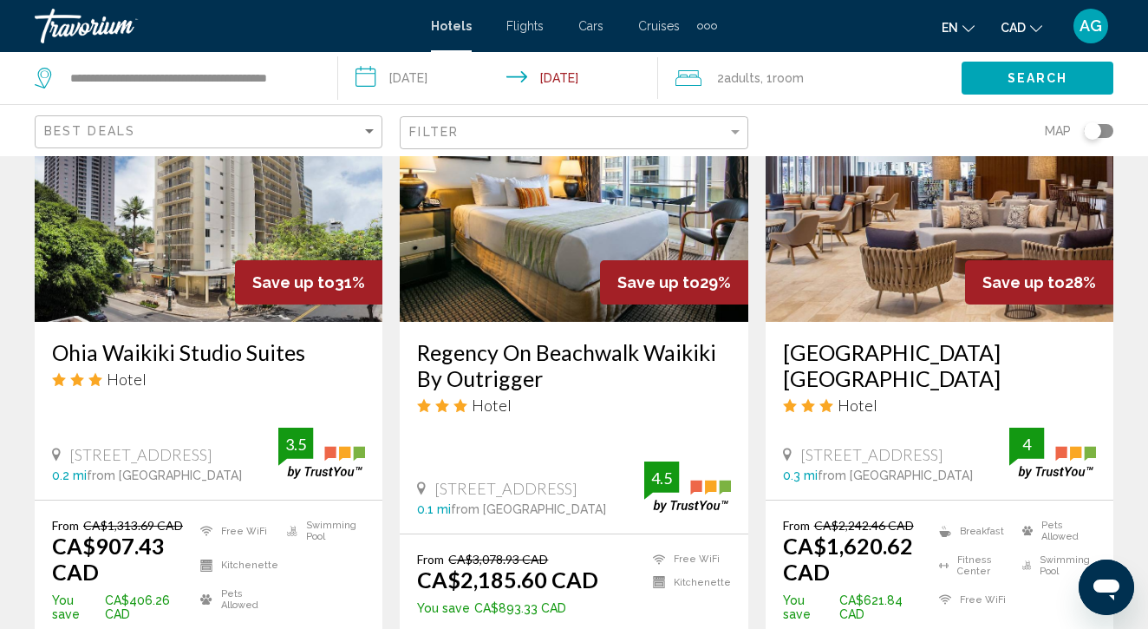
scroll to position [897, 0]
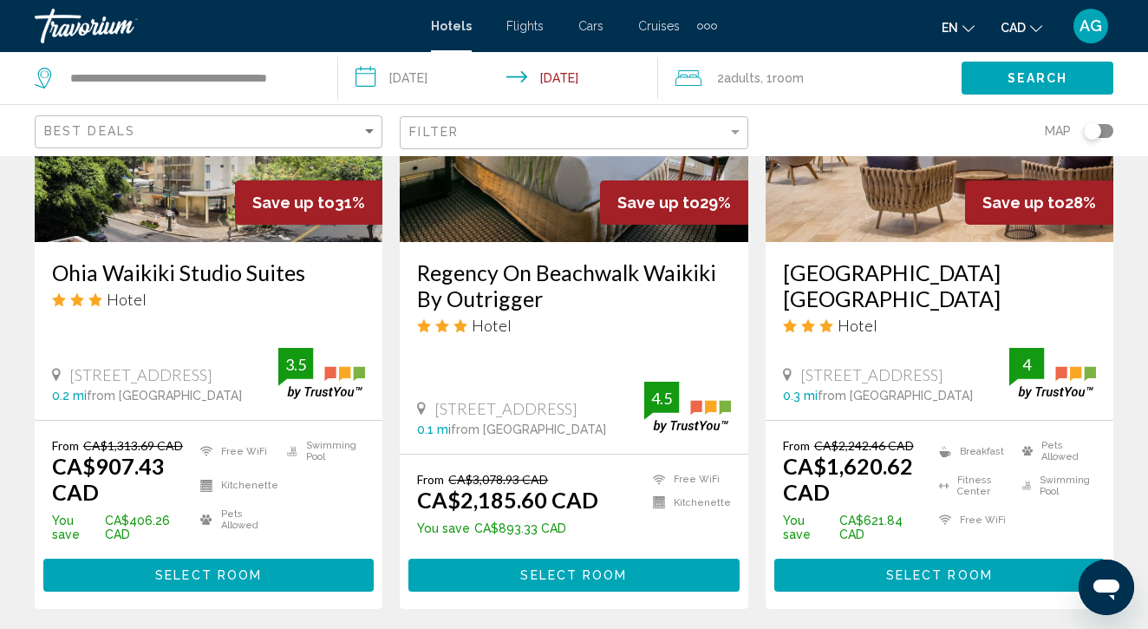
click at [247, 569] on span "Select Room" at bounding box center [208, 576] width 107 height 14
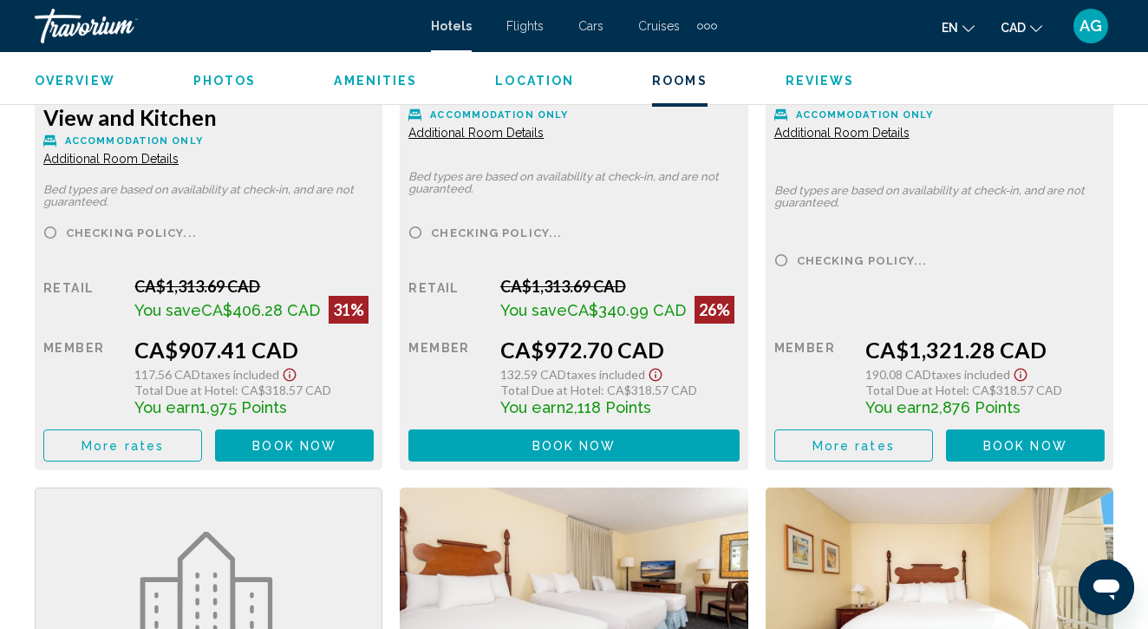
scroll to position [2901, 0]
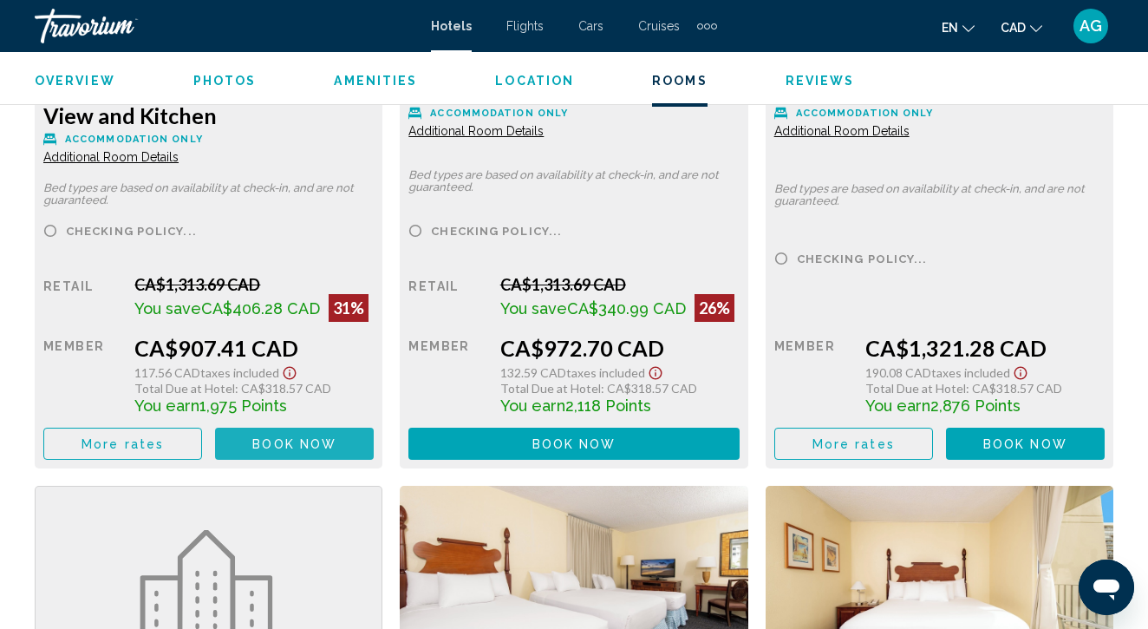
click at [284, 449] on span "Book now" at bounding box center [294, 444] width 84 height 14
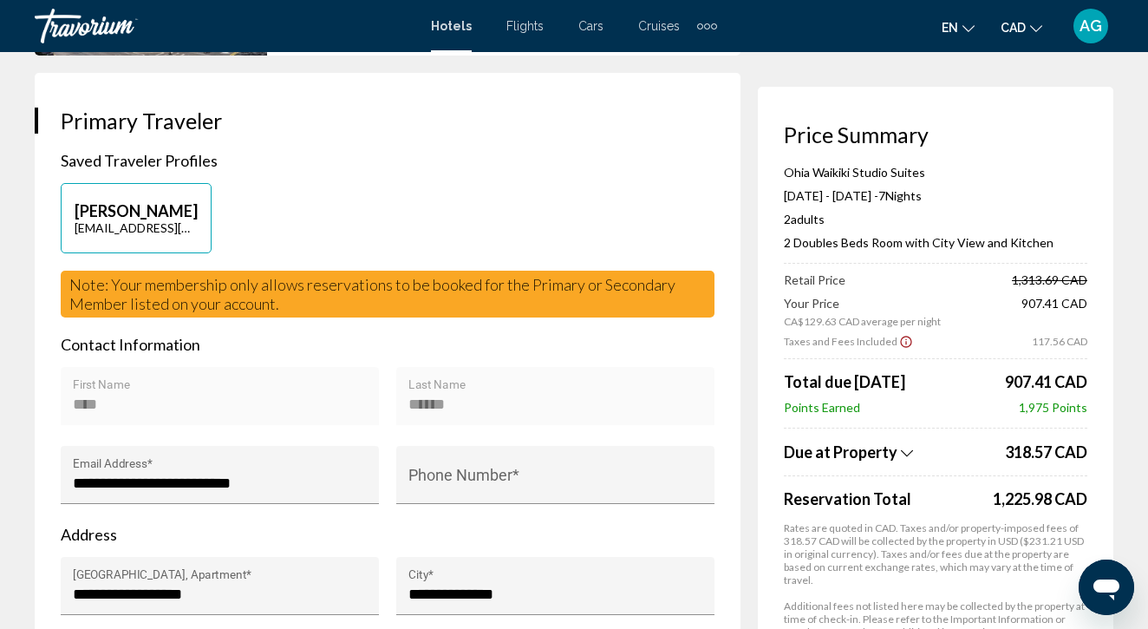
scroll to position [336, 0]
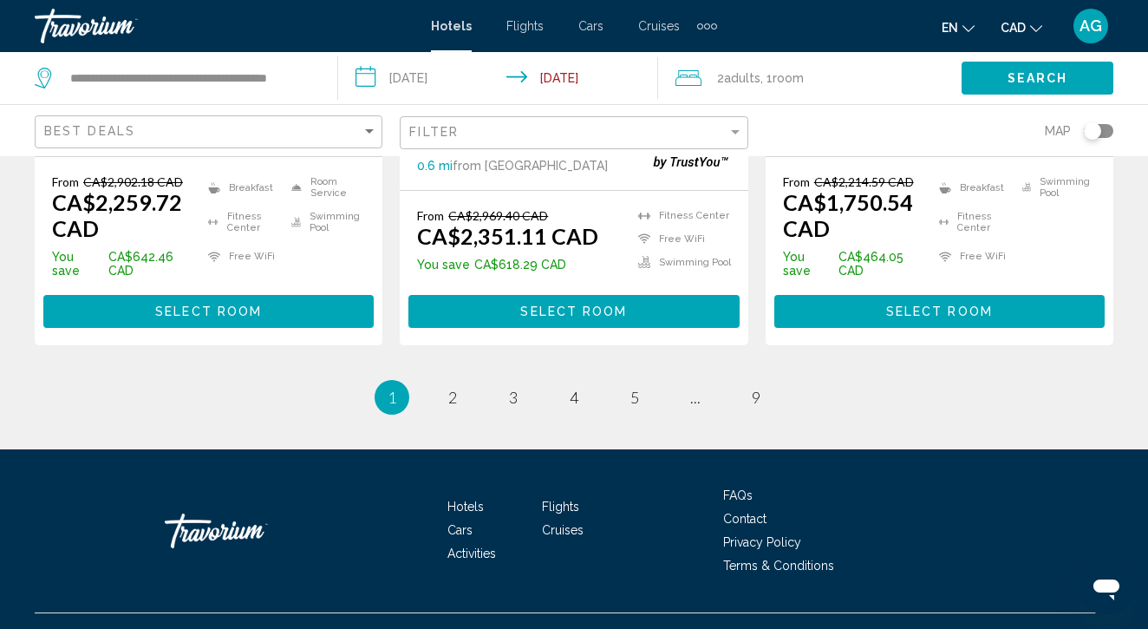
scroll to position [2509, 0]
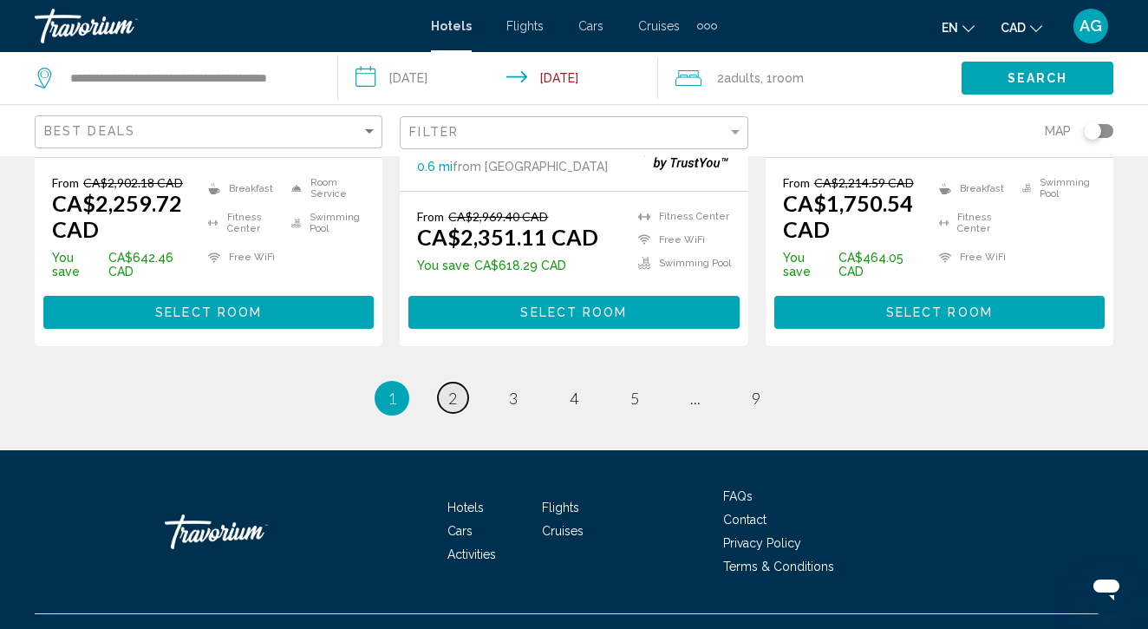
click at [450, 388] on span "2" at bounding box center [452, 397] width 9 height 19
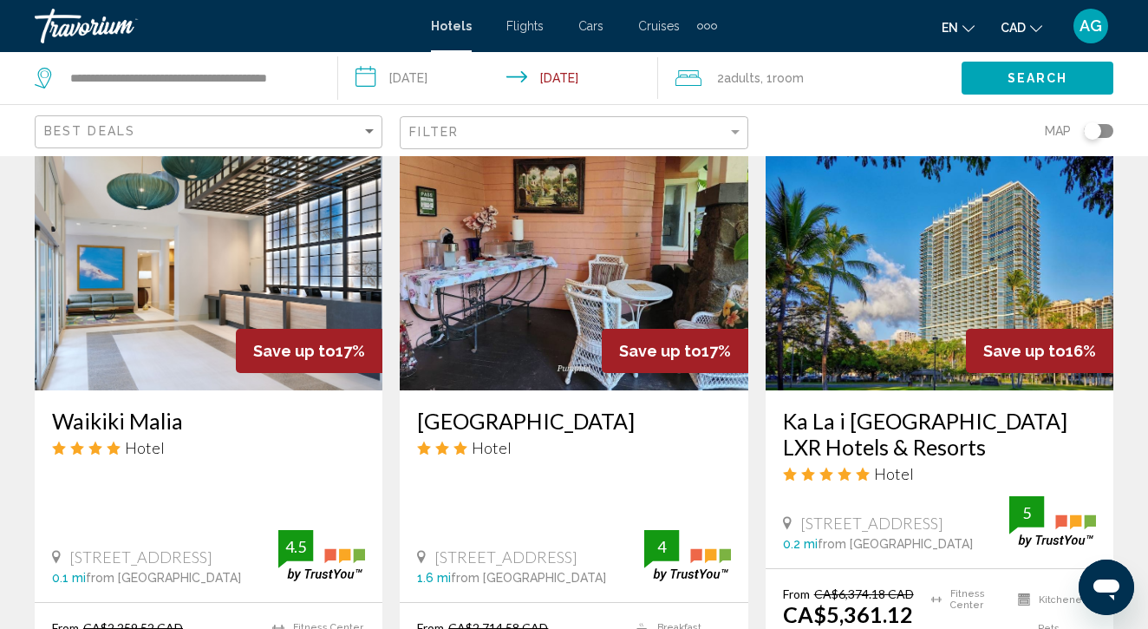
scroll to position [784, 0]
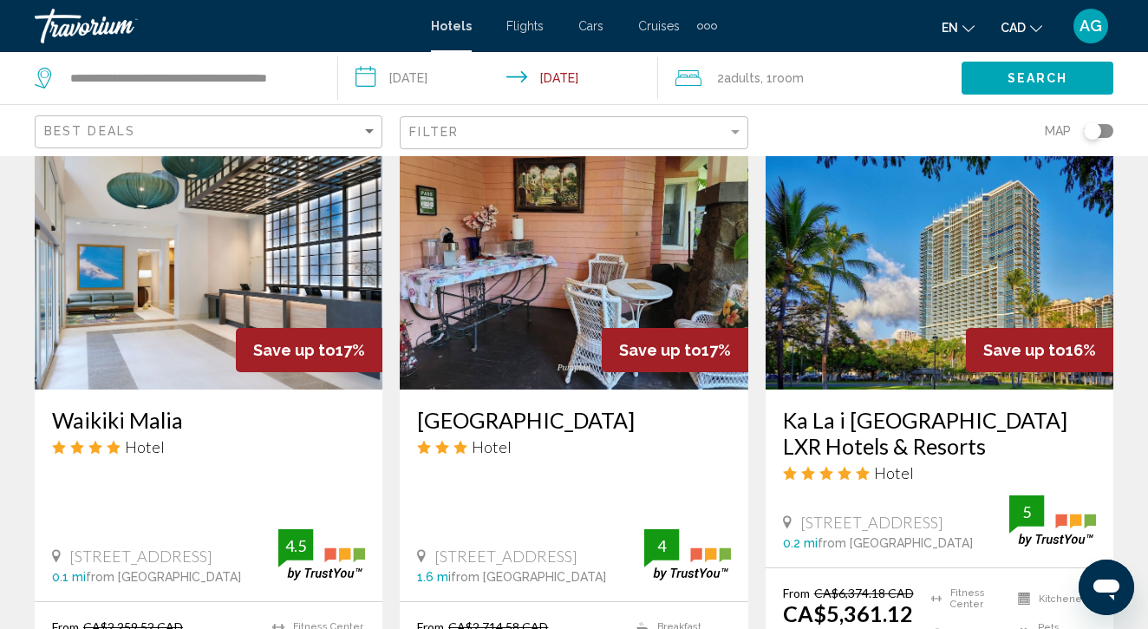
click at [314, 120] on div "Best Deals" at bounding box center [210, 132] width 333 height 32
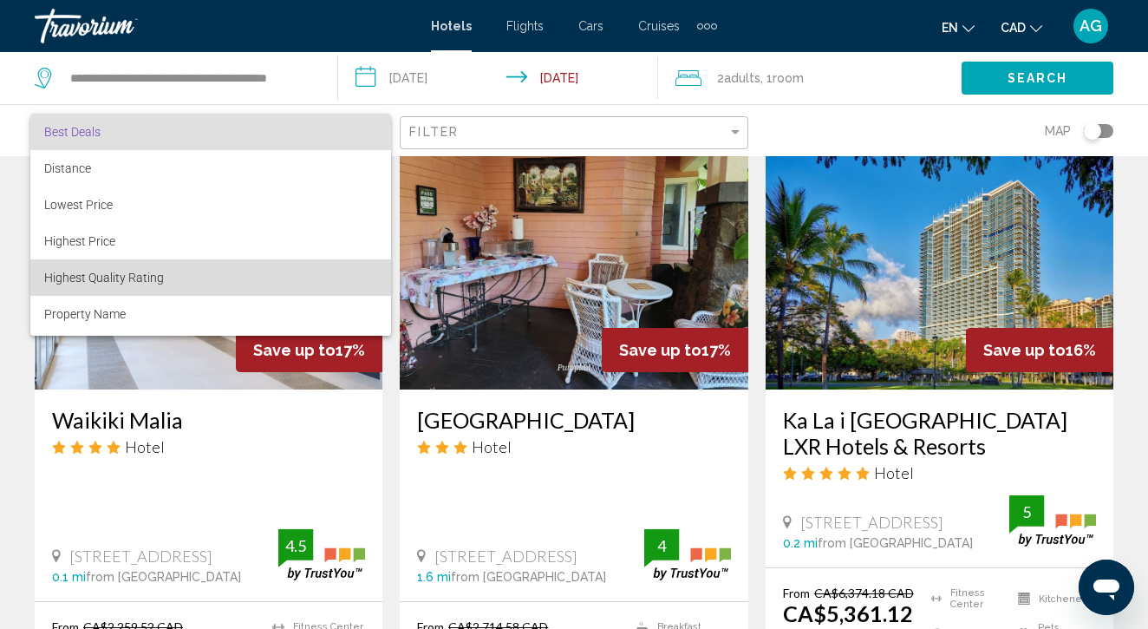
click at [290, 276] on span "Highest Quality Rating" at bounding box center [210, 277] width 333 height 36
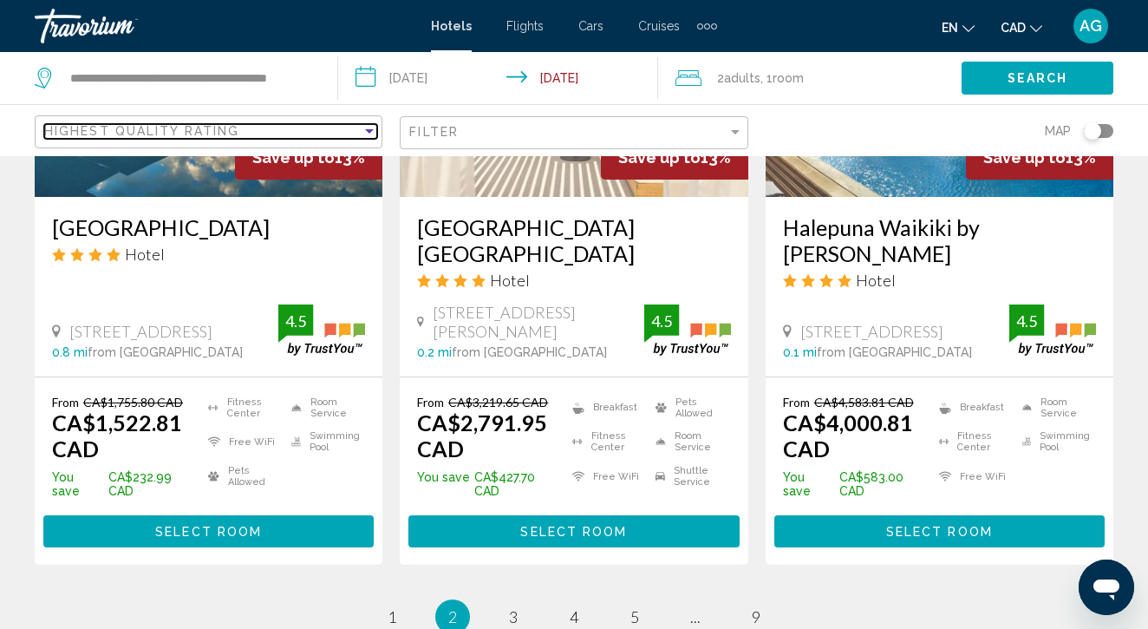
scroll to position [2367, 0]
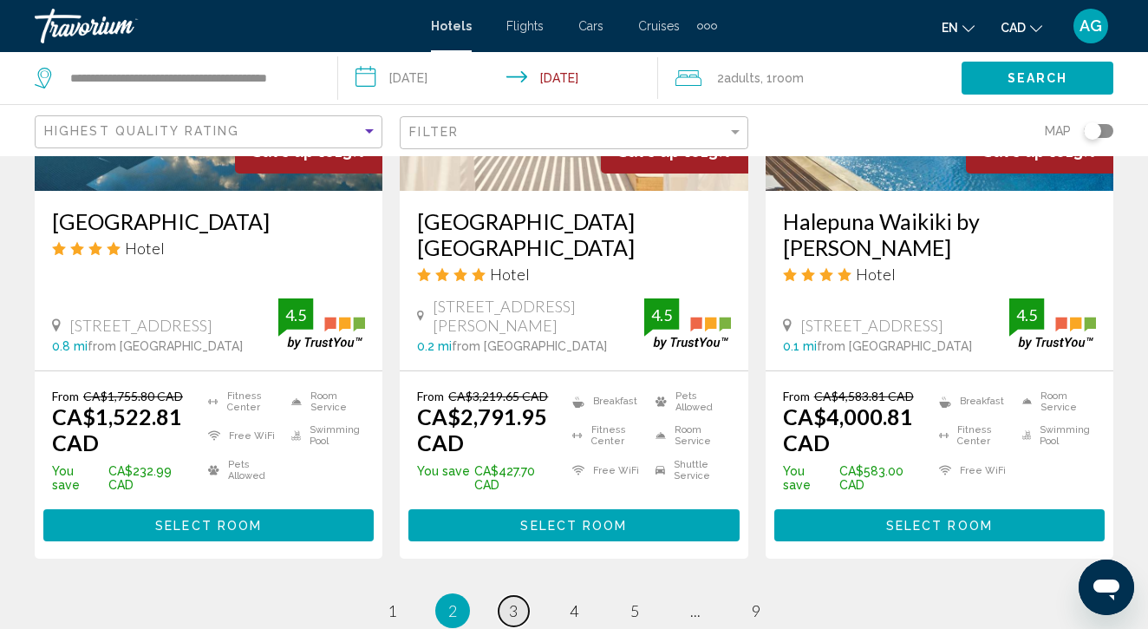
click at [506, 596] on link "page 3" at bounding box center [514, 611] width 30 height 30
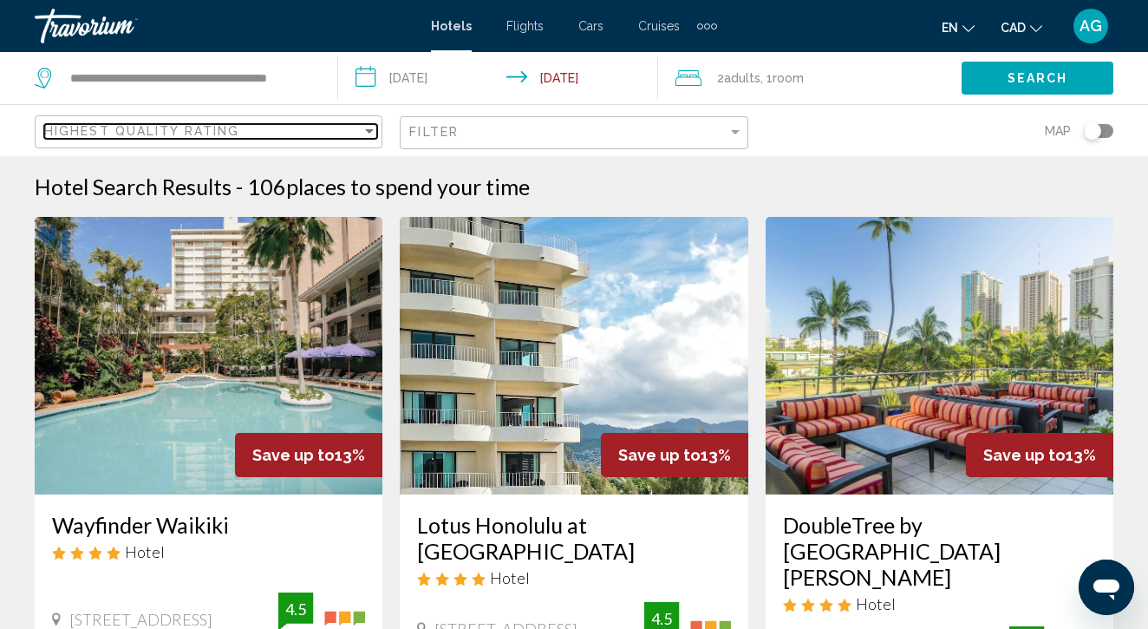
click at [310, 132] on div "Highest Quality Rating" at bounding box center [202, 131] width 317 height 14
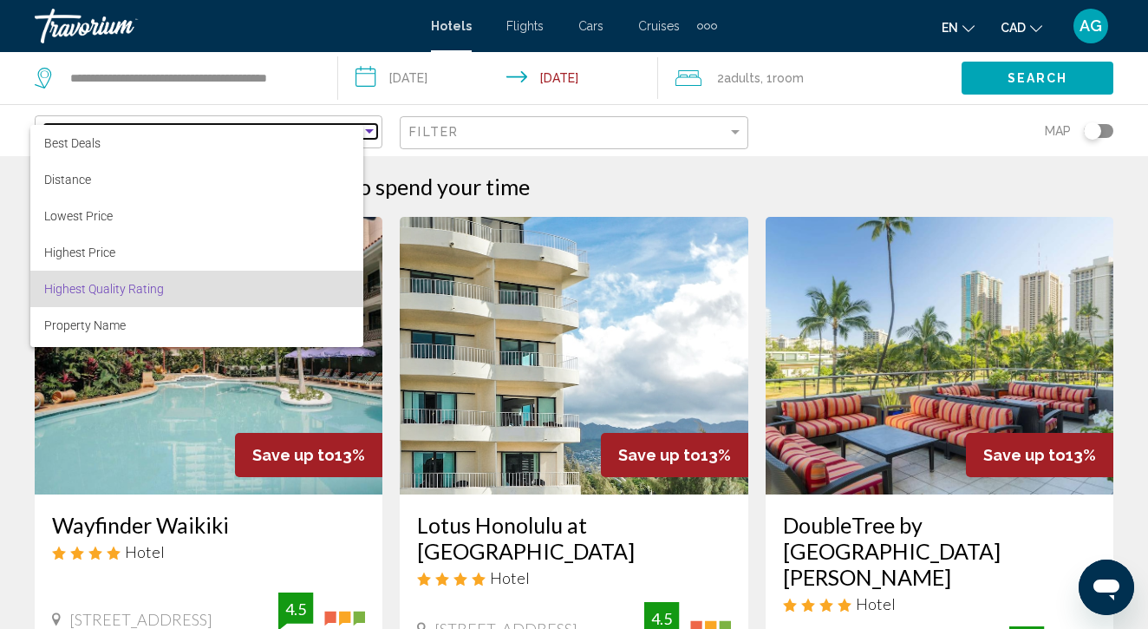
scroll to position [33, 0]
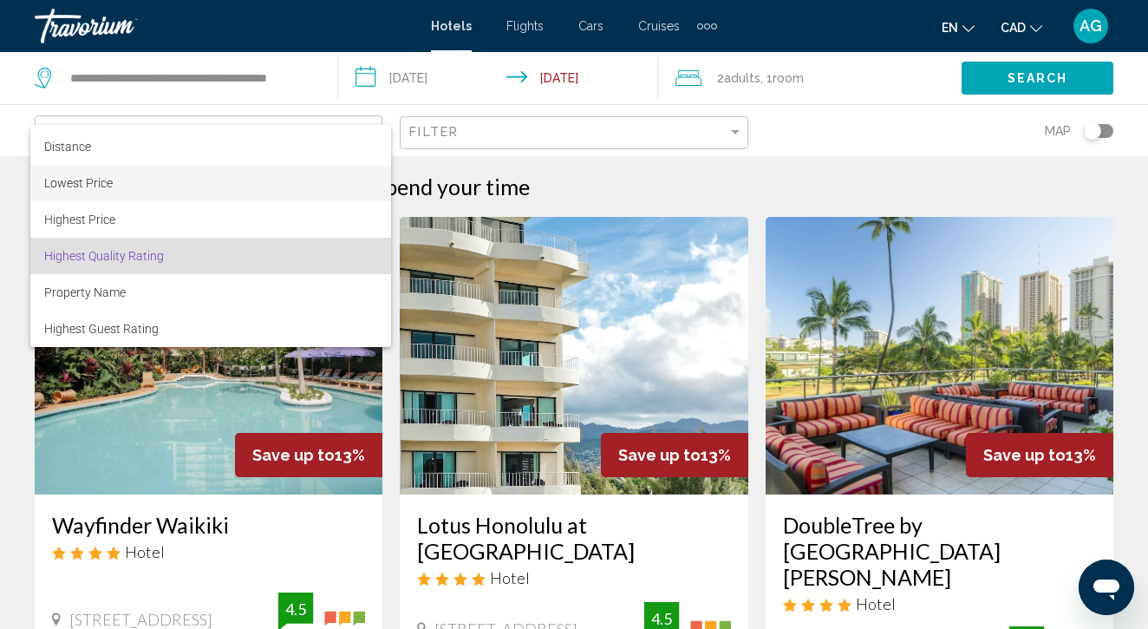
click at [206, 193] on span "Lowest Price" at bounding box center [210, 183] width 333 height 36
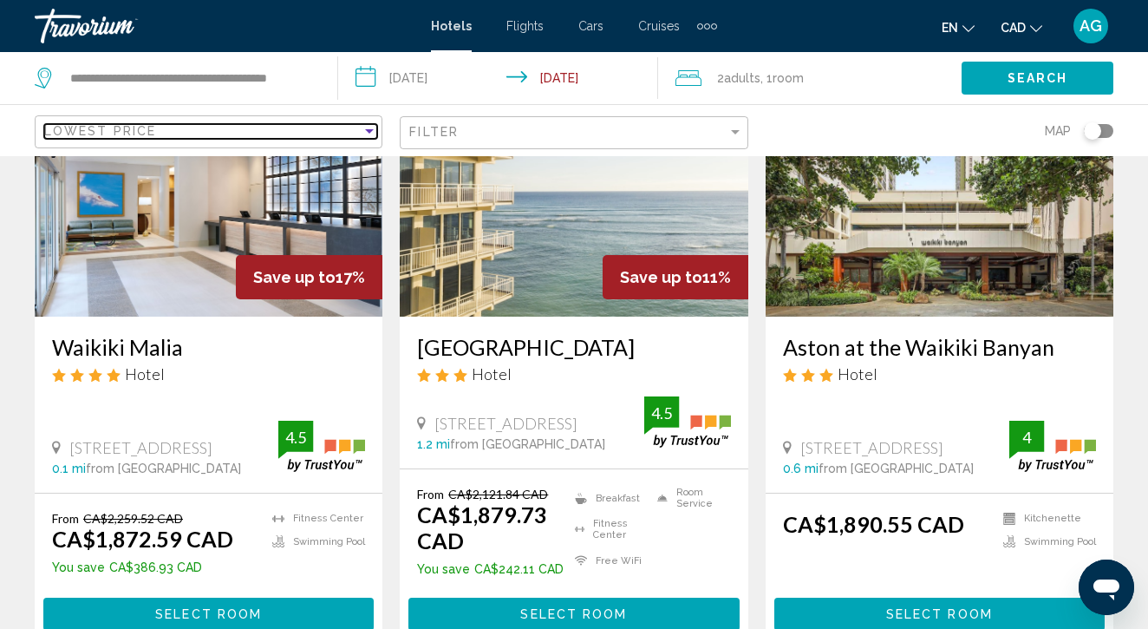
scroll to position [193, 0]
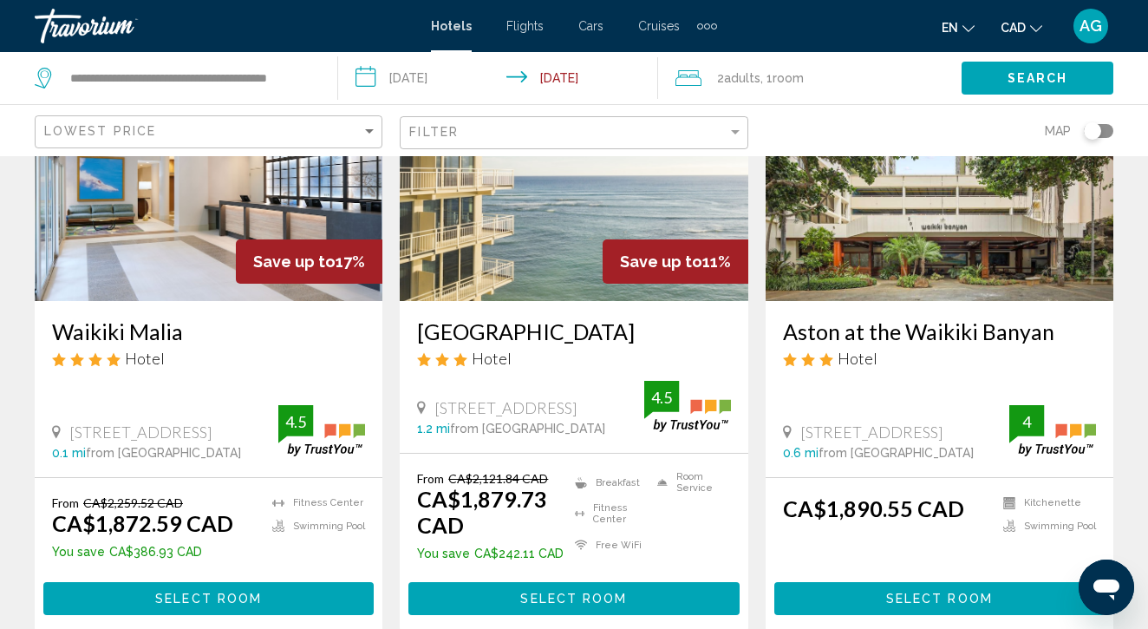
click at [520, 230] on img "Main content" at bounding box center [574, 161] width 348 height 277
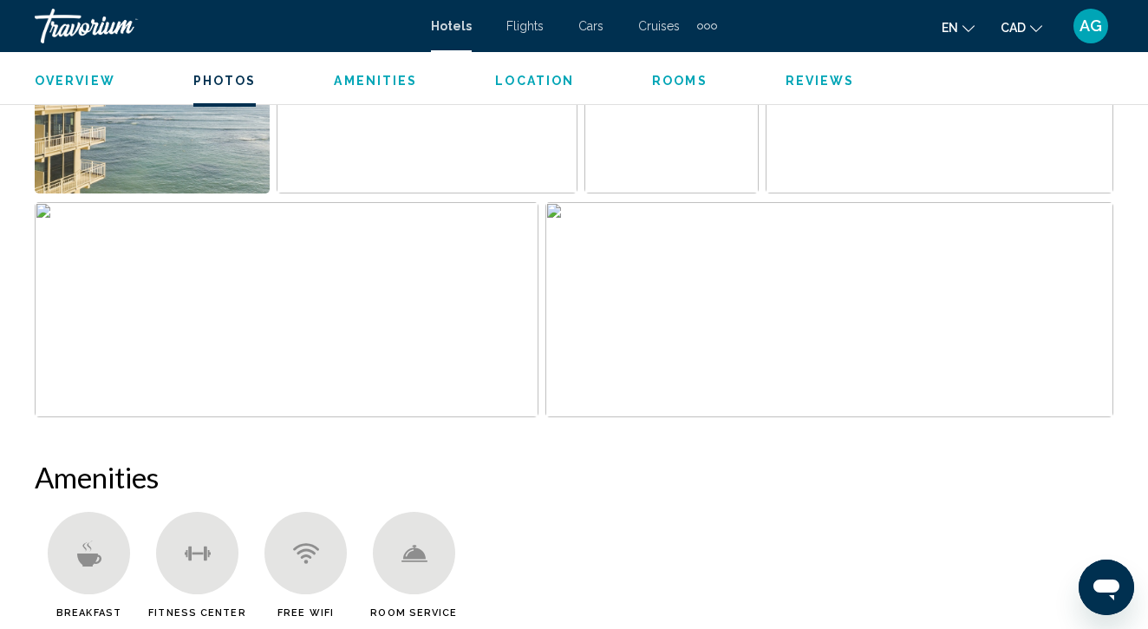
scroll to position [1131, 0]
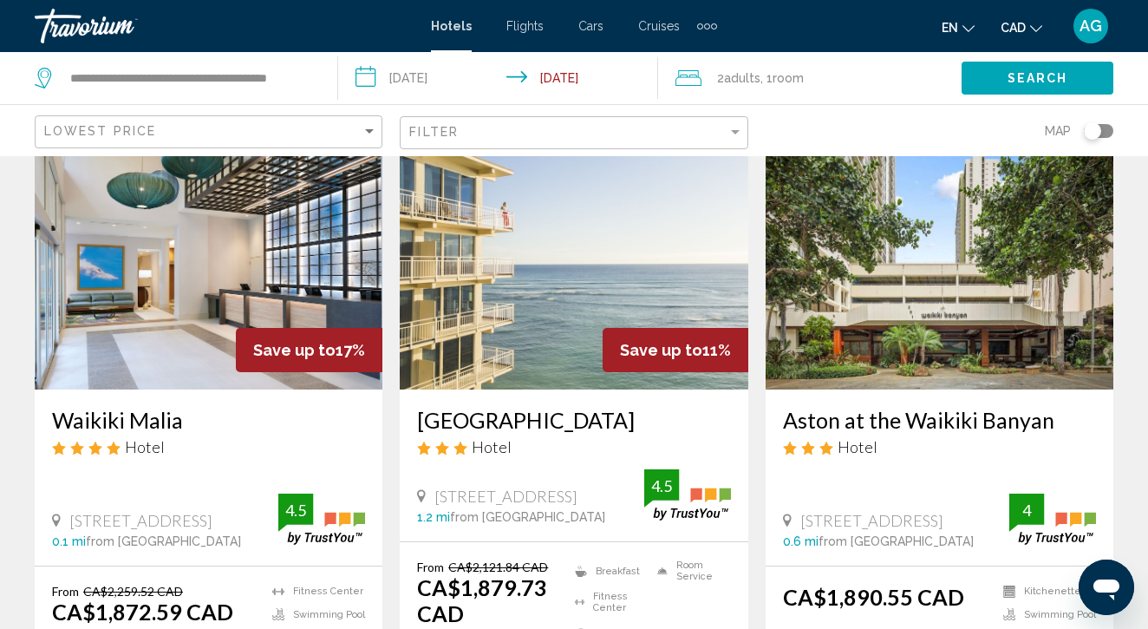
scroll to position [135, 0]
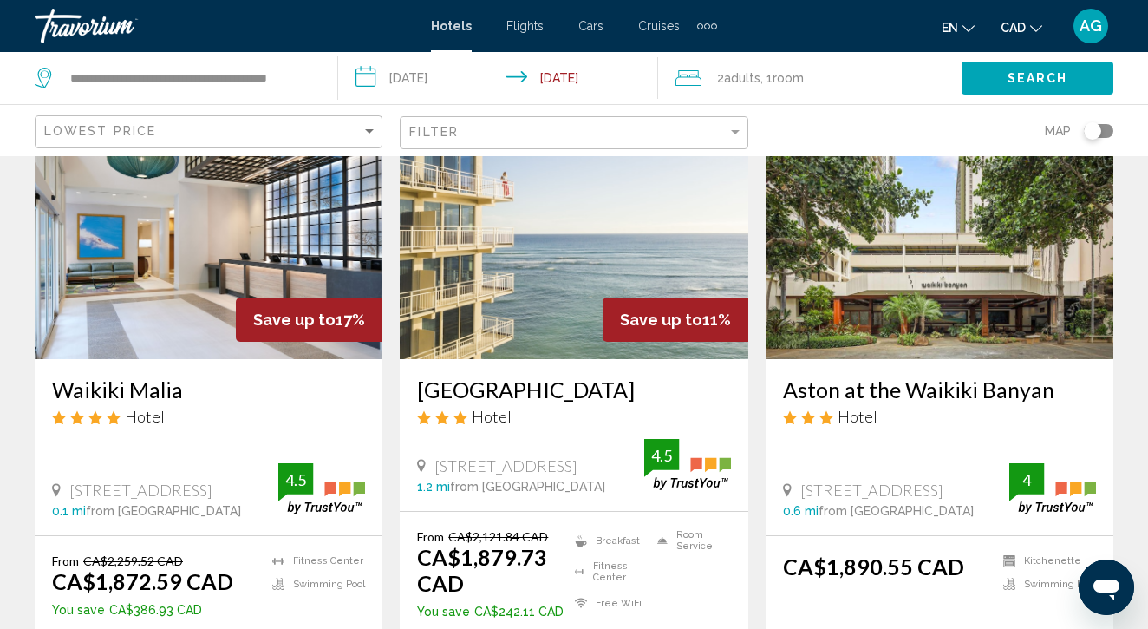
click at [868, 304] on img "Main content" at bounding box center [940, 220] width 348 height 277
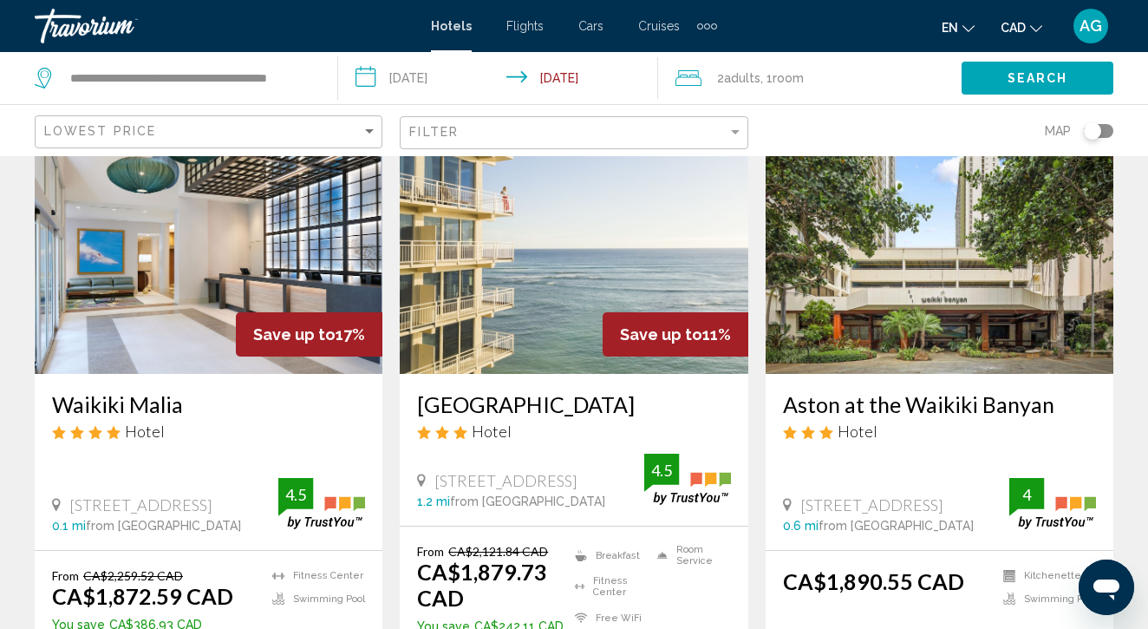
scroll to position [145, 0]
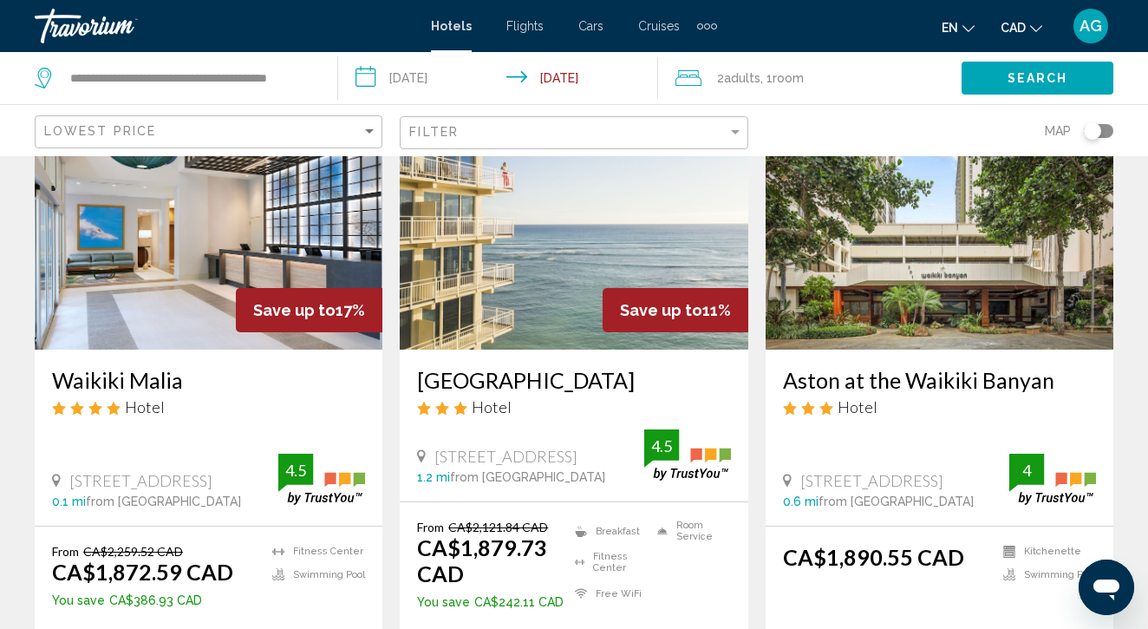
click at [218, 283] on img "Main content" at bounding box center [209, 210] width 348 height 277
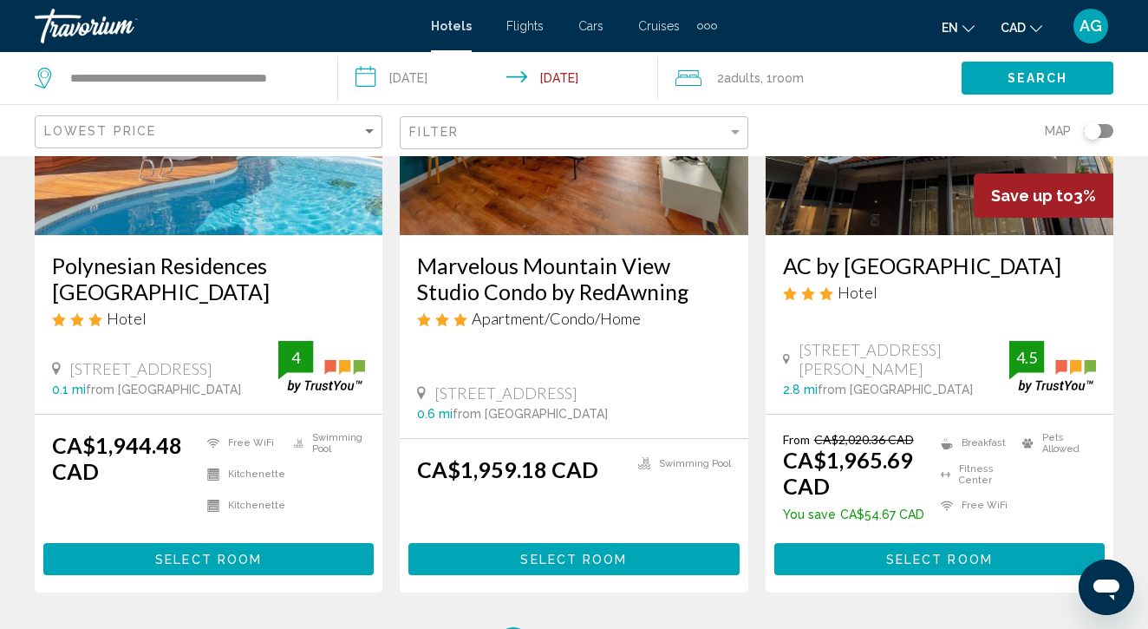
scroll to position [2287, 0]
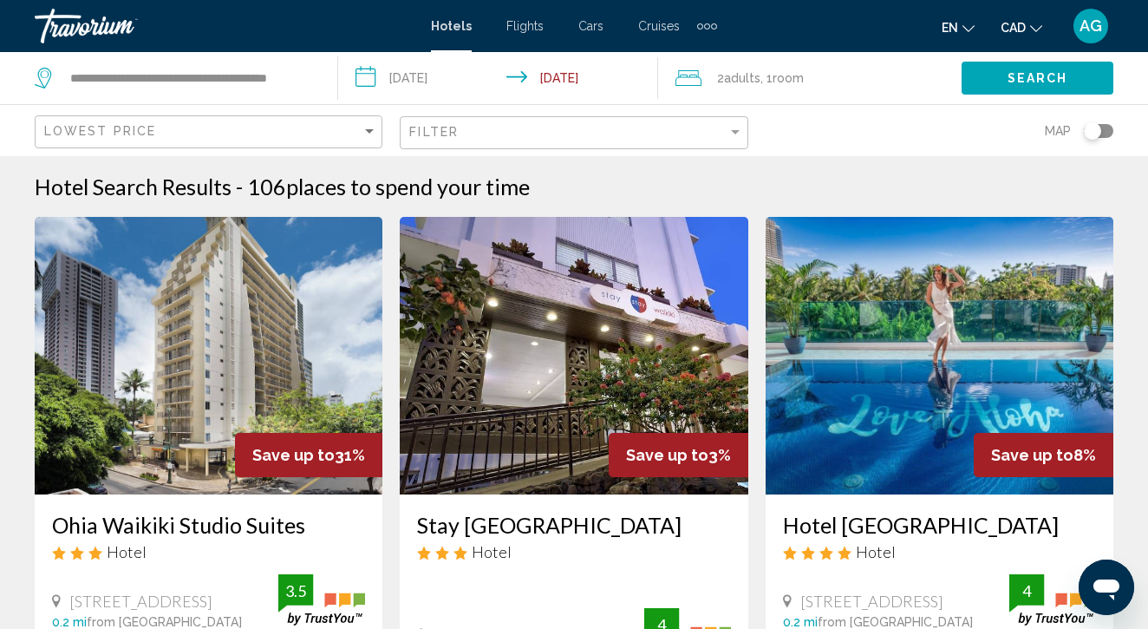
click at [173, 434] on img "Main content" at bounding box center [209, 355] width 348 height 277
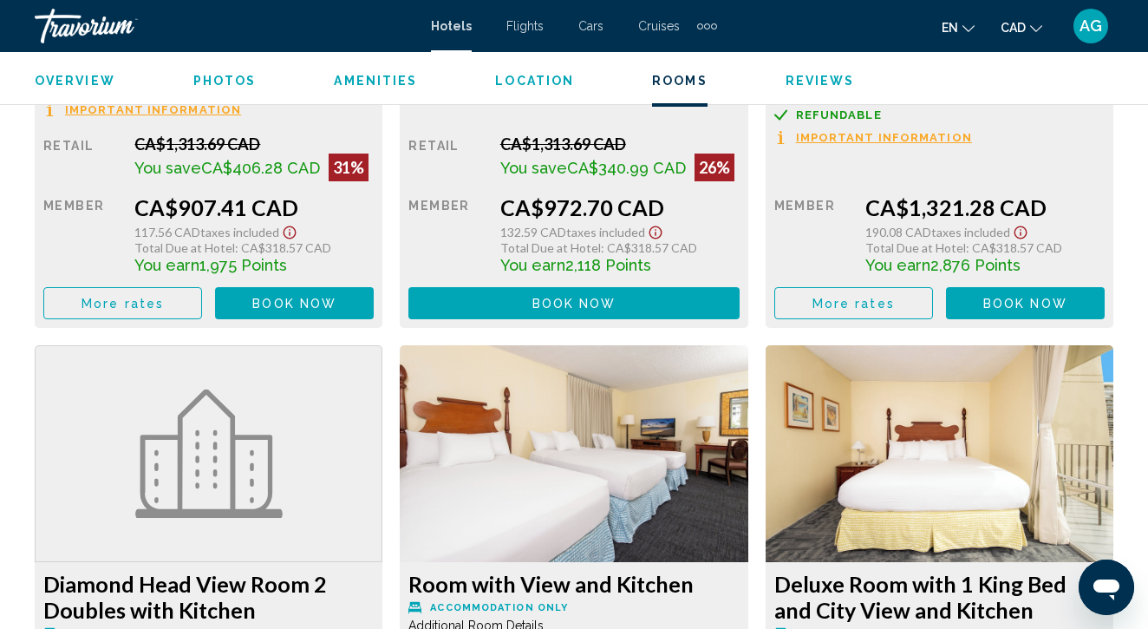
scroll to position [3045, 0]
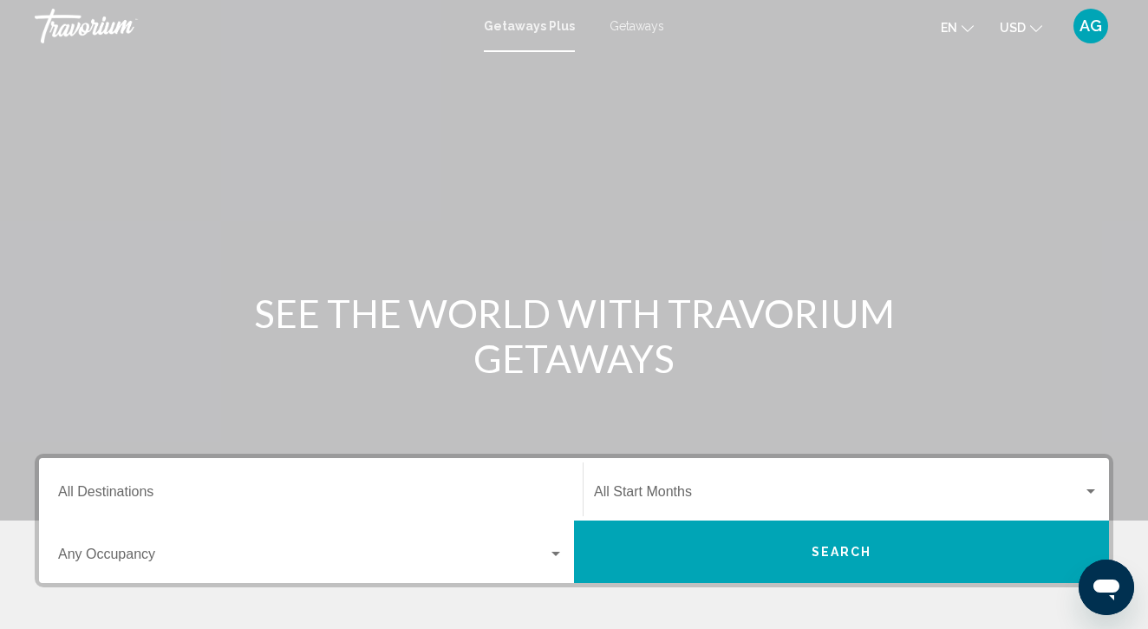
click at [643, 22] on span "Getaways" at bounding box center [637, 26] width 55 height 14
drag, startPoint x: 1066, startPoint y: 31, endPoint x: 1054, endPoint y: 31, distance: 12.1
click at [1066, 31] on ul "en English Español Français Italiano Português русский USD USD ($) MXN (Mex$) C…" at bounding box center [1004, 26] width 127 height 28
click at [1030, 28] on icon "Change currency" at bounding box center [1036, 29] width 12 height 12
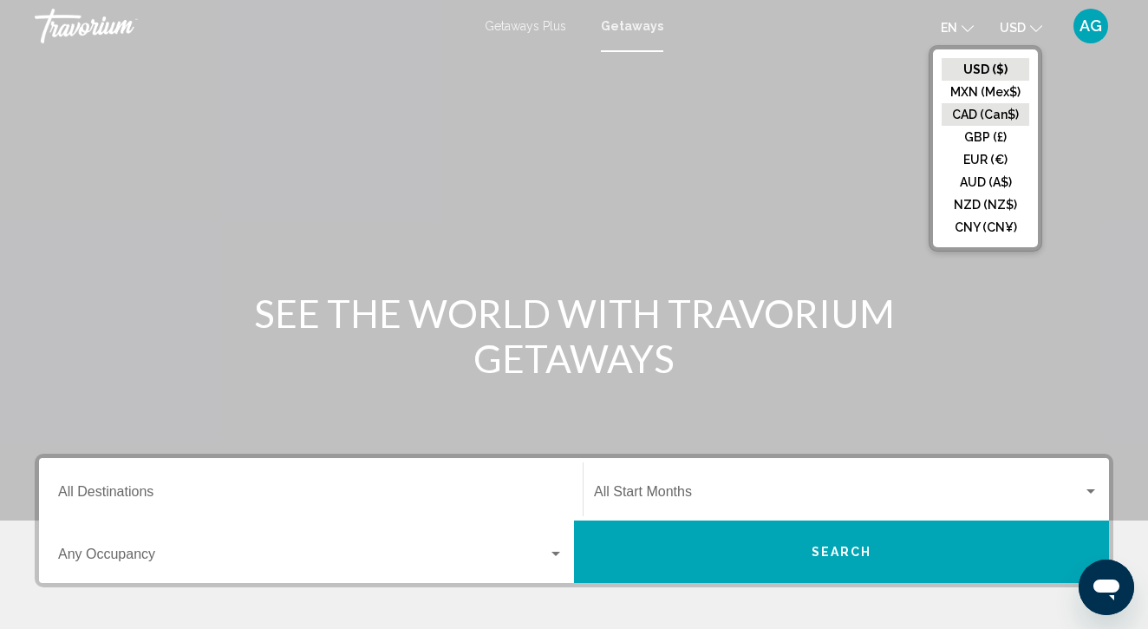
click at [999, 111] on button "CAD (Can$)" at bounding box center [986, 114] width 88 height 23
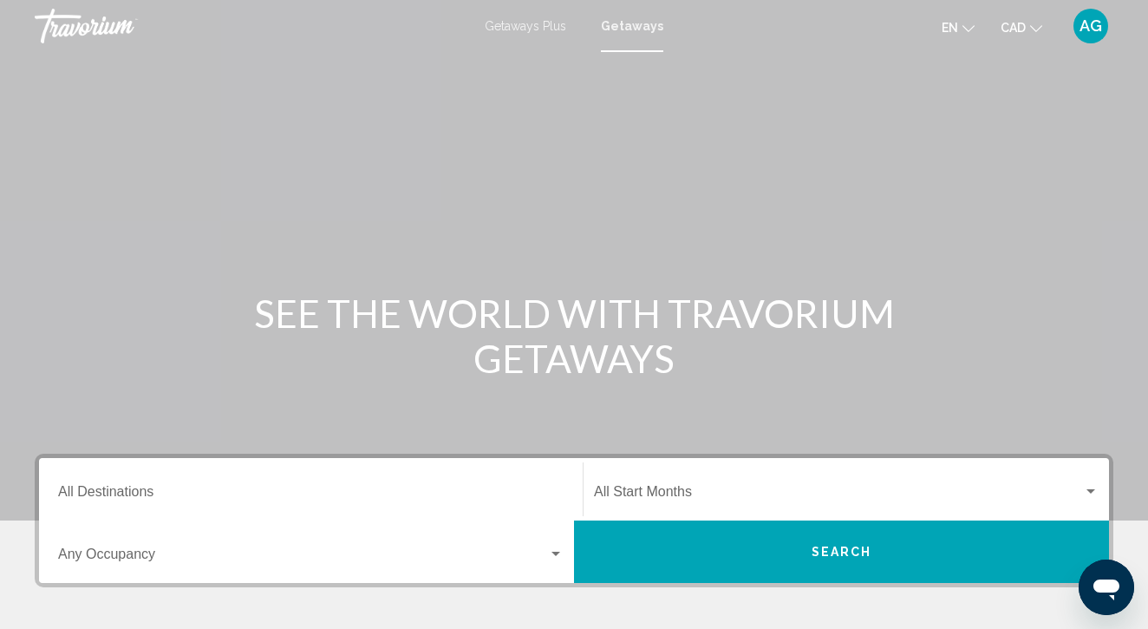
click at [303, 480] on div "Destination All Destinations" at bounding box center [311, 489] width 506 height 55
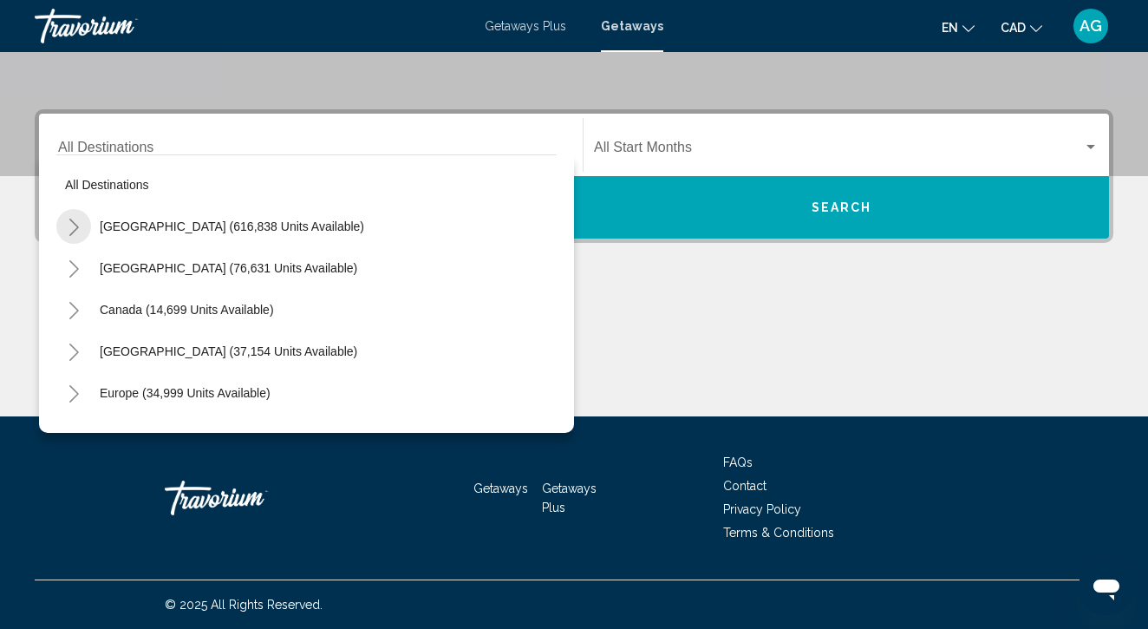
click at [68, 228] on icon "Toggle United States (616,838 units available)" at bounding box center [74, 227] width 13 height 17
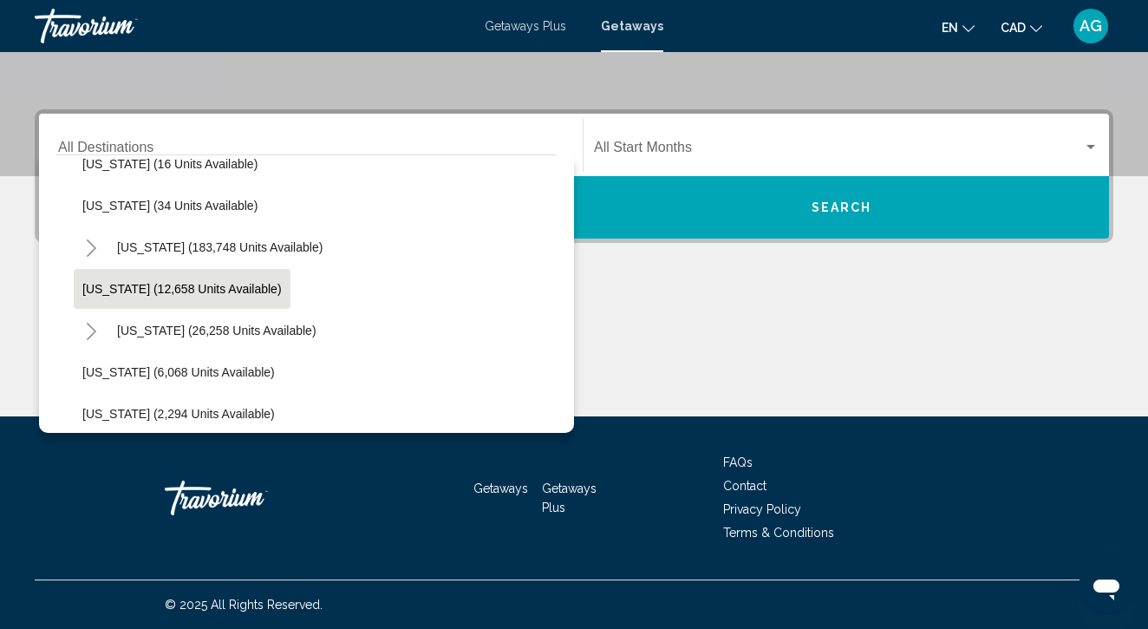
scroll to position [316, 0]
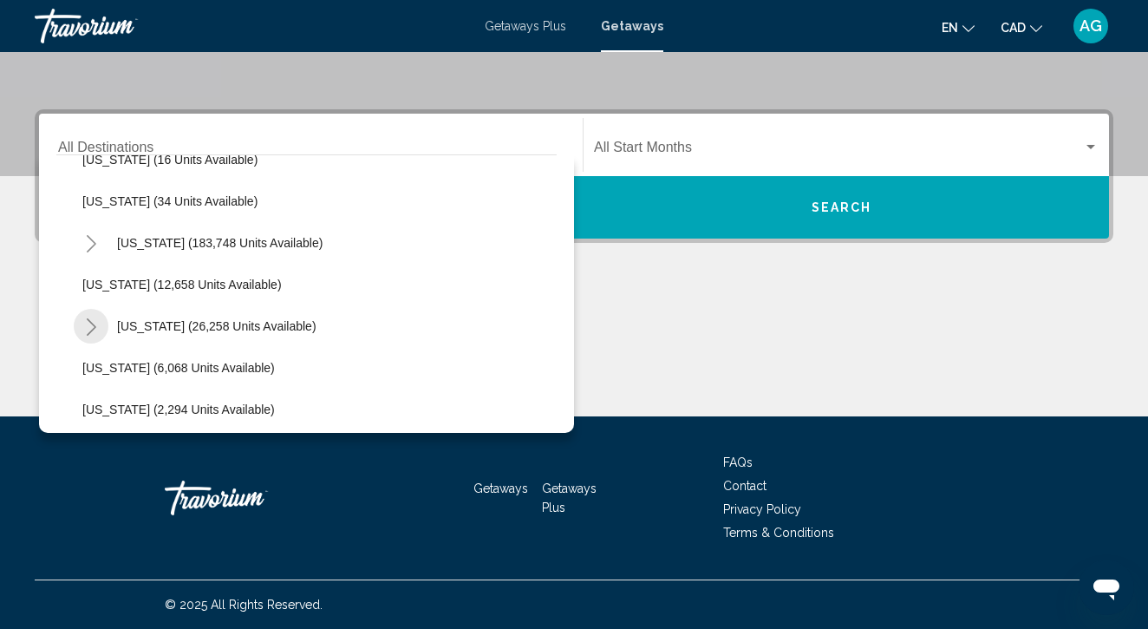
click at [87, 323] on icon "Toggle Hawaii (26,258 units available)" at bounding box center [91, 326] width 13 height 17
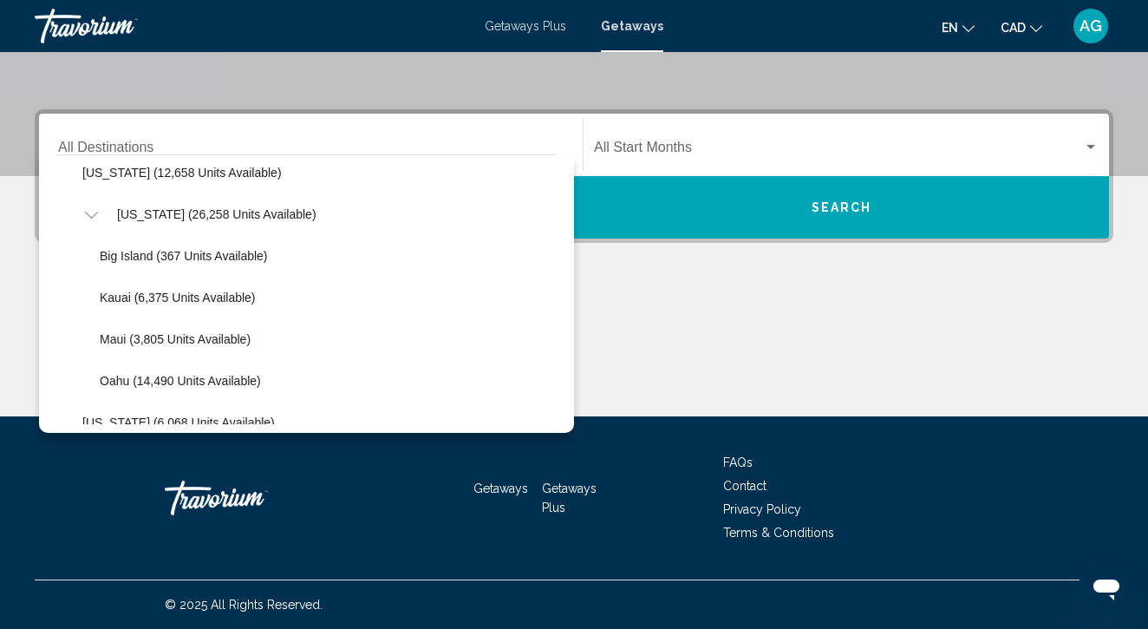
scroll to position [432, 0]
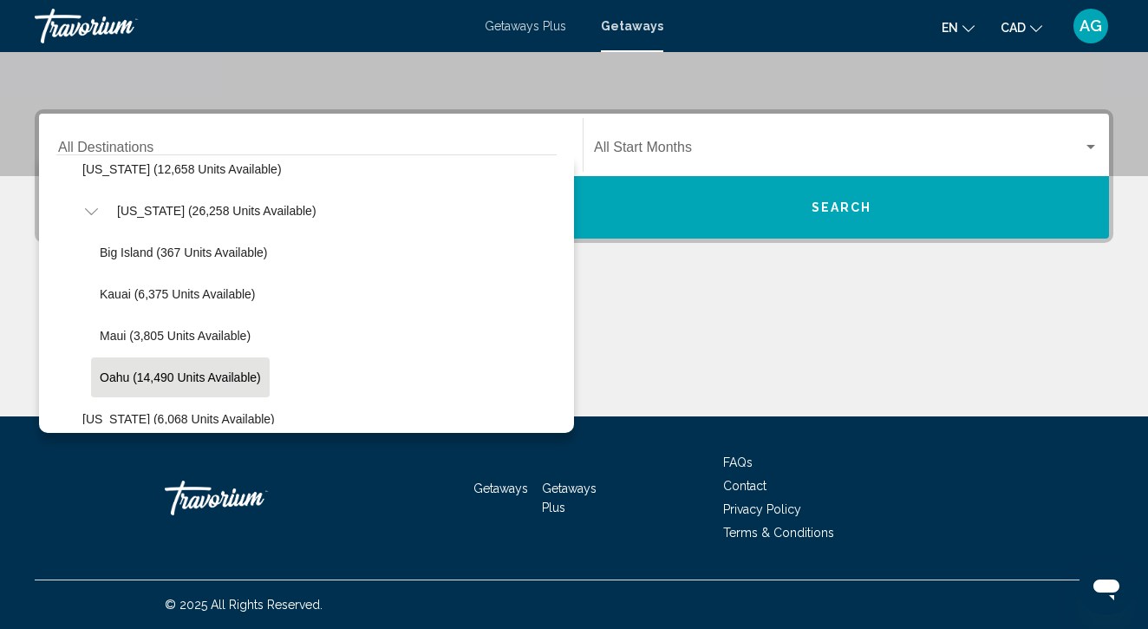
click at [143, 375] on span "Oahu (14,490 units available)" at bounding box center [180, 377] width 161 height 14
type input "**********"
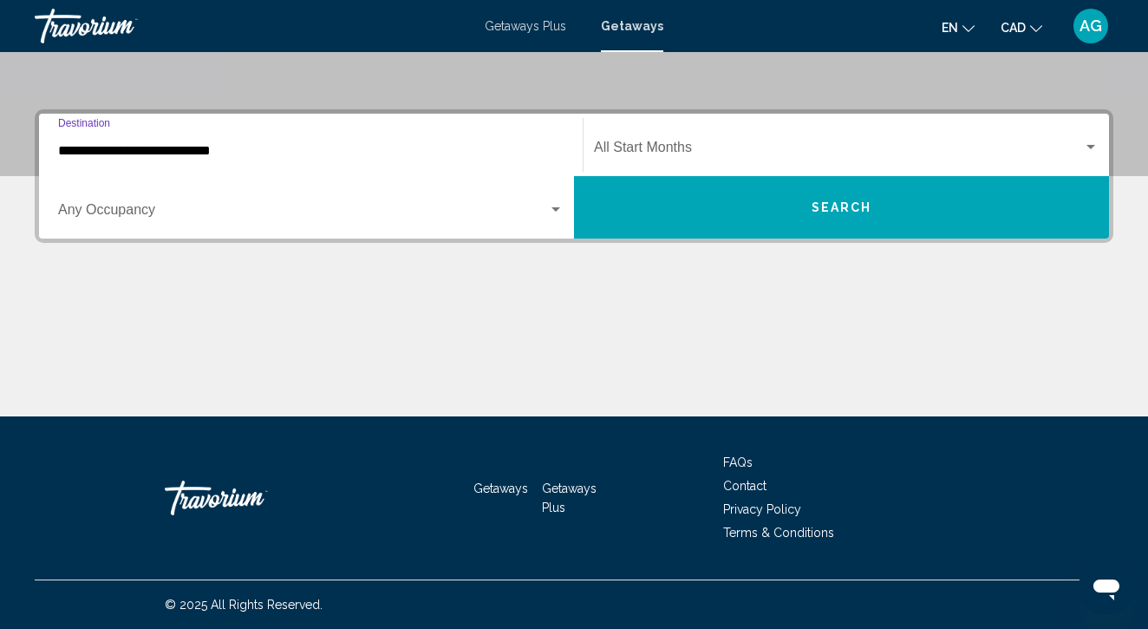
click at [167, 200] on div "Occupancy Any Occupancy" at bounding box center [311, 207] width 506 height 55
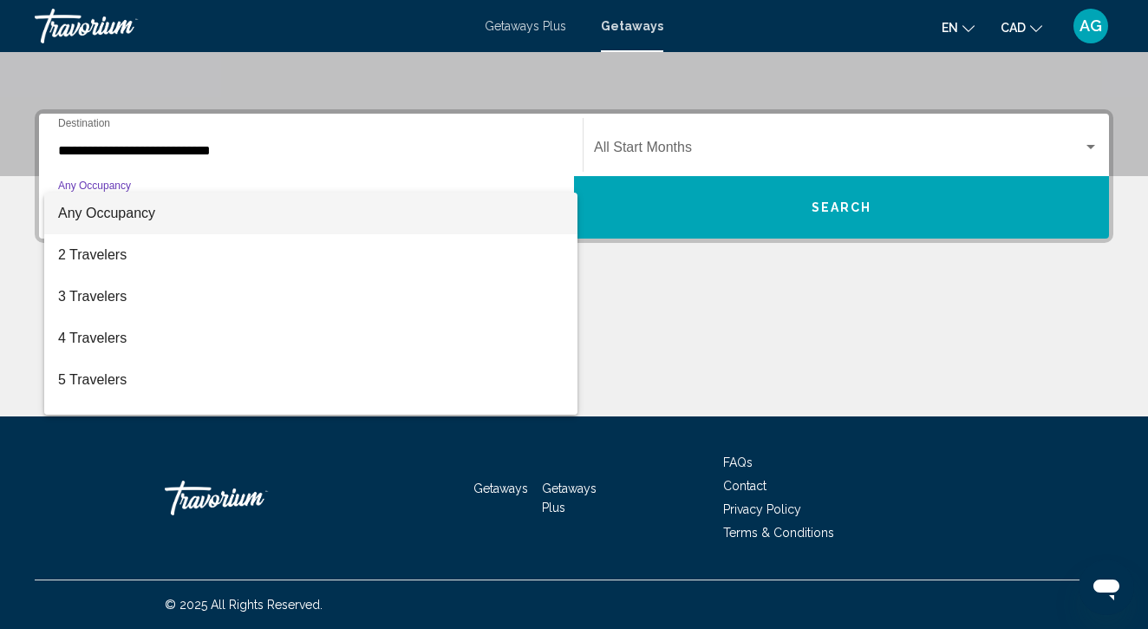
click at [657, 294] on div at bounding box center [574, 314] width 1148 height 629
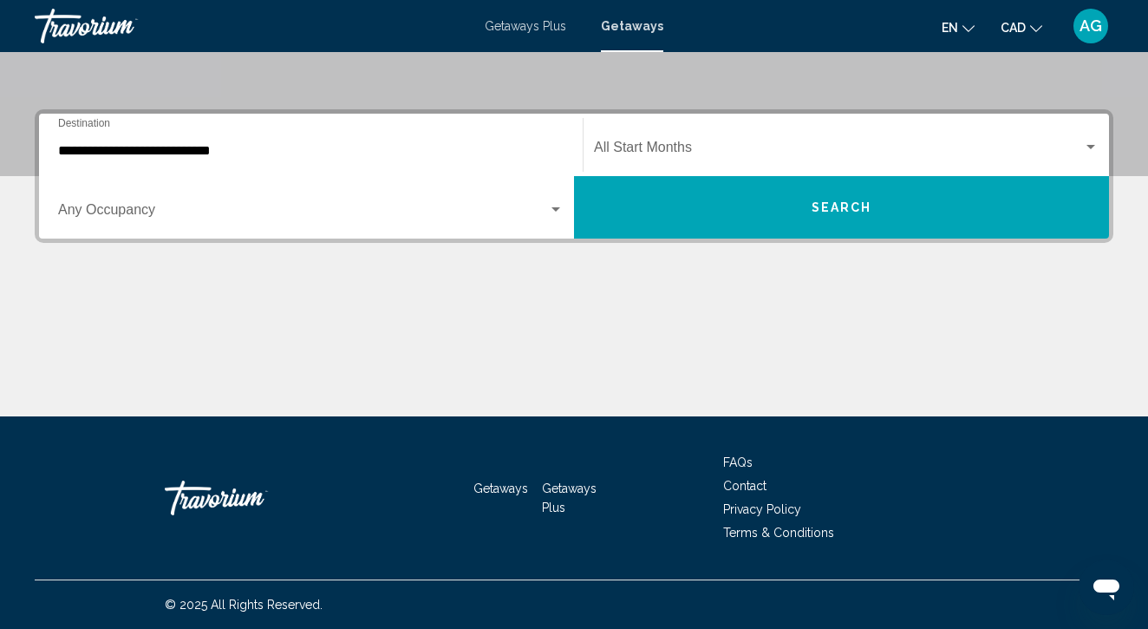
click at [637, 137] on div "Start Month All Start Months" at bounding box center [846, 145] width 505 height 55
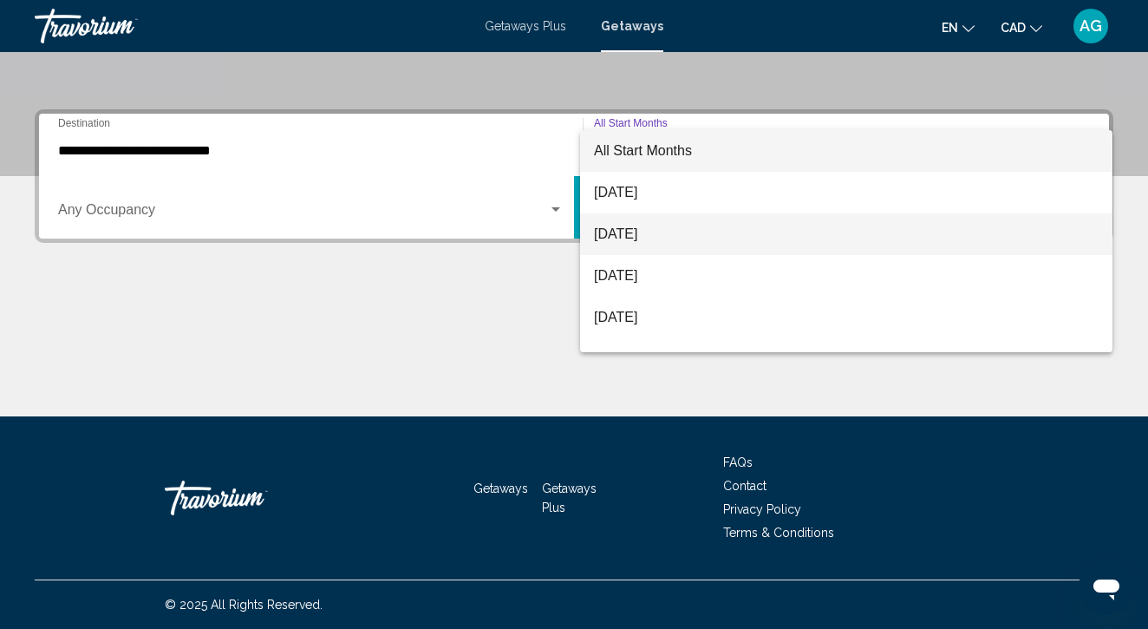
click at [632, 233] on span "[DATE]" at bounding box center [846, 234] width 505 height 42
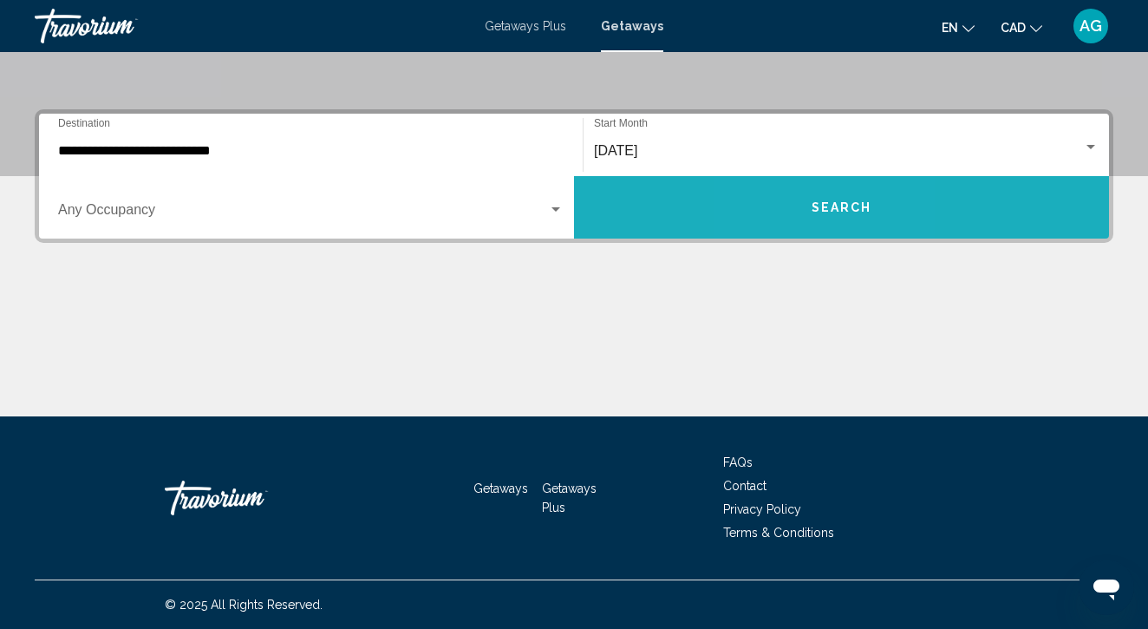
click at [802, 207] on button "Search" at bounding box center [841, 207] width 535 height 62
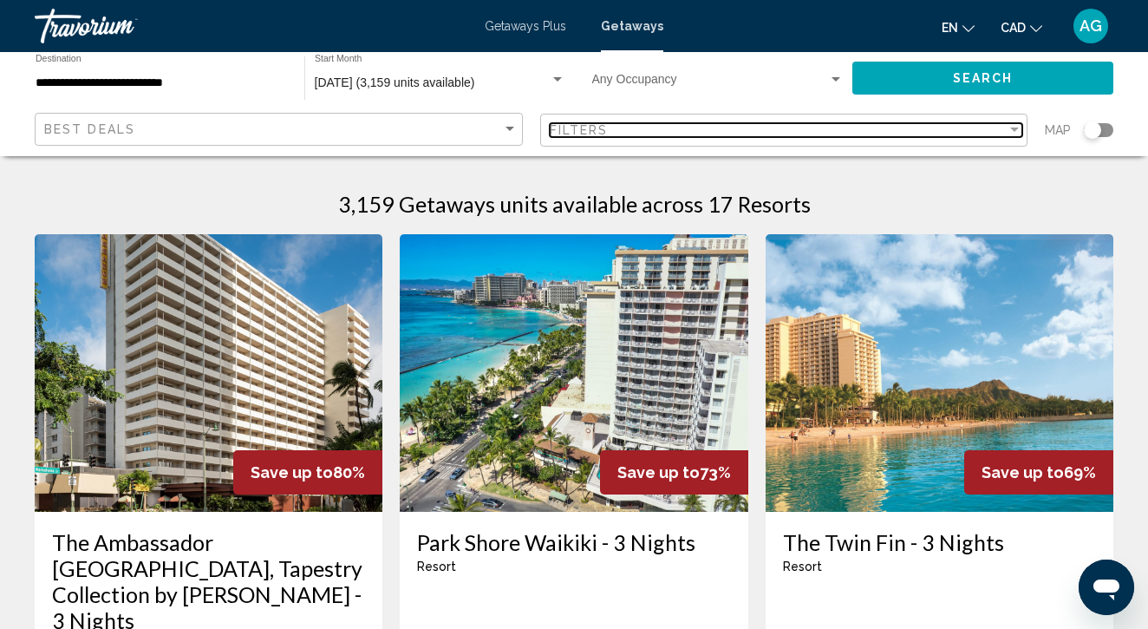
click at [810, 126] on div "Filters" at bounding box center [779, 130] width 458 height 14
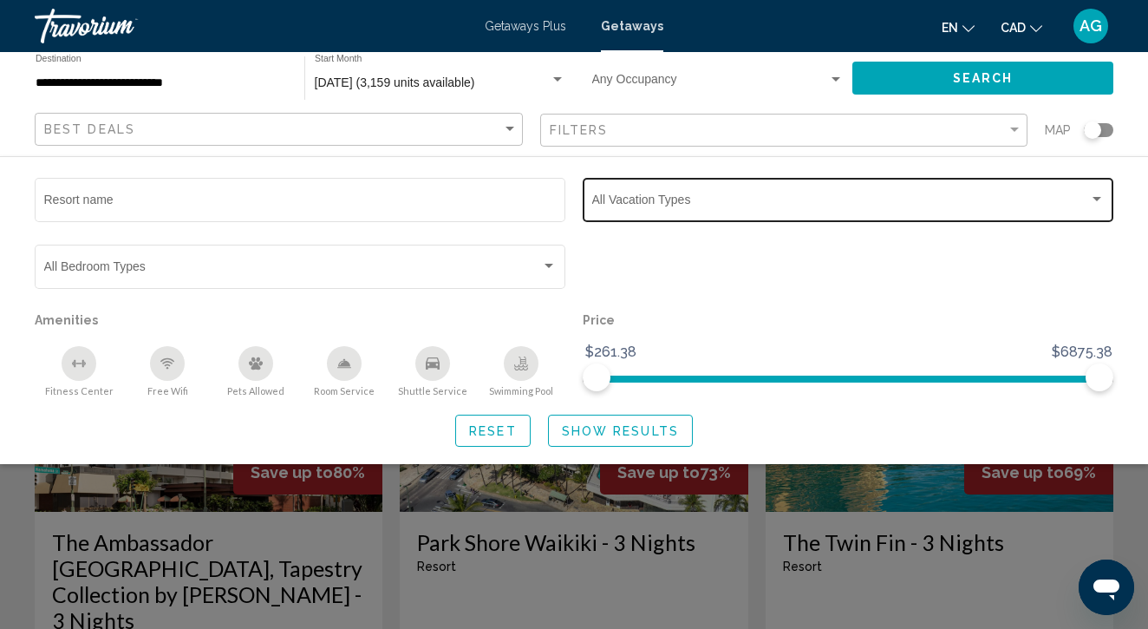
click at [771, 202] on span "Search widget" at bounding box center [840, 203] width 497 height 14
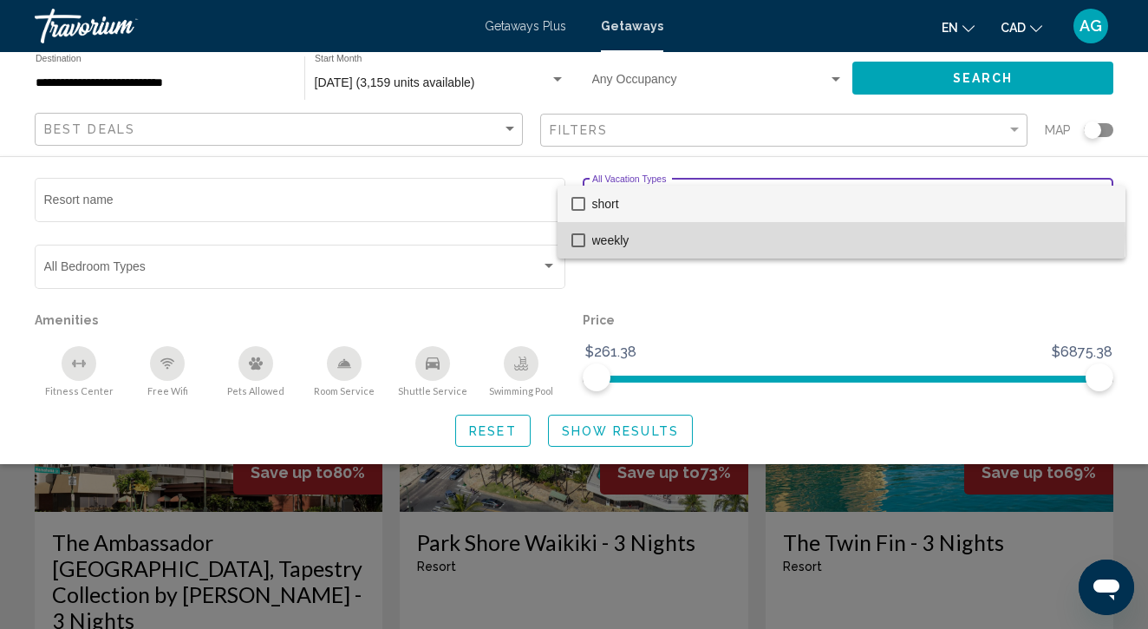
click at [743, 235] on span "weekly" at bounding box center [851, 240] width 519 height 36
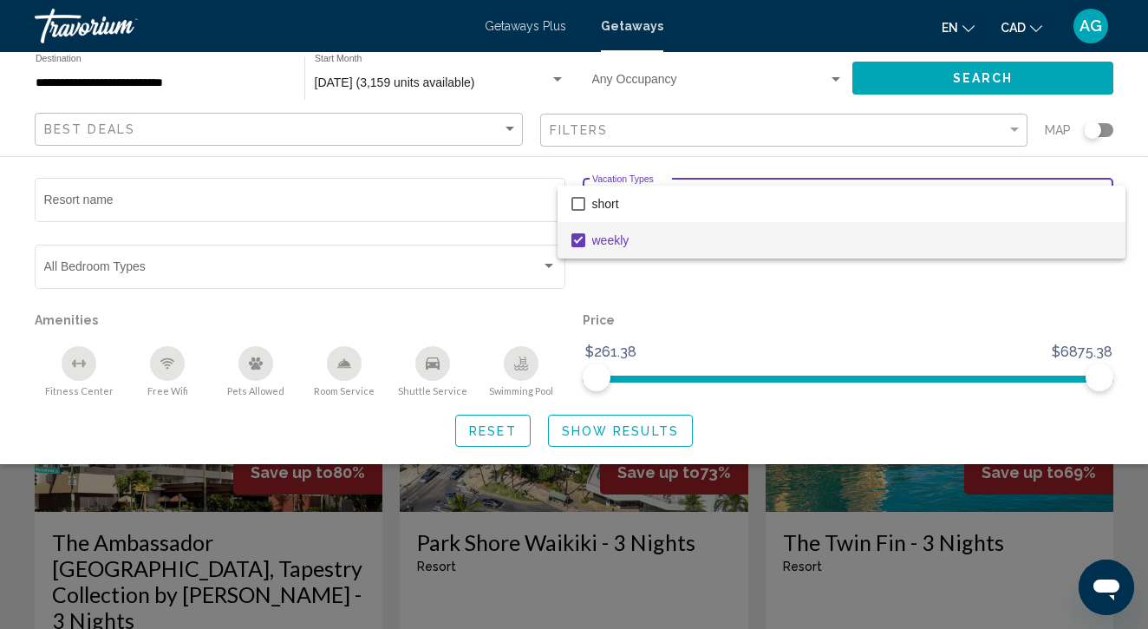
click at [966, 94] on div at bounding box center [574, 314] width 1148 height 629
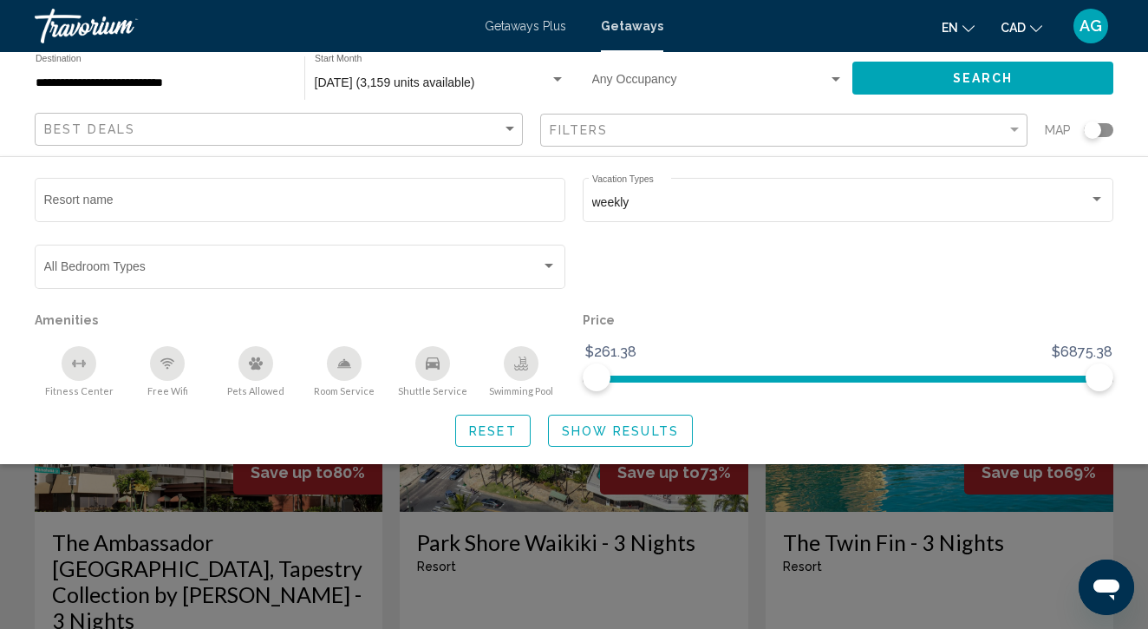
click at [963, 84] on span "Search" at bounding box center [983, 79] width 61 height 14
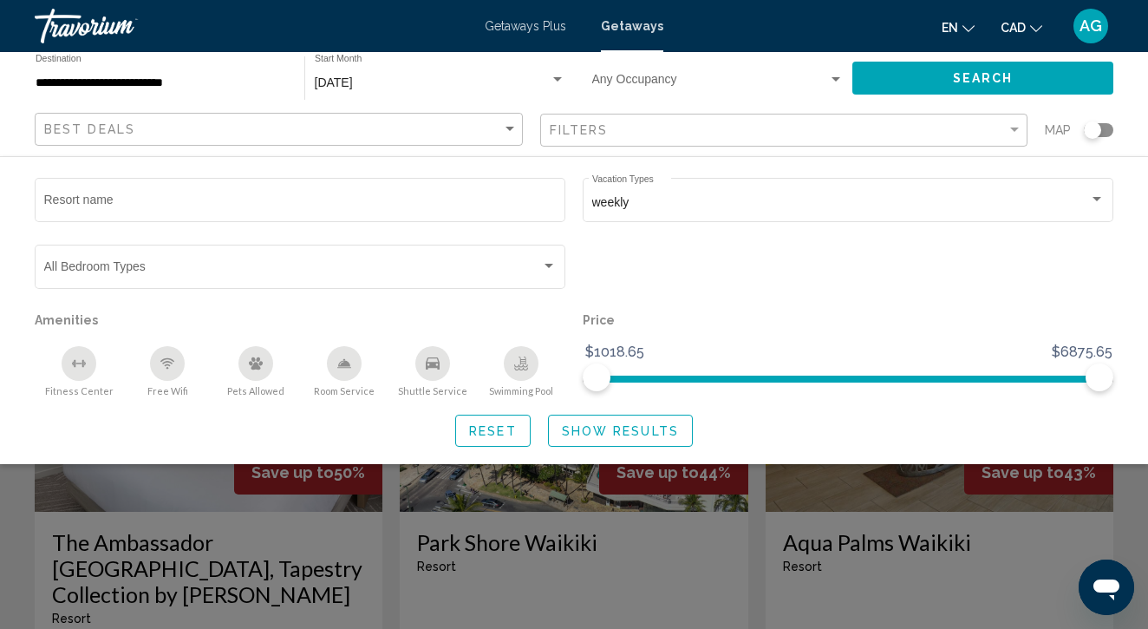
click at [767, 532] on div "Search widget" at bounding box center [574, 444] width 1148 height 369
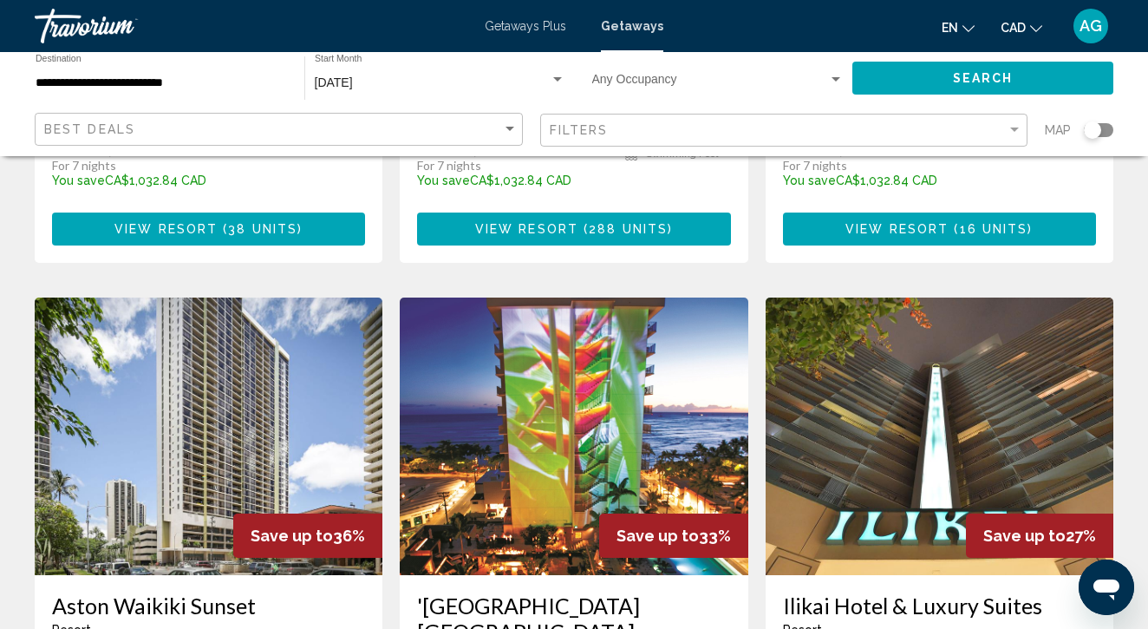
scroll to position [1336, 0]
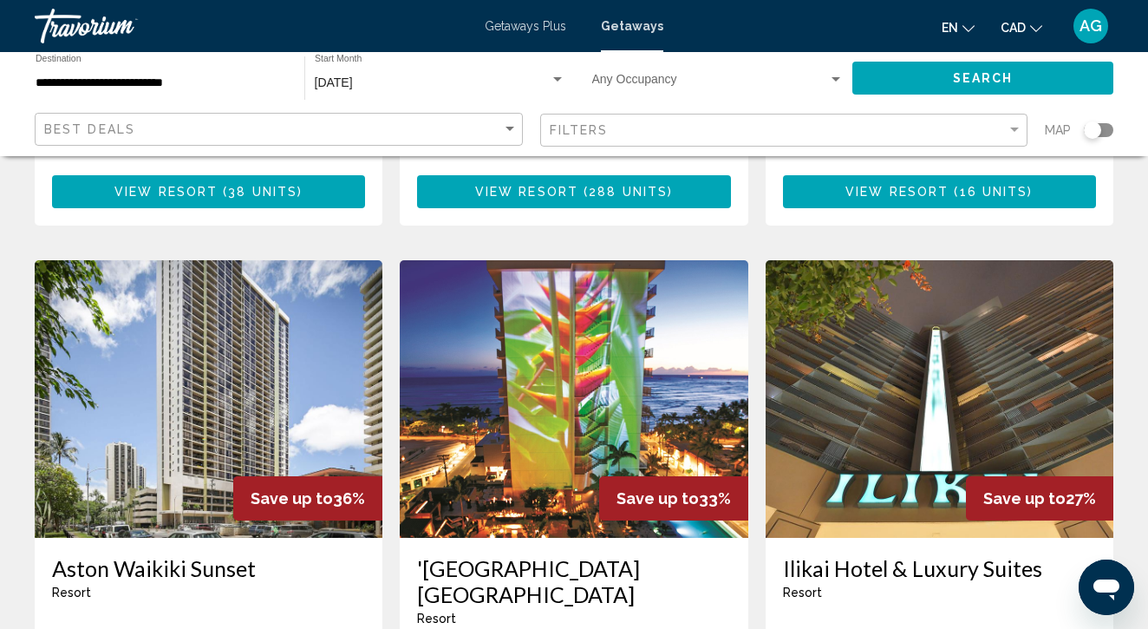
click at [523, 321] on img "Main content" at bounding box center [574, 398] width 348 height 277
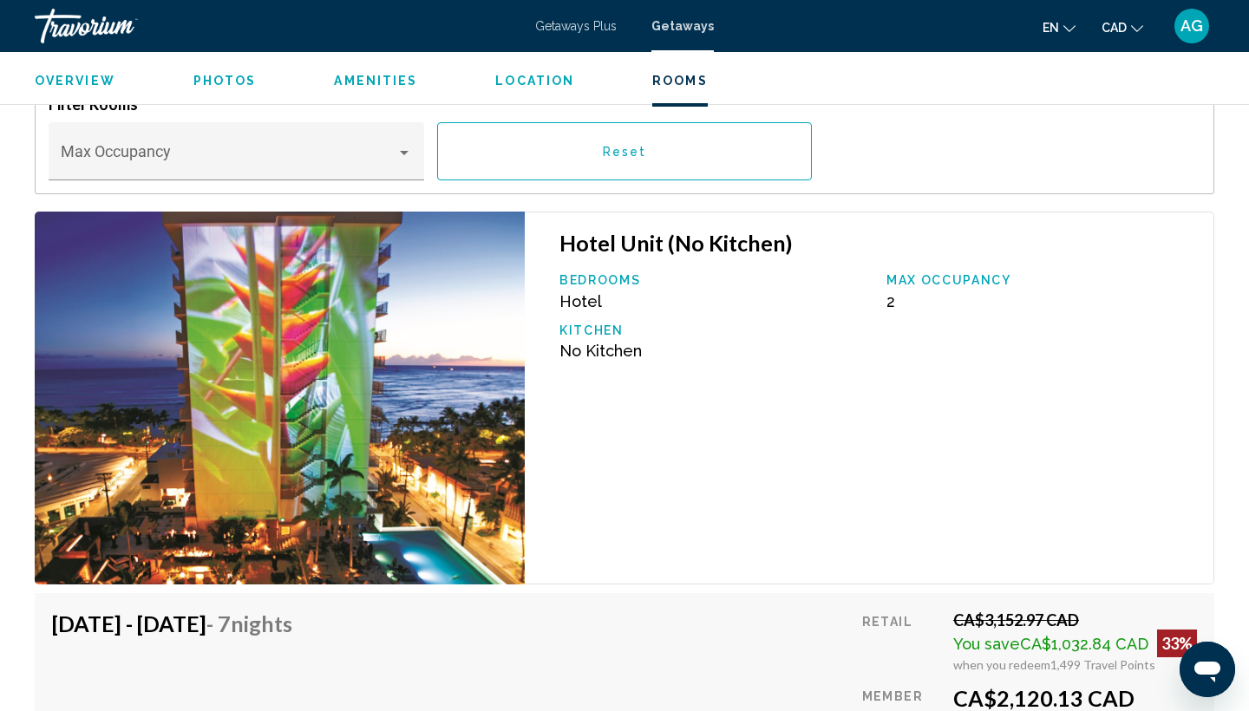
scroll to position [2667, 0]
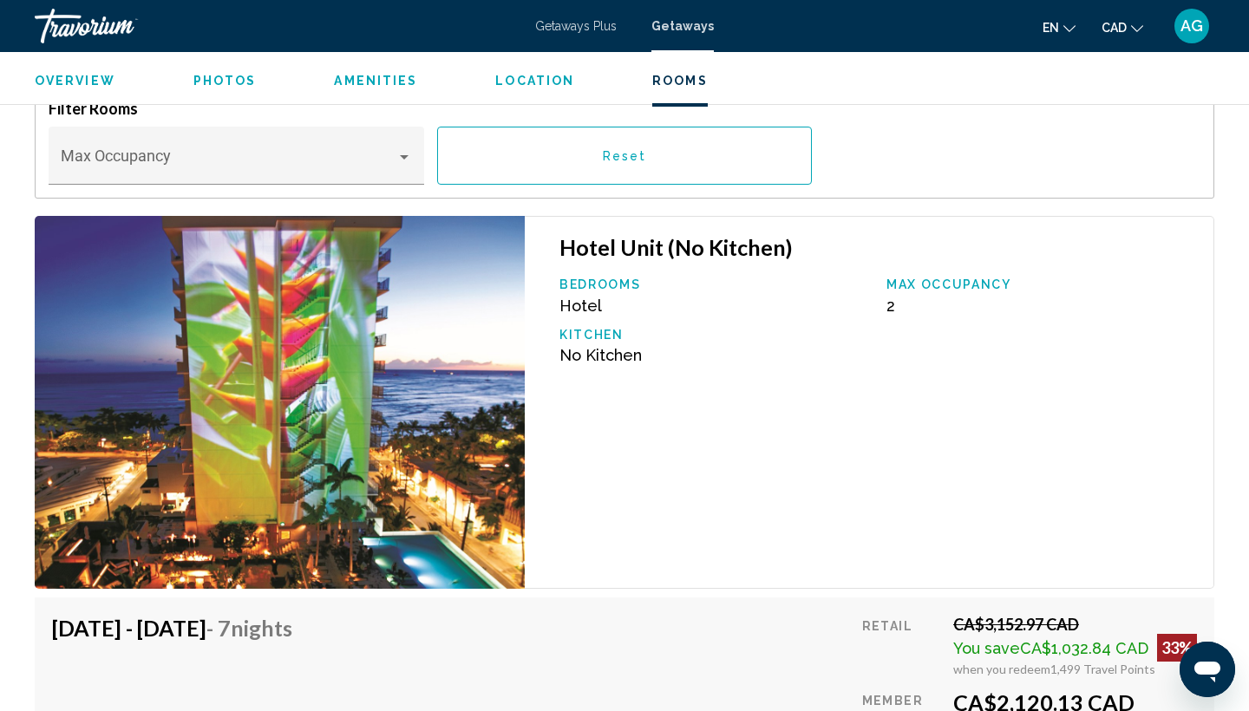
click at [233, 83] on span "Photos" at bounding box center [224, 81] width 63 height 14
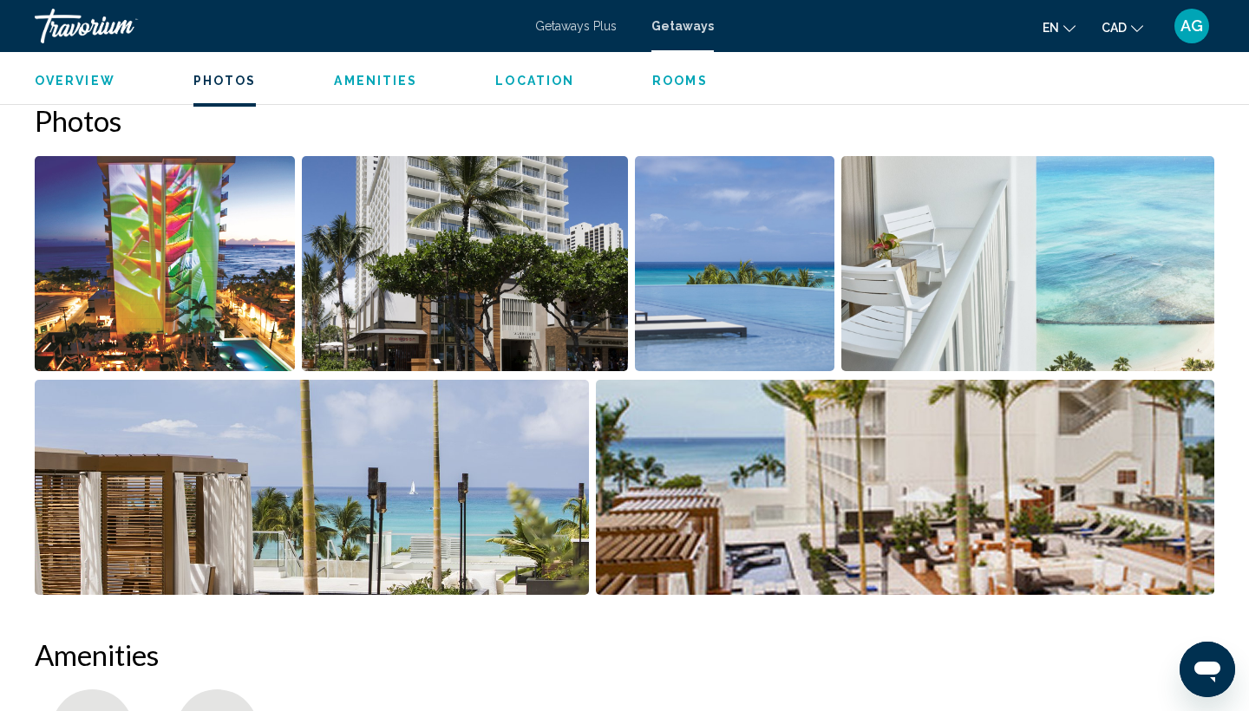
scroll to position [787, 0]
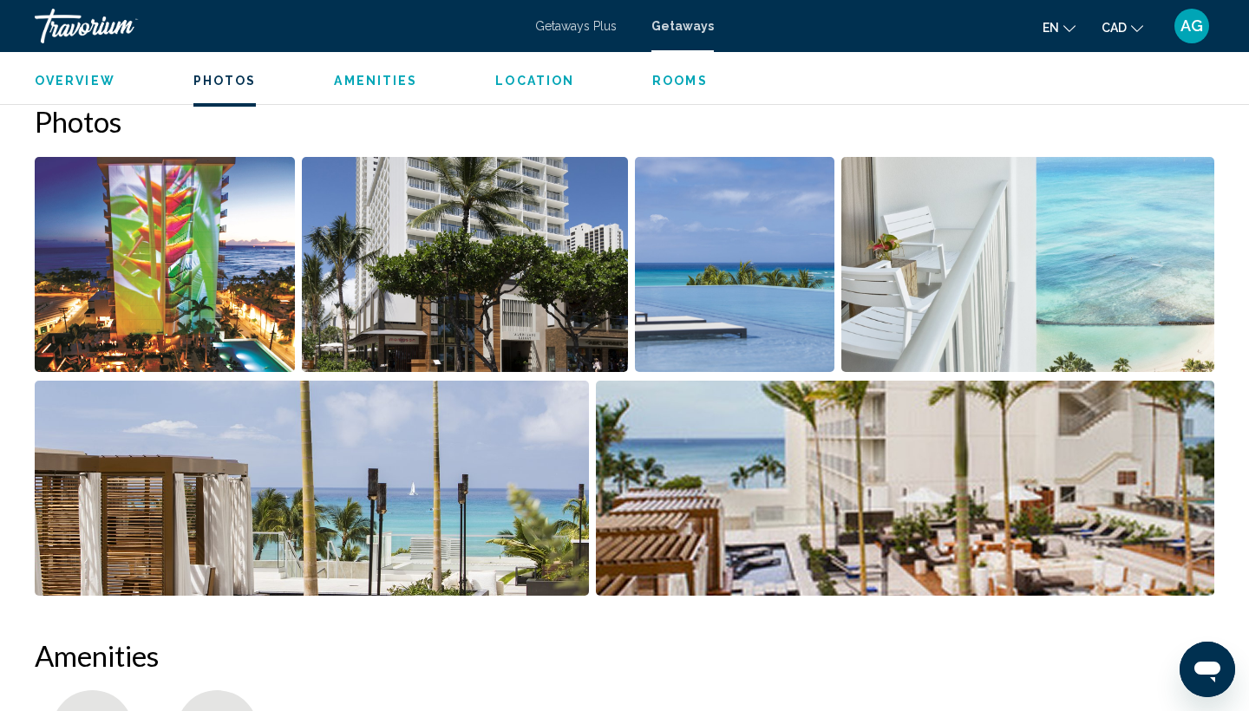
click at [206, 307] on img "Open full-screen image slider" at bounding box center [165, 264] width 260 height 215
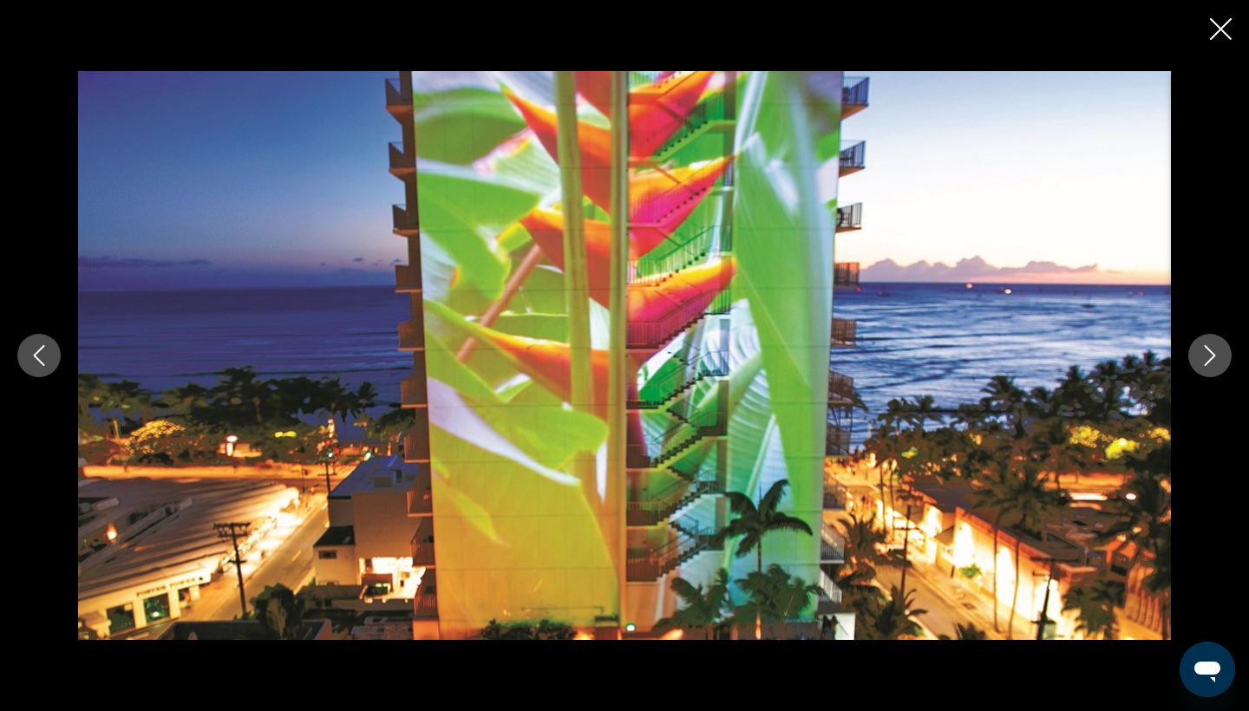
click at [1147, 356] on icon "Next image" at bounding box center [1209, 355] width 21 height 21
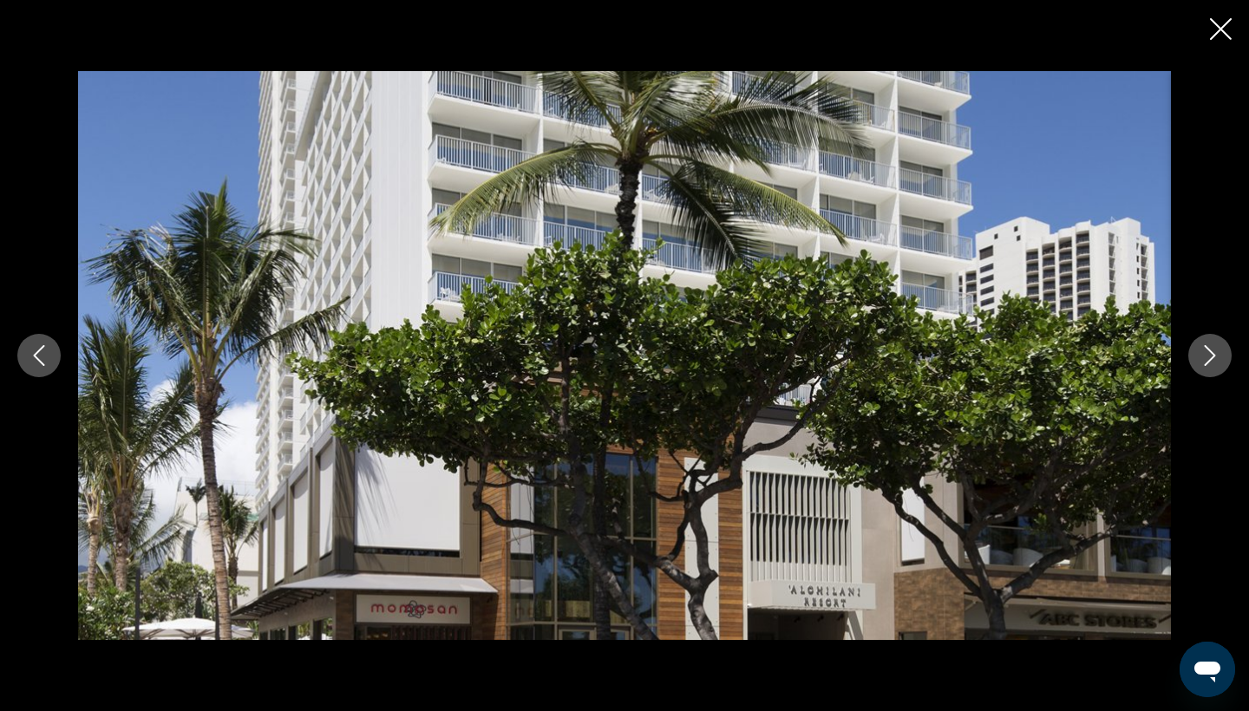
click at [1147, 356] on icon "Next image" at bounding box center [1209, 355] width 21 height 21
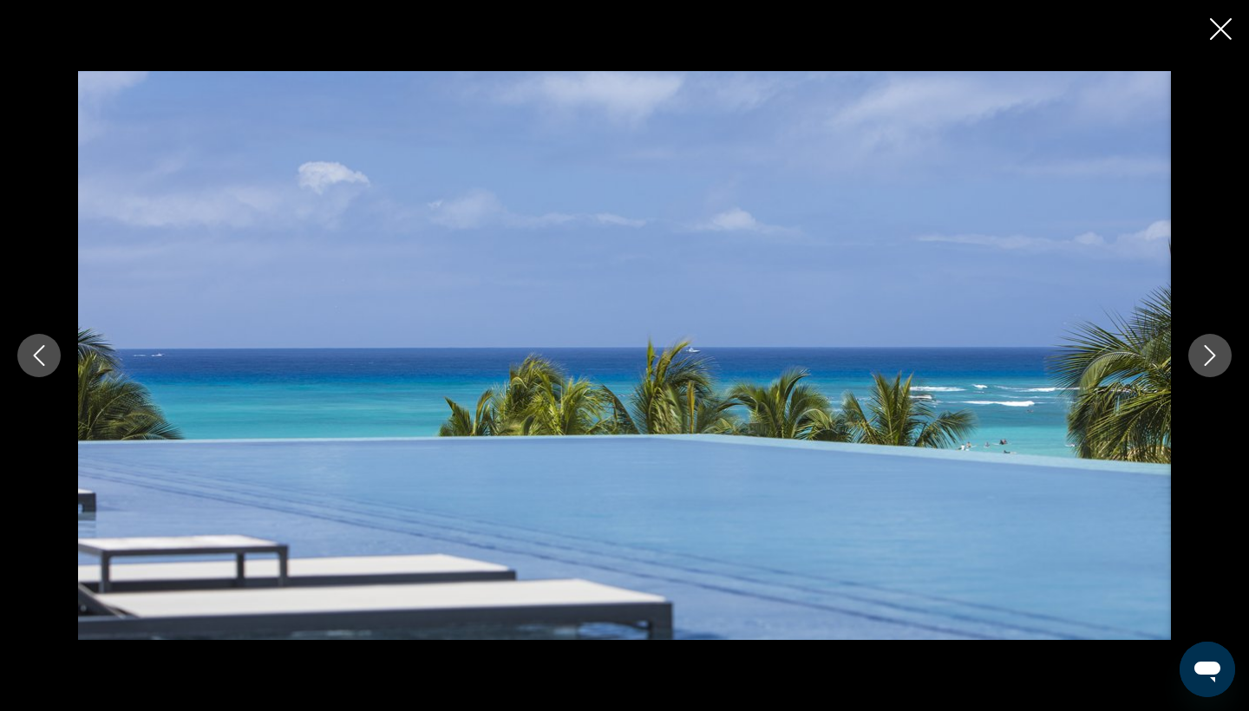
click at [1147, 356] on icon "Next image" at bounding box center [1209, 355] width 21 height 21
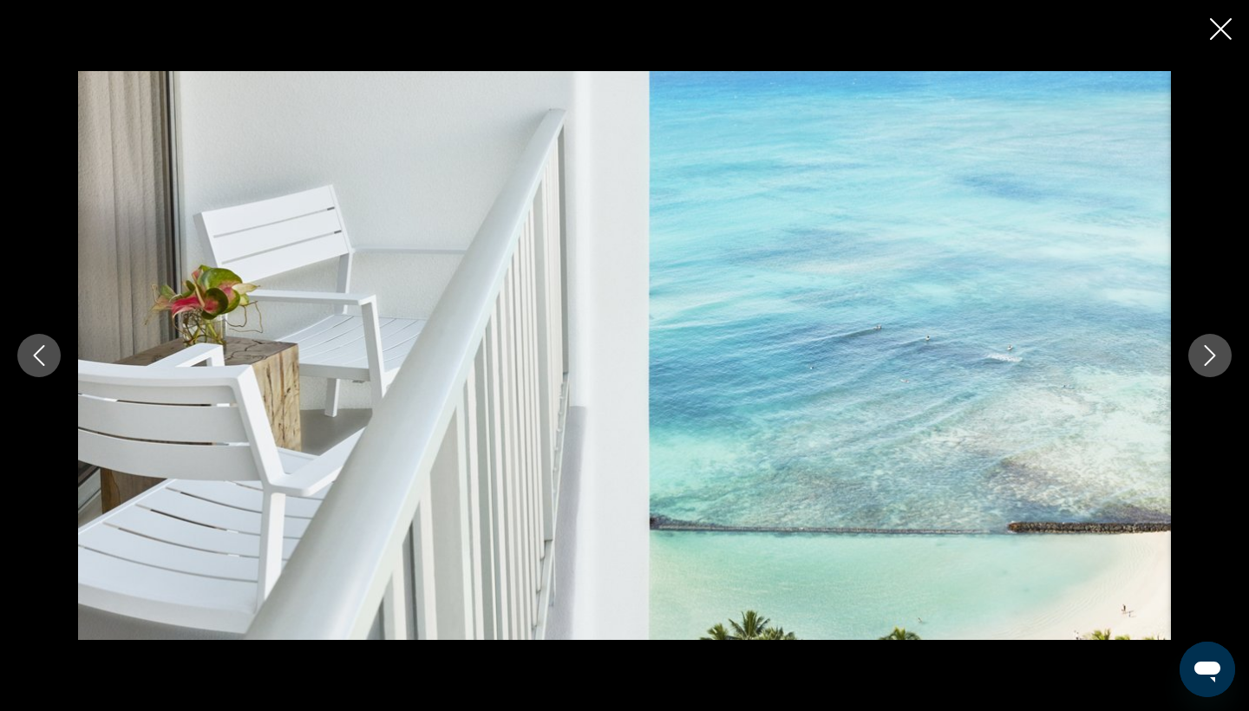
click at [1147, 356] on icon "Next image" at bounding box center [1209, 355] width 21 height 21
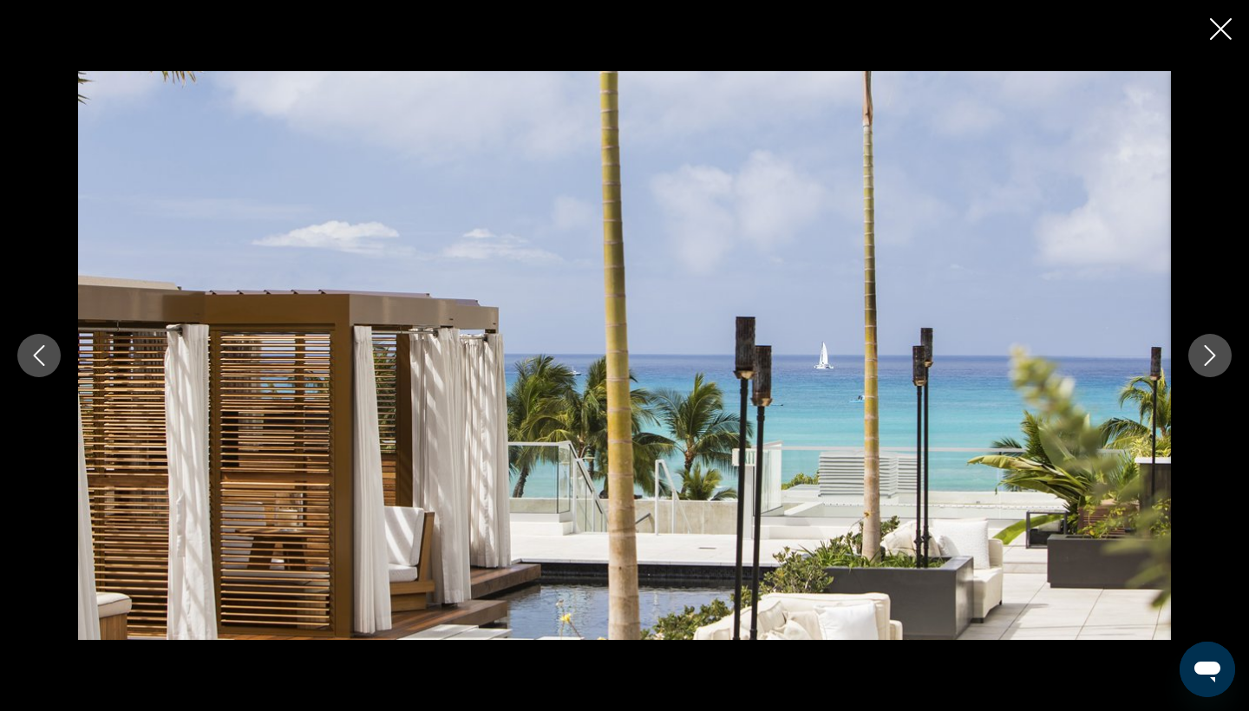
click at [1147, 356] on icon "Next image" at bounding box center [1209, 355] width 21 height 21
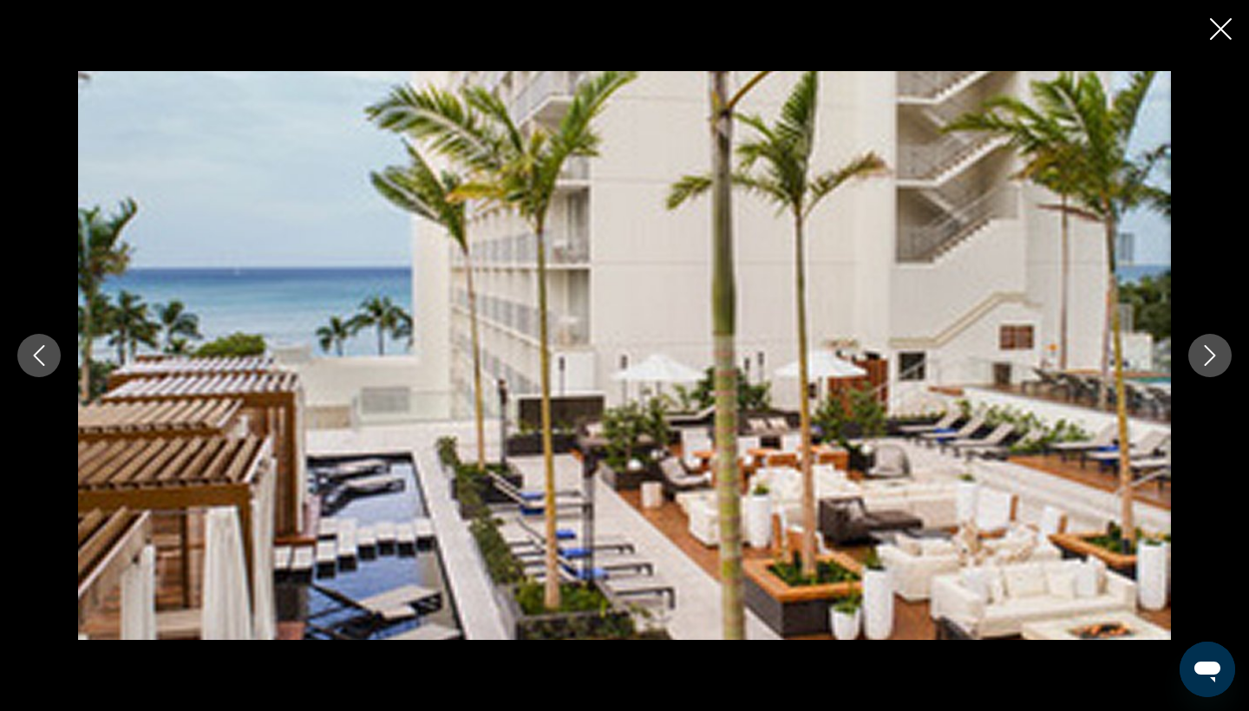
click at [1147, 356] on icon "Next image" at bounding box center [1209, 355] width 21 height 21
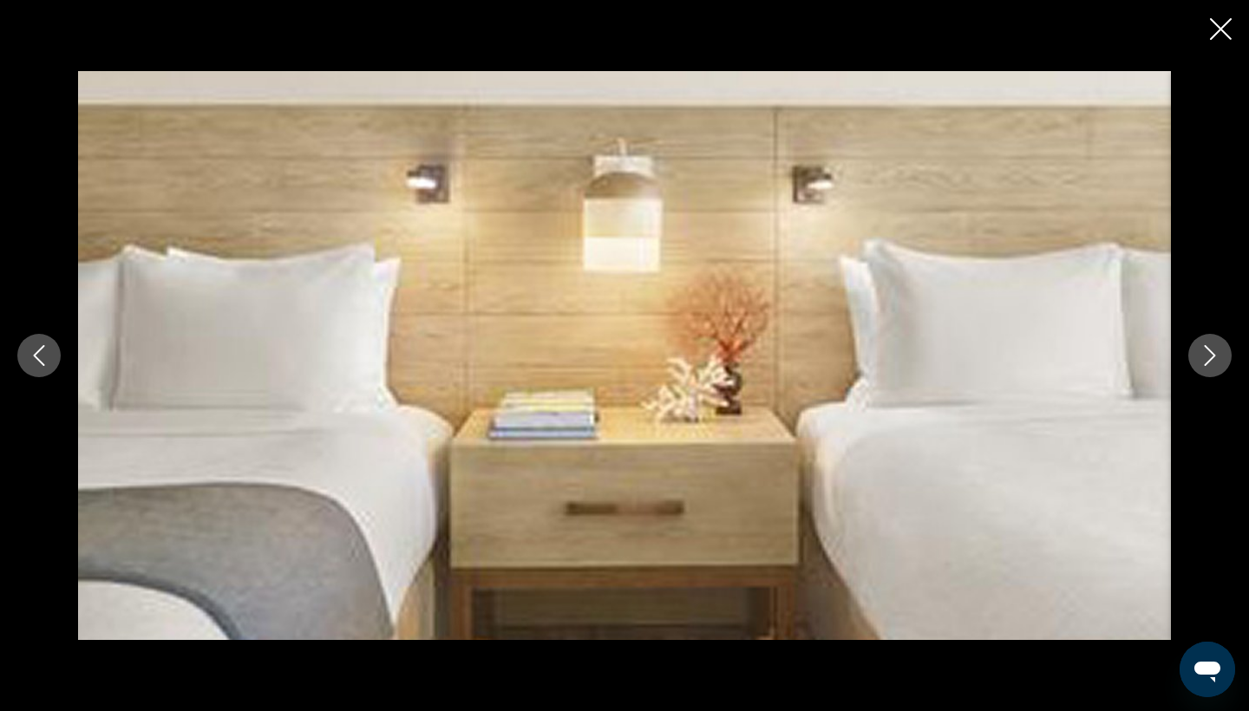
click at [1147, 356] on icon "Next image" at bounding box center [1209, 355] width 21 height 21
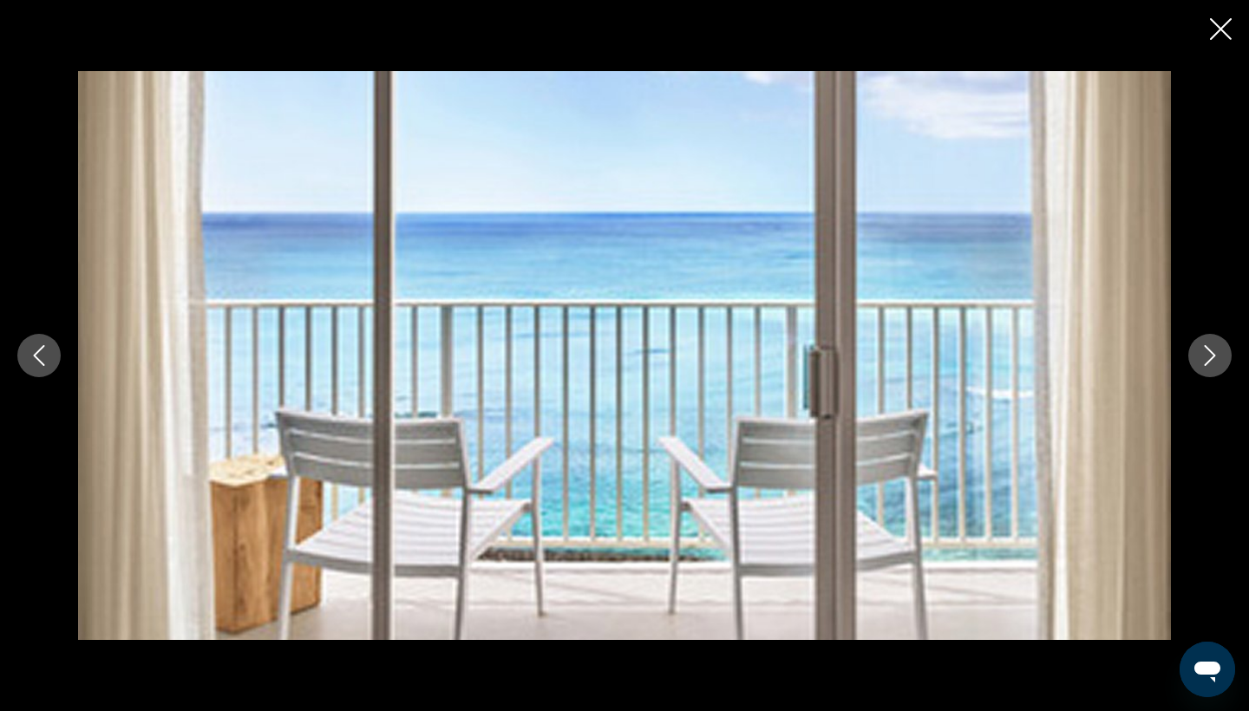
click at [1147, 356] on icon "Next image" at bounding box center [1209, 355] width 21 height 21
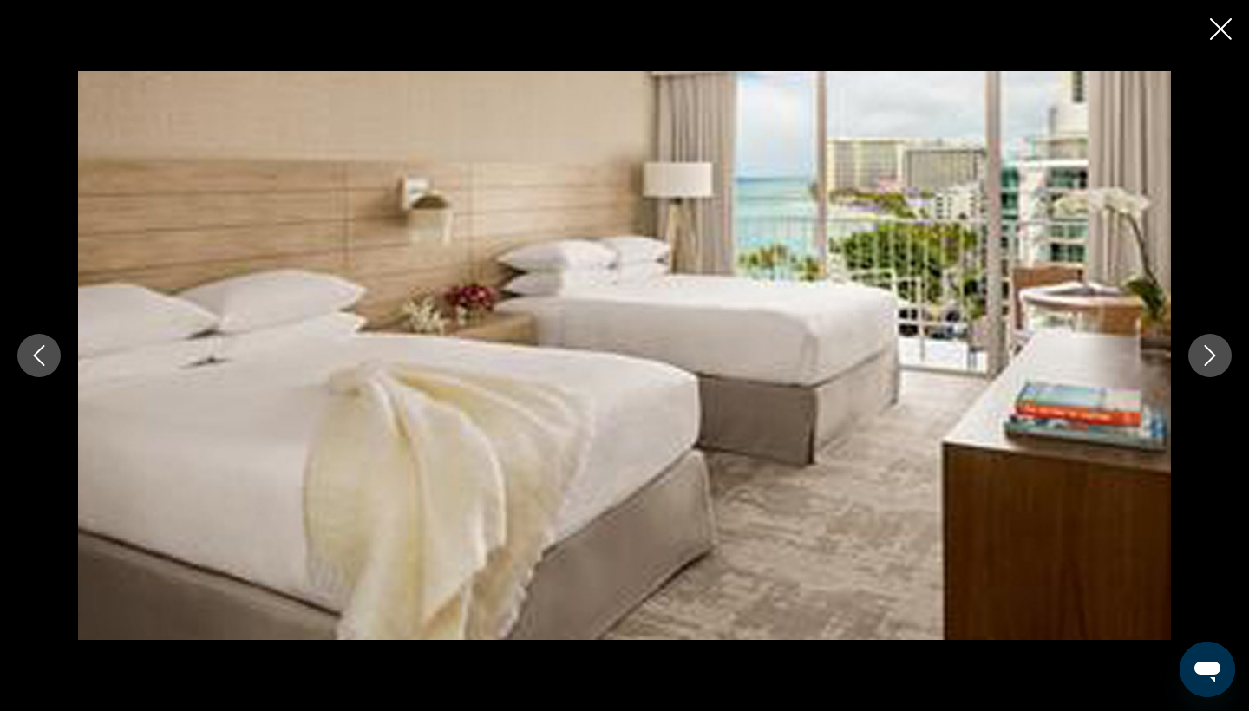
click at [1147, 357] on icon "Next image" at bounding box center [1209, 355] width 11 height 21
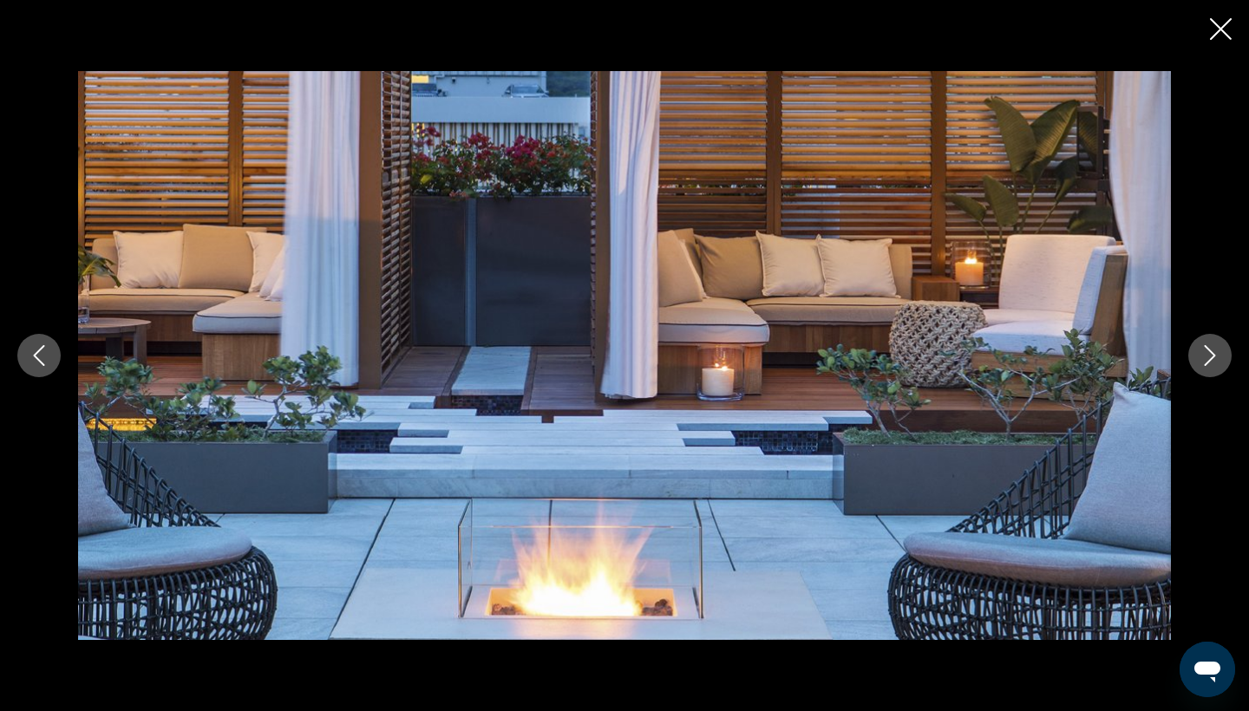
click at [1147, 357] on icon "Next image" at bounding box center [1209, 355] width 21 height 21
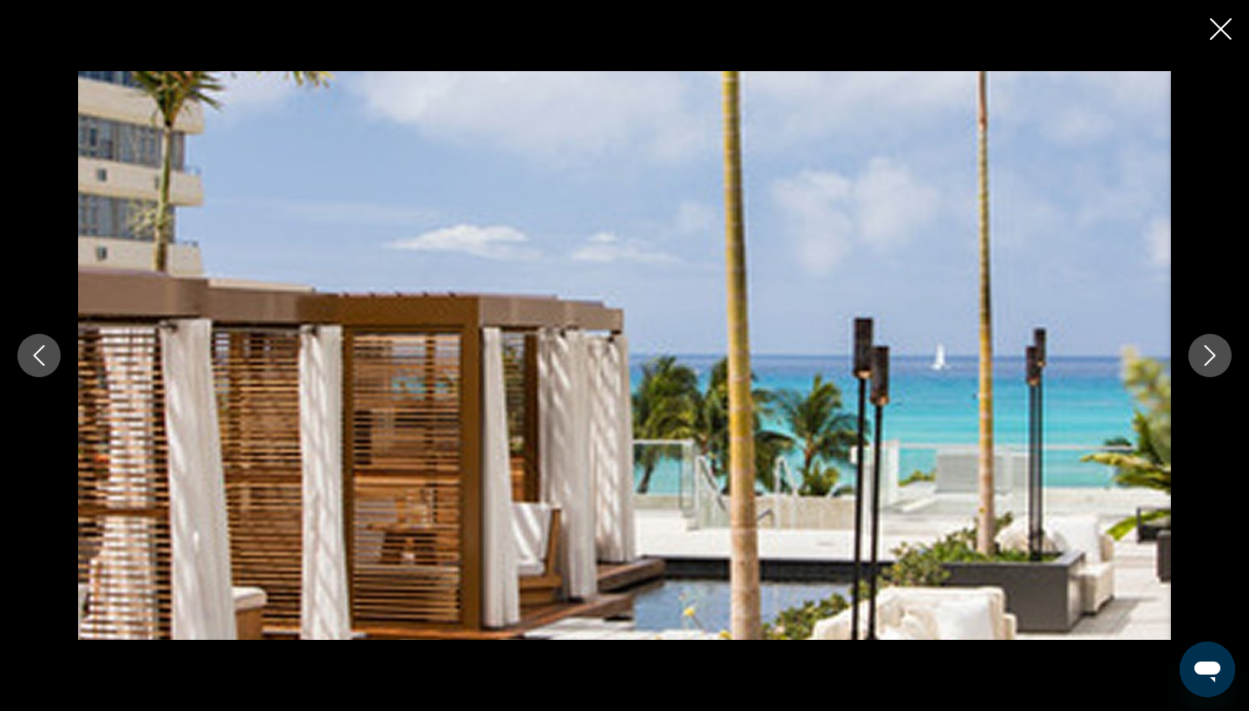
click at [1147, 357] on icon "Next image" at bounding box center [1209, 355] width 11 height 21
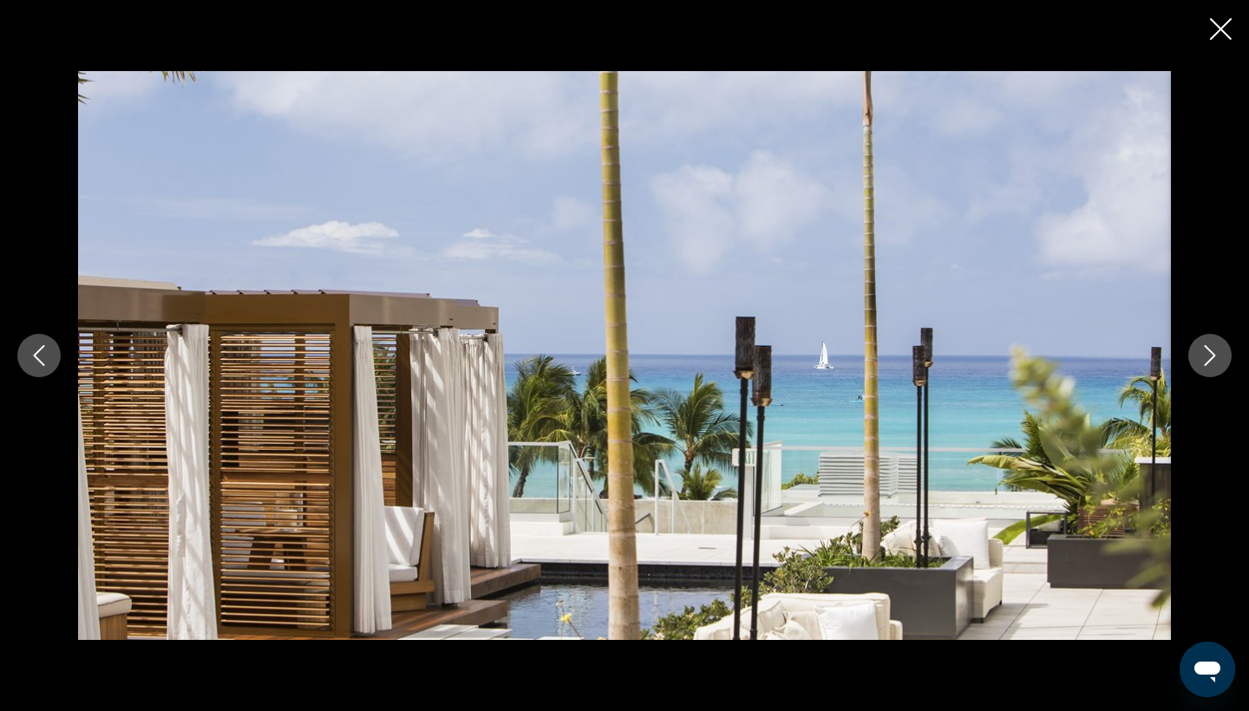
click at [1147, 359] on icon "Next image" at bounding box center [1209, 355] width 21 height 21
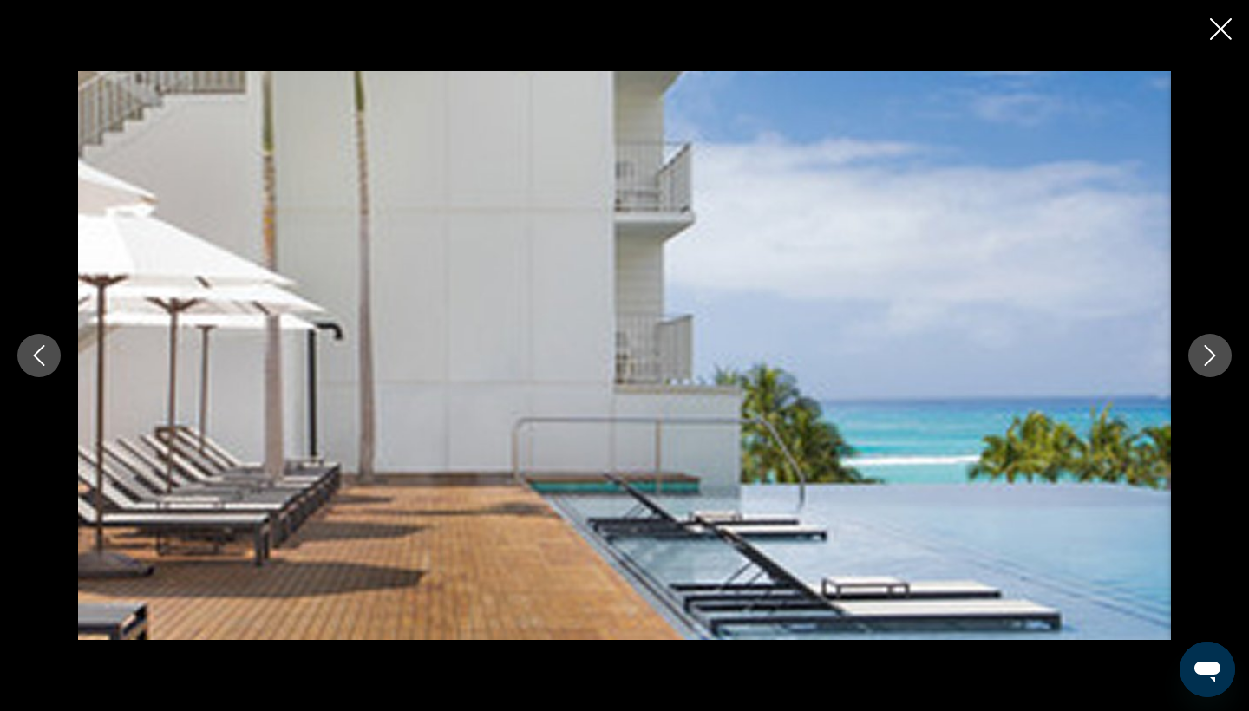
click at [1147, 360] on icon "Next image" at bounding box center [1209, 355] width 21 height 21
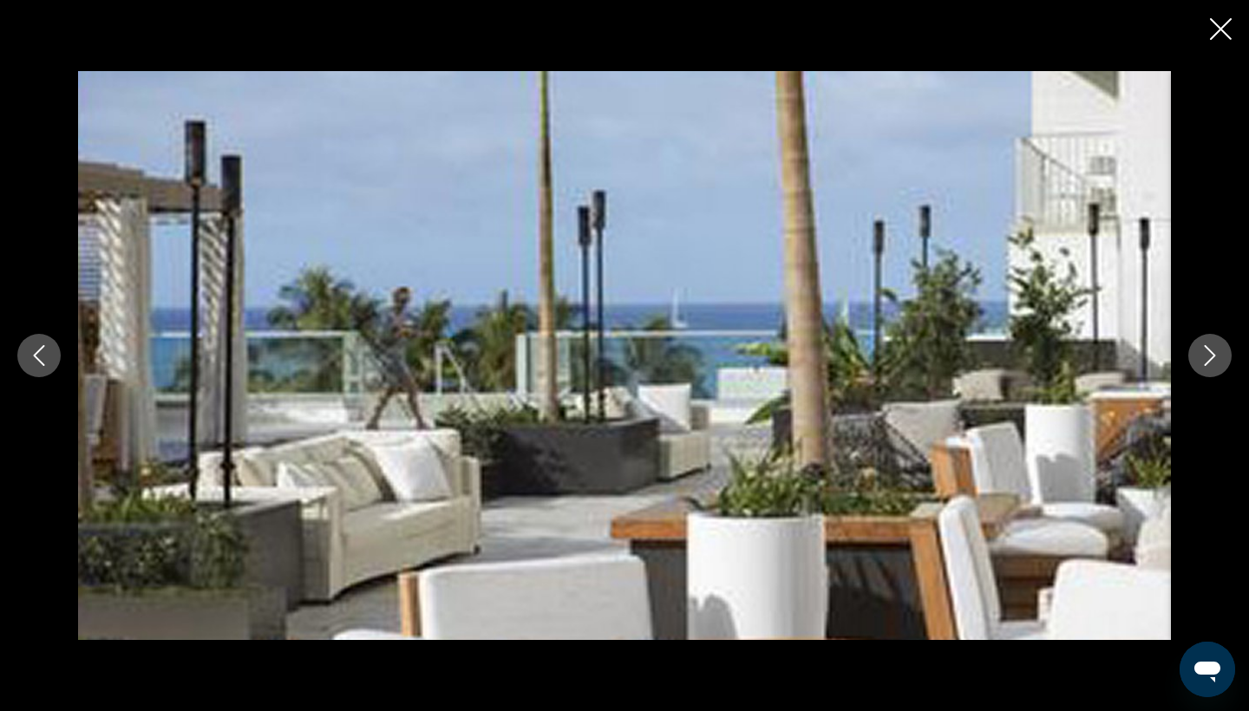
click at [1147, 360] on icon "Next image" at bounding box center [1209, 355] width 21 height 21
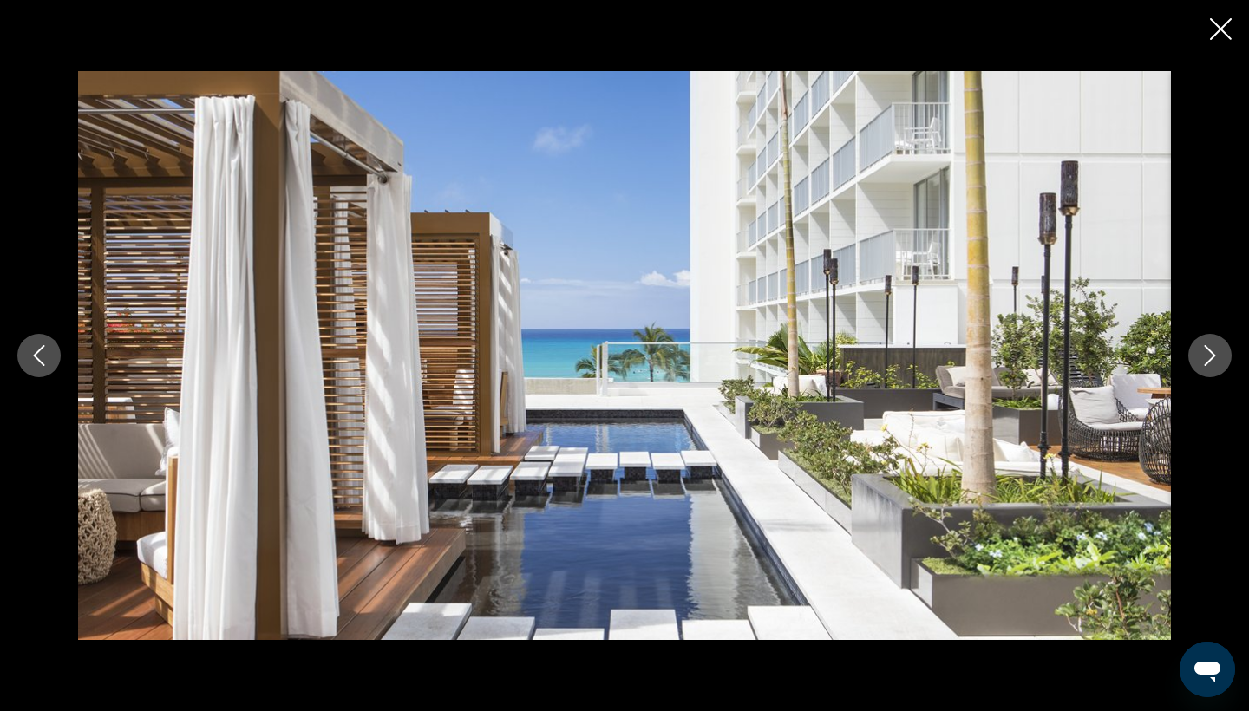
click at [1147, 360] on icon "Next image" at bounding box center [1209, 355] width 21 height 21
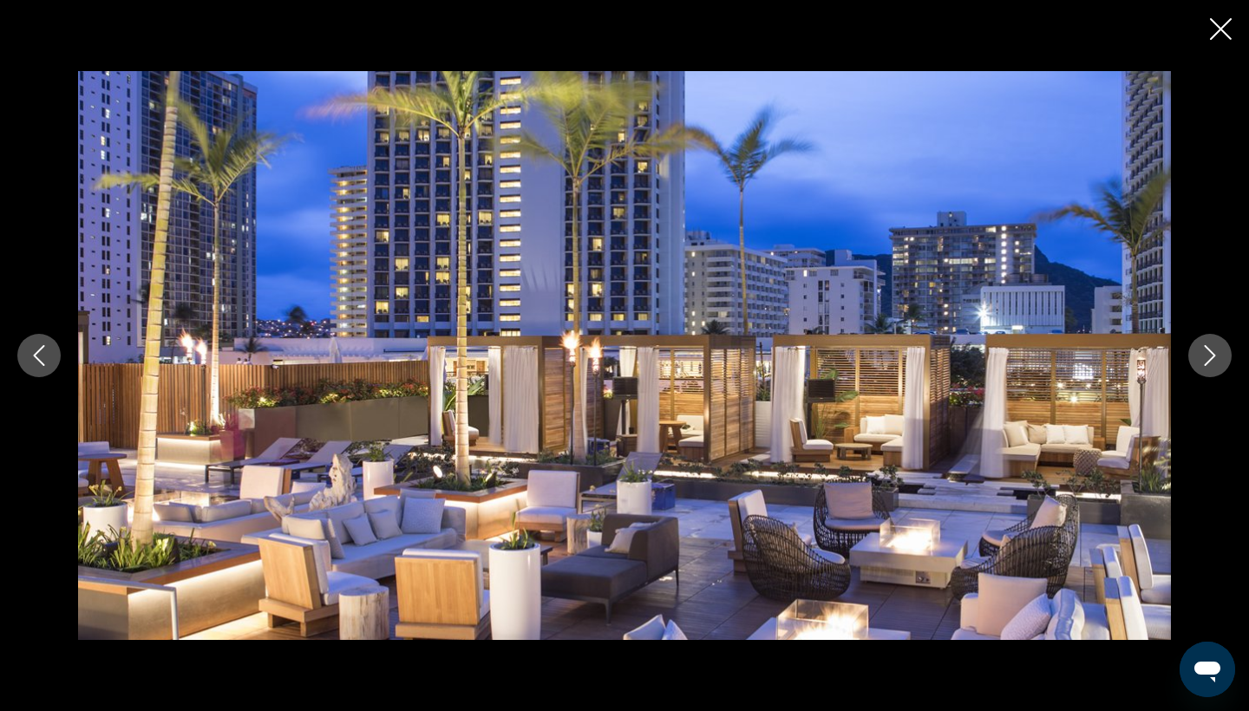
click at [1147, 361] on icon "Next image" at bounding box center [1209, 355] width 21 height 21
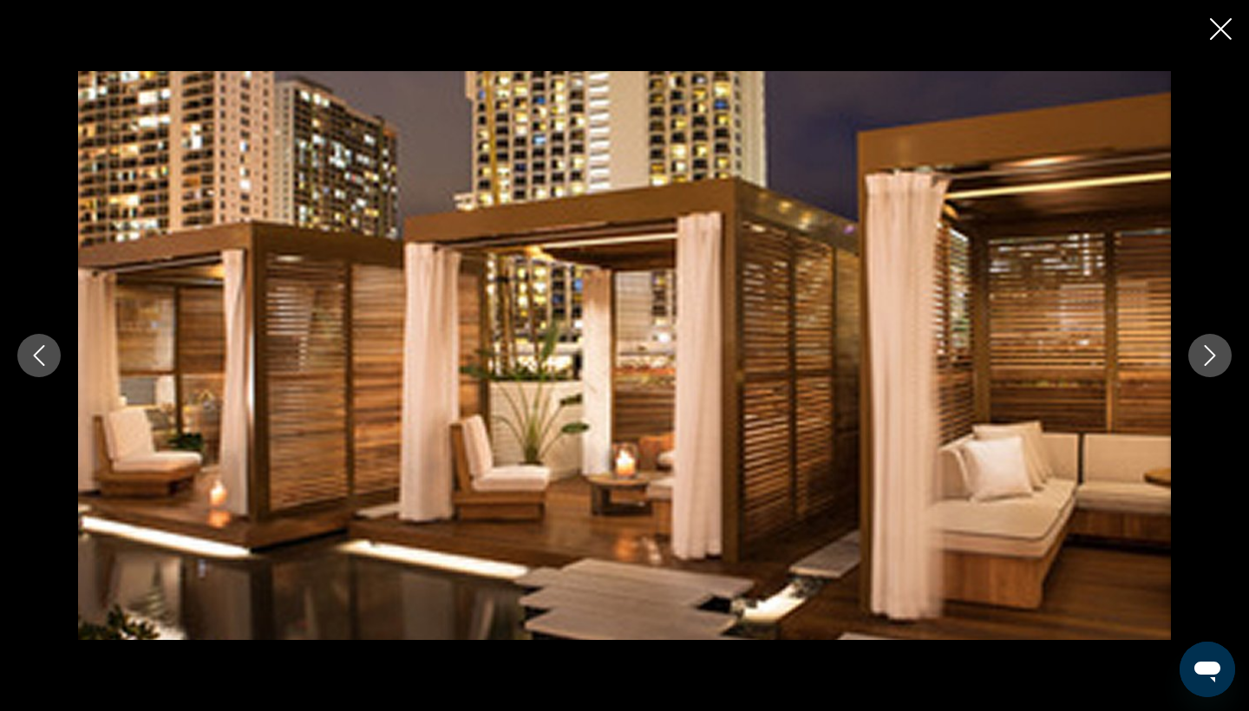
click at [1147, 362] on icon "Next image" at bounding box center [1209, 355] width 21 height 21
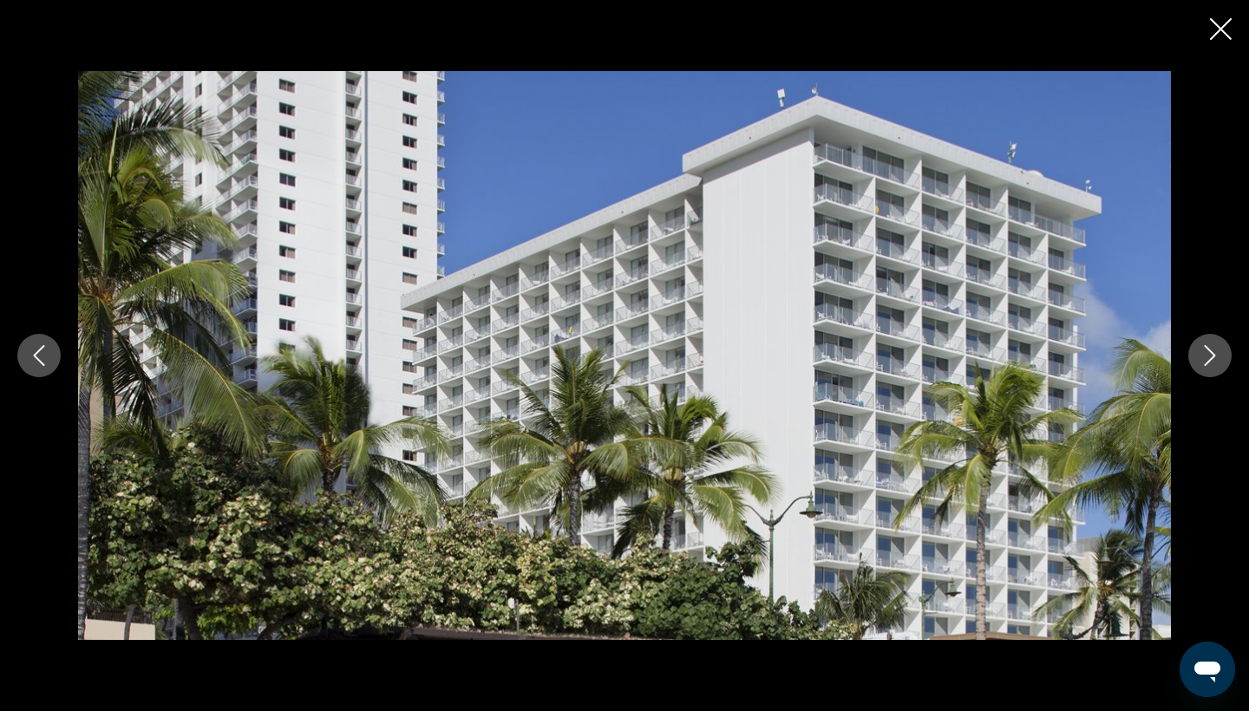
click at [1147, 362] on icon "Next image" at bounding box center [1209, 355] width 21 height 21
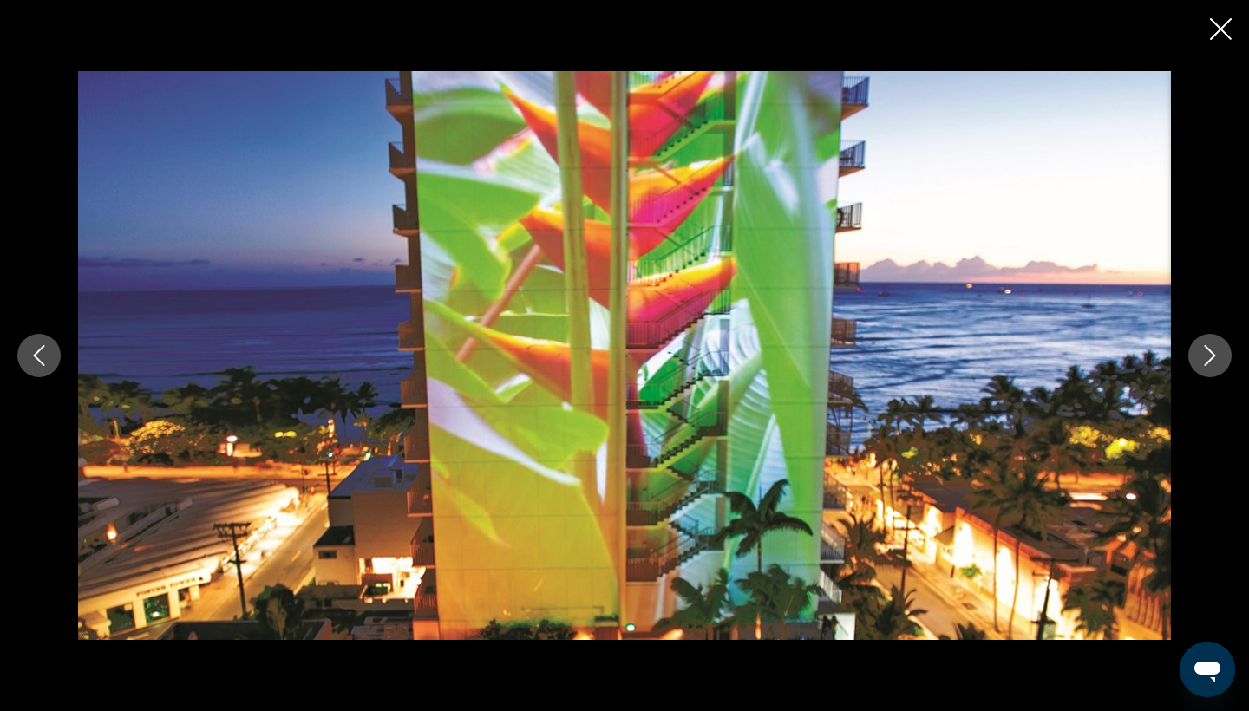
click at [1147, 37] on icon "Close slideshow" at bounding box center [1221, 29] width 22 height 22
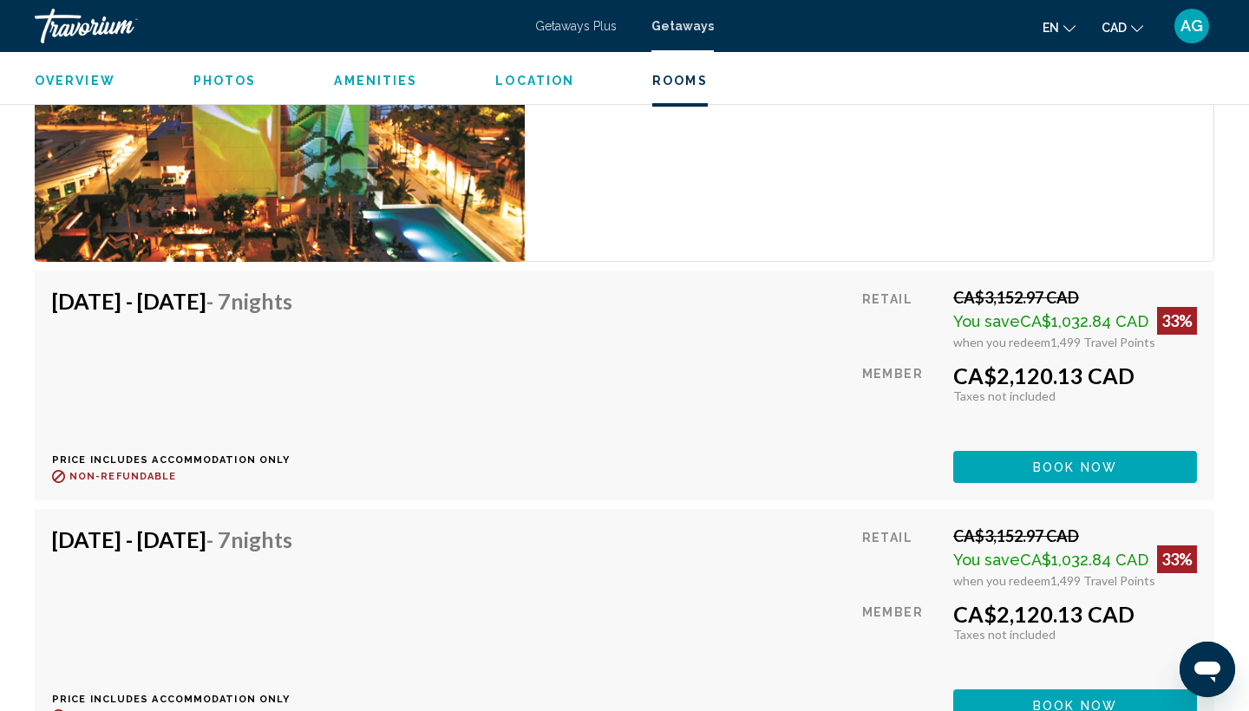
scroll to position [3015, 0]
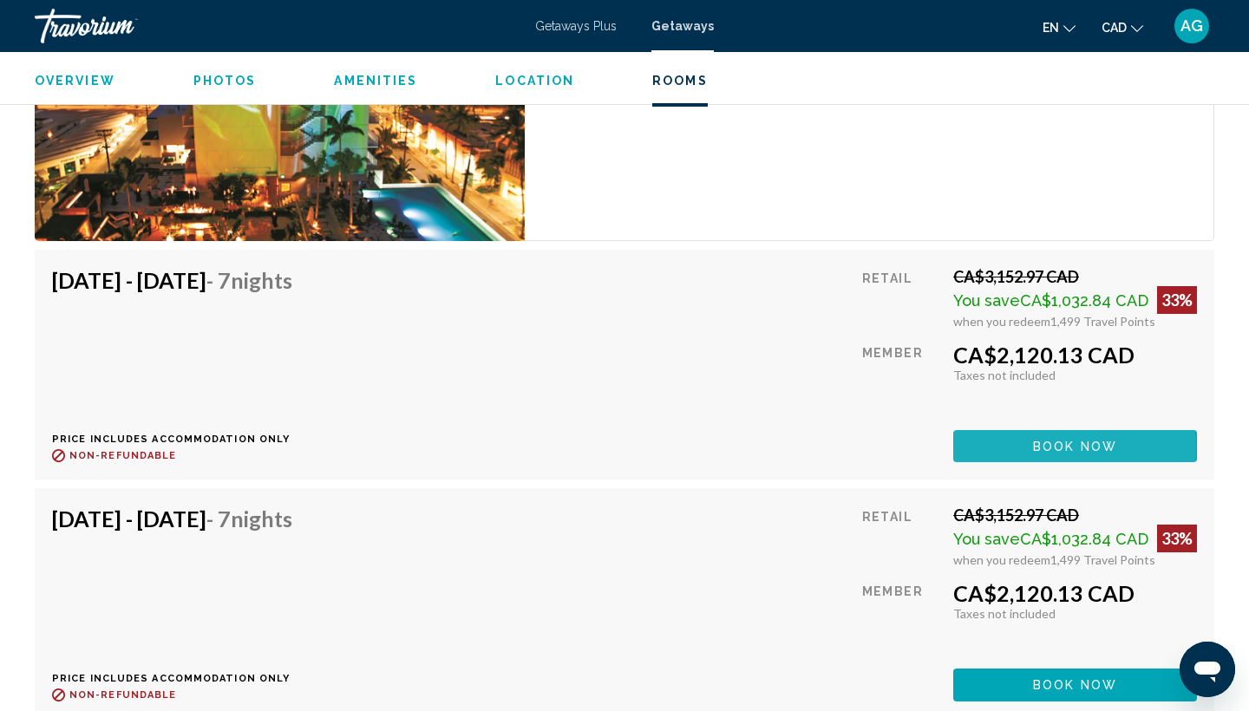
click at [1073, 447] on span "Book now" at bounding box center [1075, 447] width 84 height 14
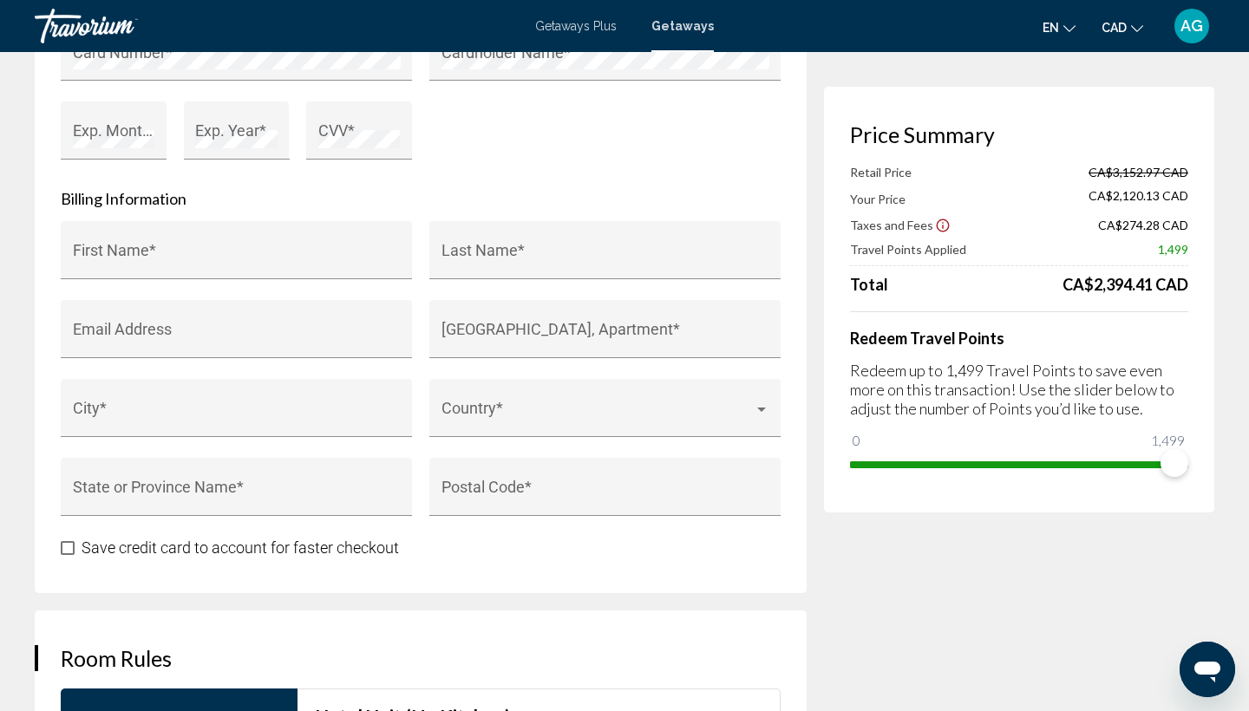
scroll to position [1685, 0]
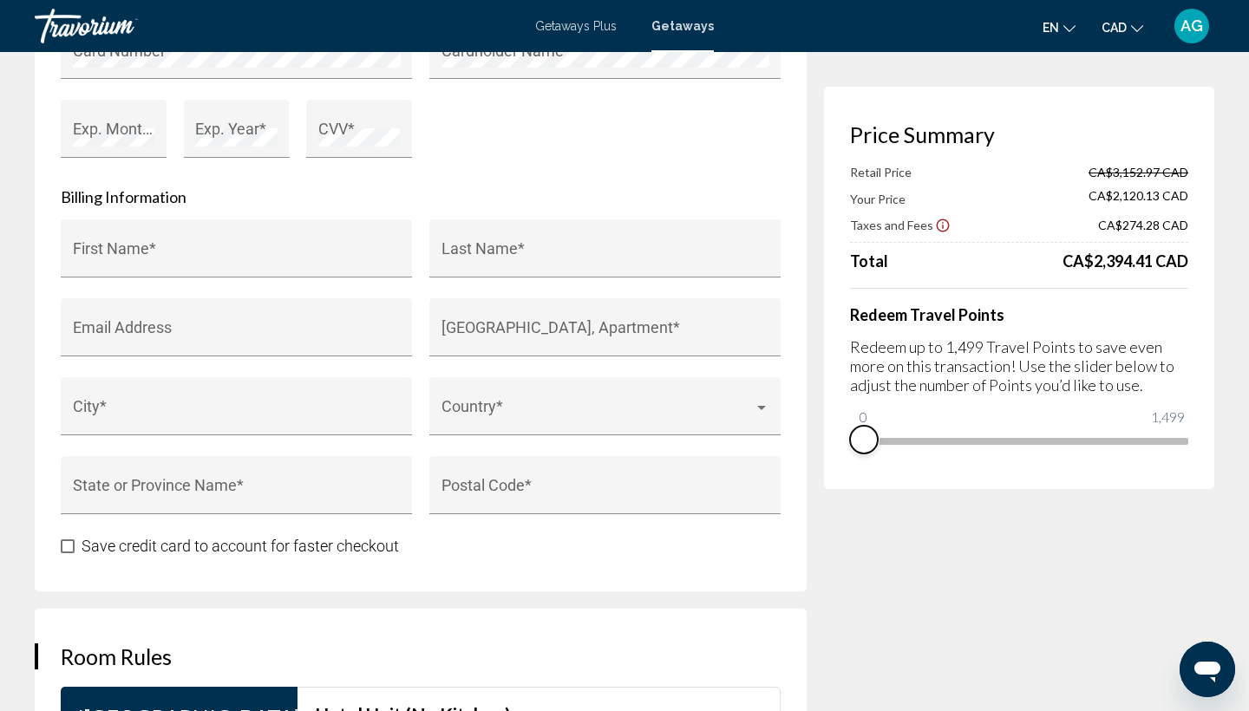
drag, startPoint x: 1165, startPoint y: 469, endPoint x: 783, endPoint y: 483, distance: 381.8
click at [782, 483] on div "**********" at bounding box center [624, 127] width 1179 height 3364
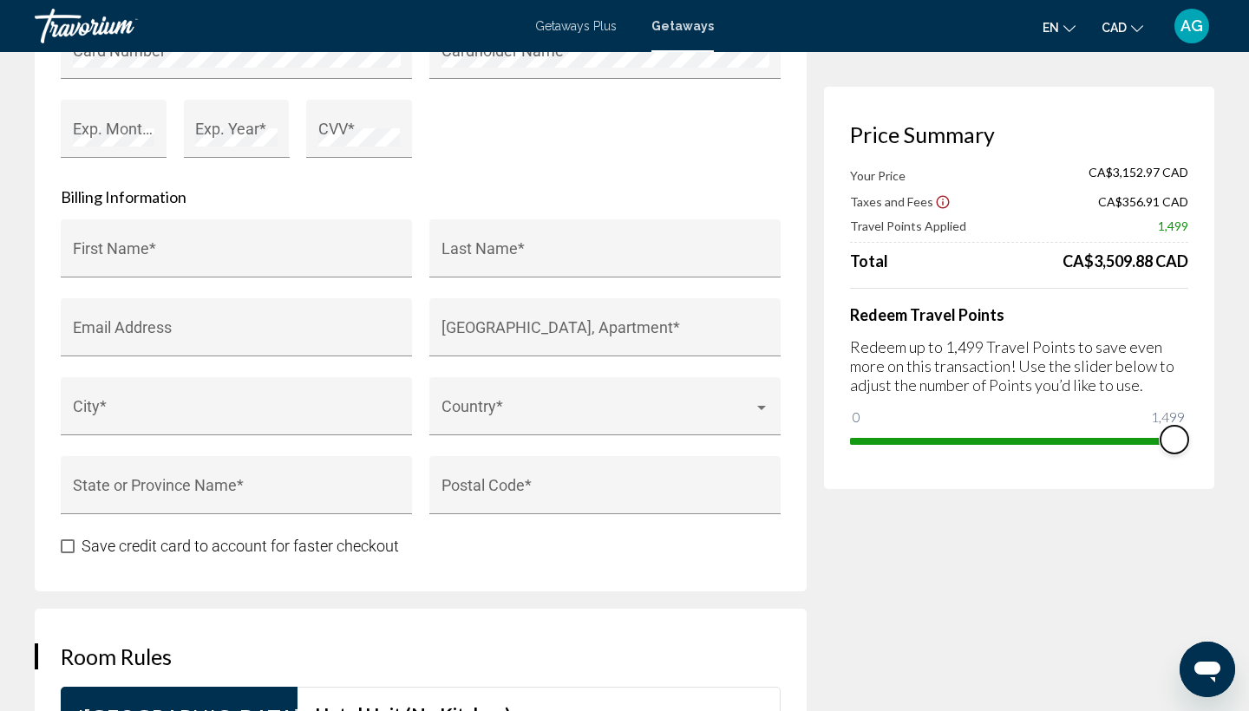
drag, startPoint x: 863, startPoint y: 417, endPoint x: 1243, endPoint y: 403, distance: 380.9
click at [1147, 404] on div "**********" at bounding box center [624, 105] width 1249 height 3476
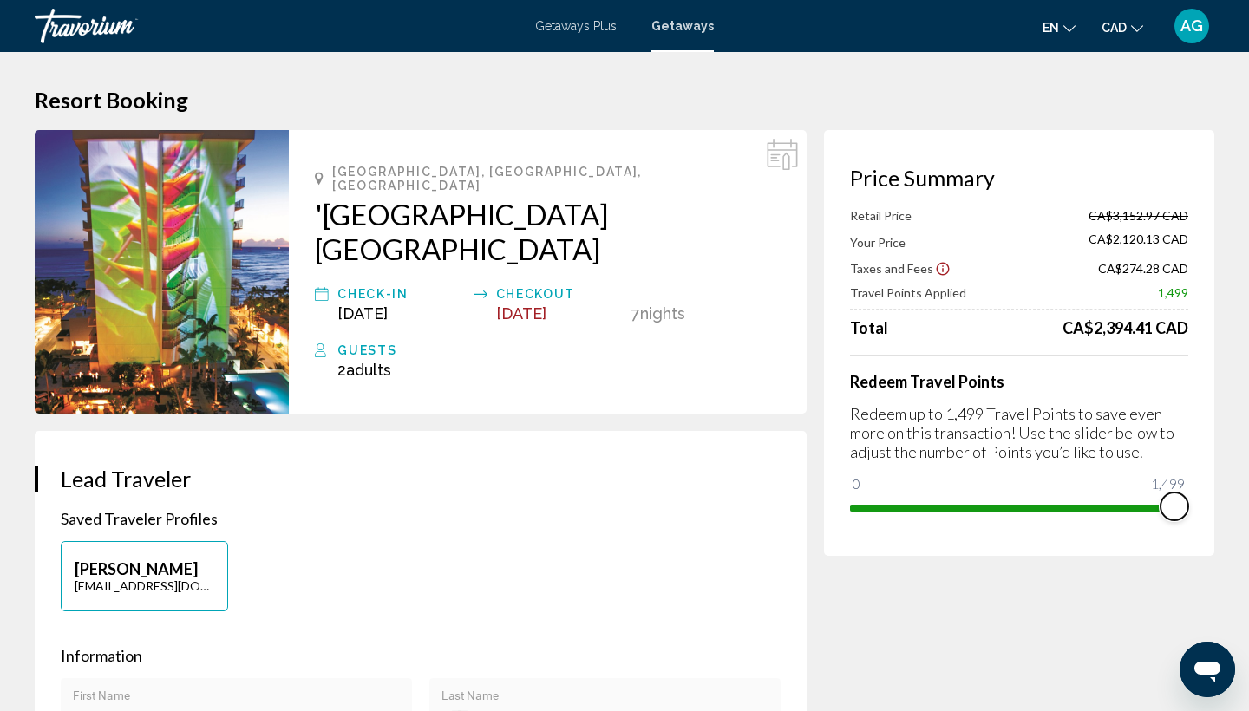
scroll to position [0, 0]
